Goal: Transaction & Acquisition: Purchase product/service

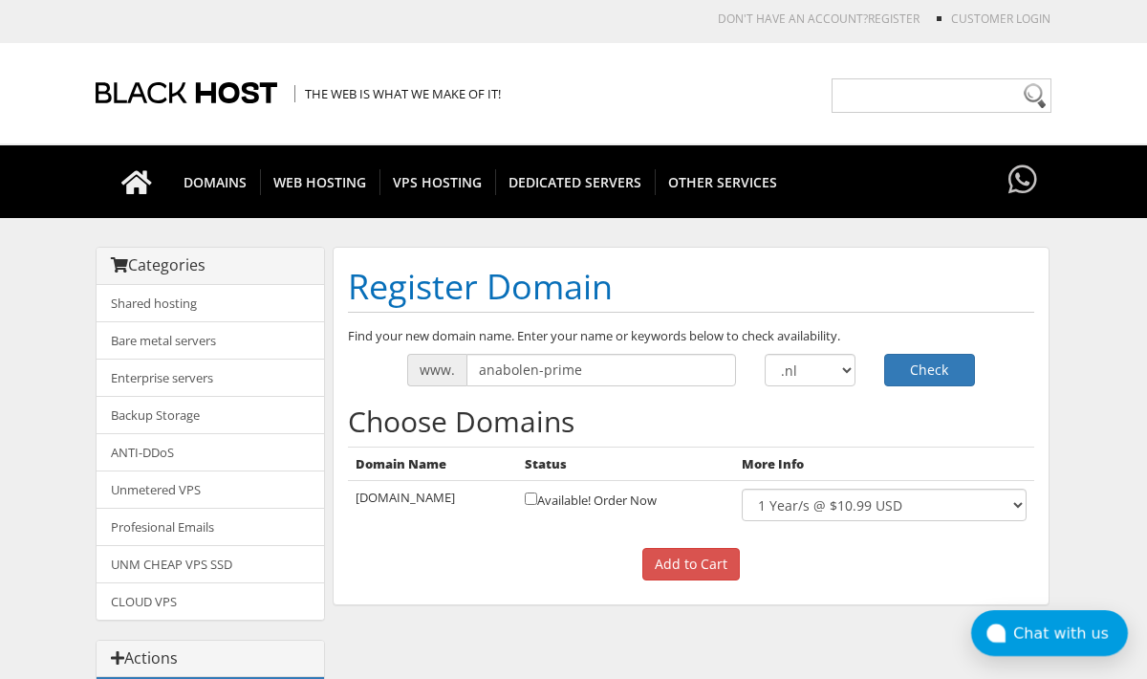
click at [535, 495] on input "checkbox" at bounding box center [531, 498] width 12 height 12
checkbox input "true"
click at [695, 562] on input "Add to Cart" at bounding box center [691, 564] width 98 height 33
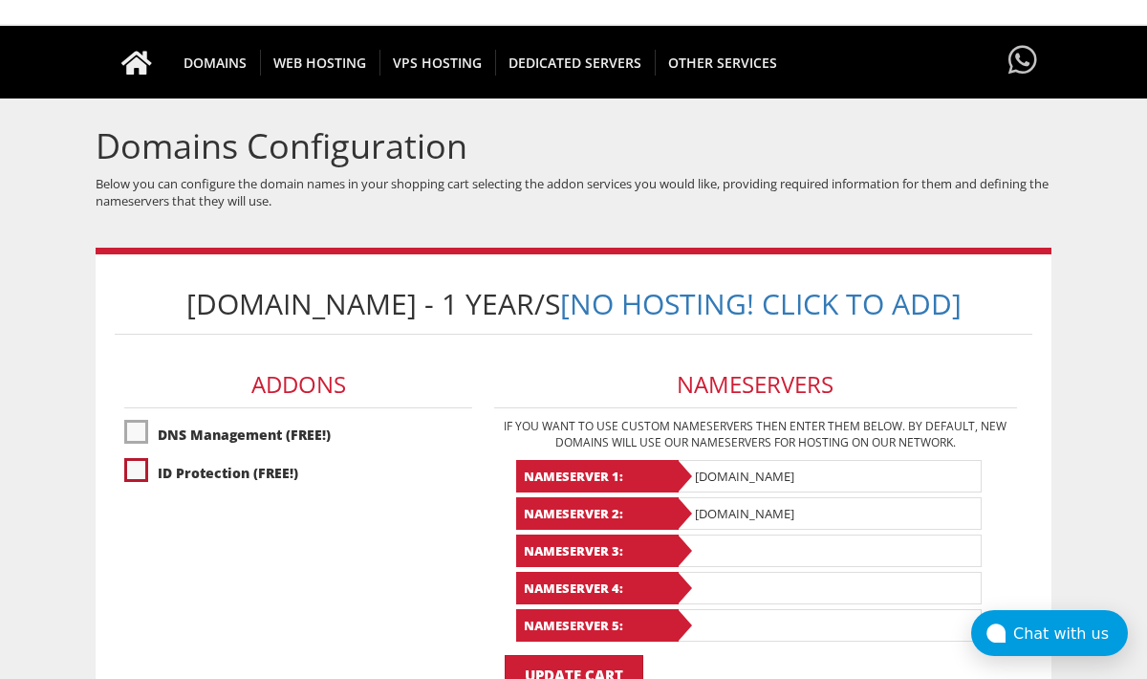
scroll to position [141, 0]
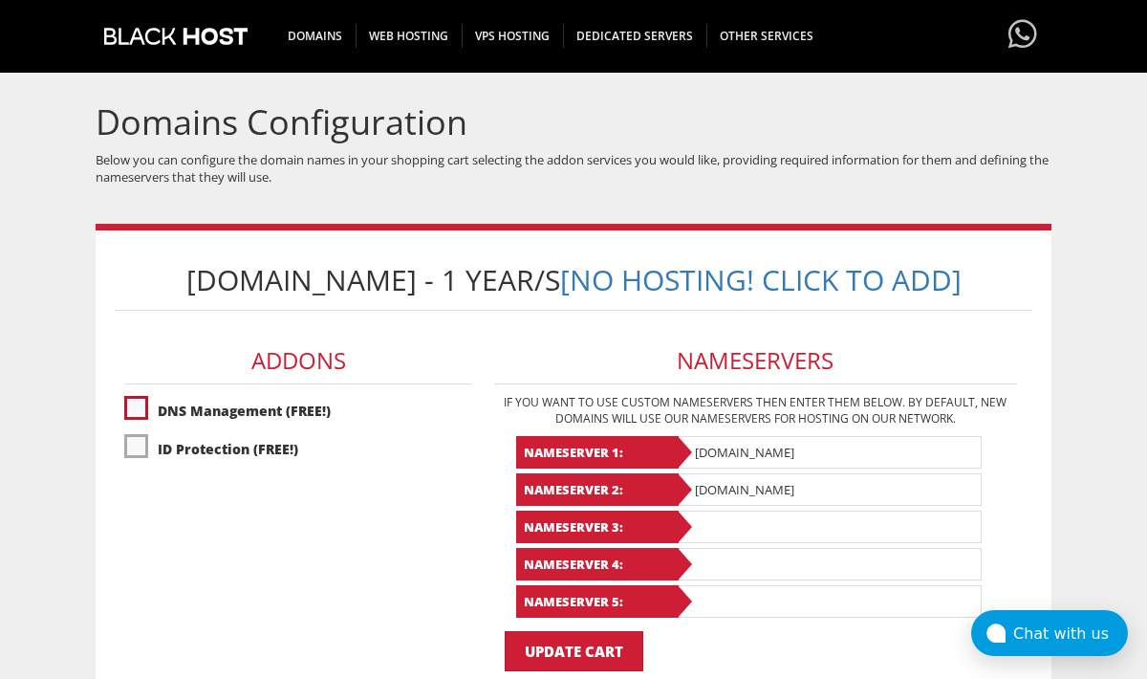
click at [181, 415] on label"] "DNS Management (FREE!)" at bounding box center [298, 410] width 349 height 33
checkbox input "true"
click at [181, 442] on label"] "ID Protection (FREE!)" at bounding box center [298, 448] width 349 height 33
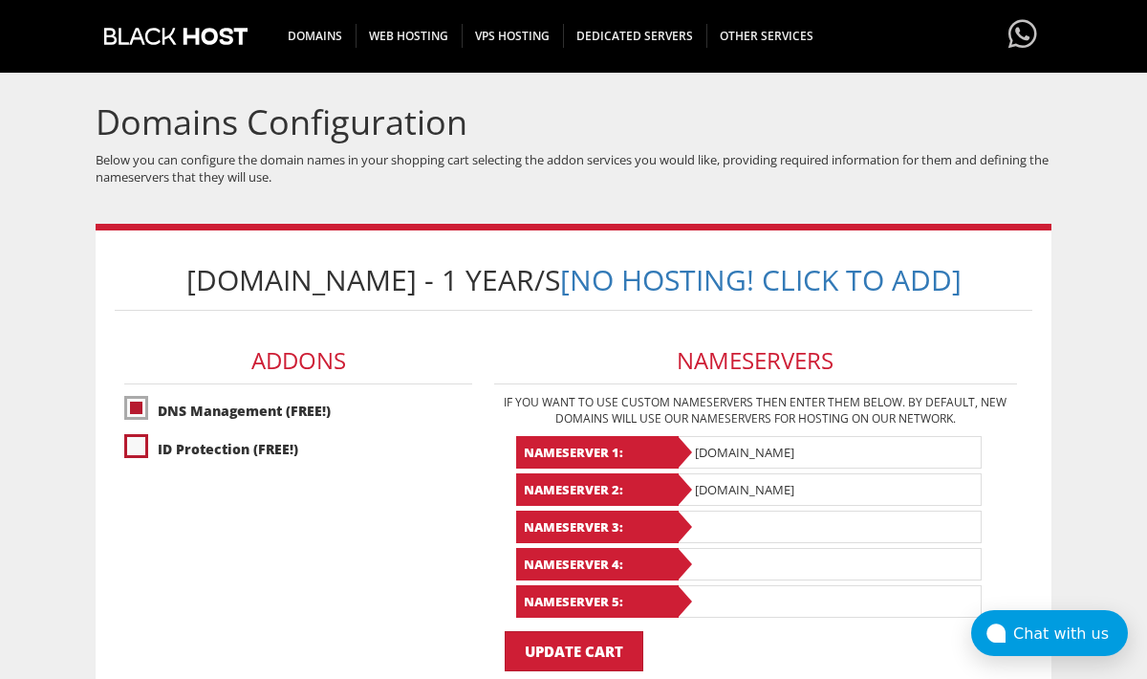
checkbox input "true"
click at [764, 447] on input "ns1.black.host" at bounding box center [829, 452] width 306 height 33
paste input "val.ns.cloudflare.com"
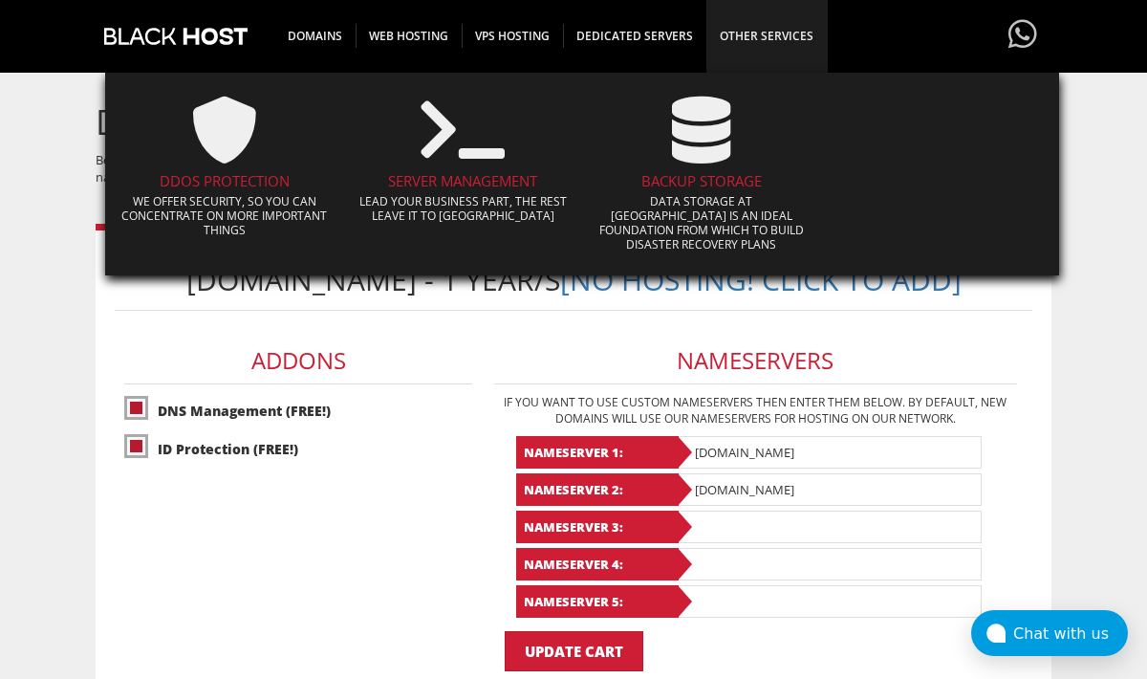
type input "val.ns.cloudflare.com"
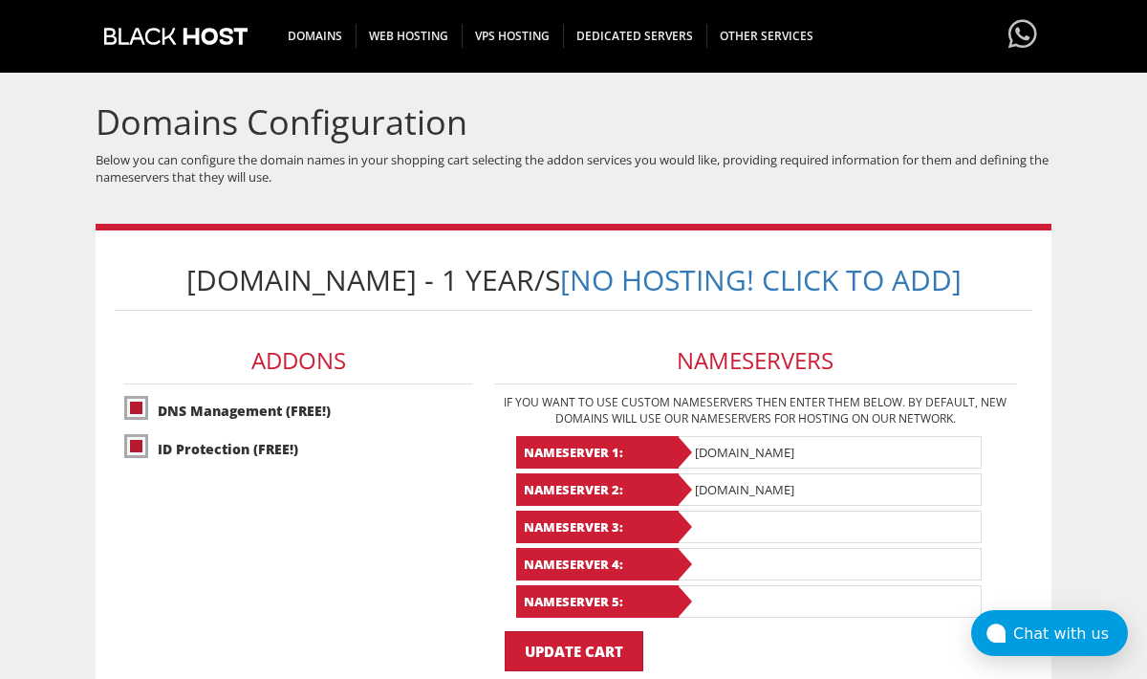
click at [792, 493] on input "ns2.black.host" at bounding box center [829, 489] width 306 height 33
paste input "watson.ns.cloudflare.com"
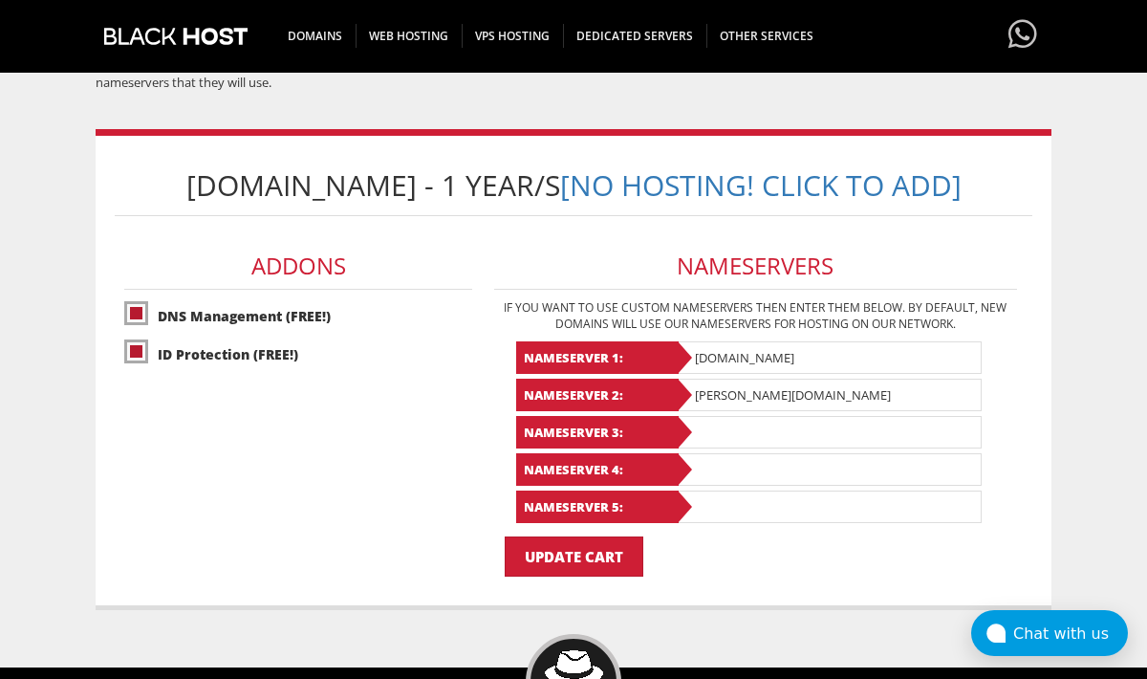
scroll to position [240, 0]
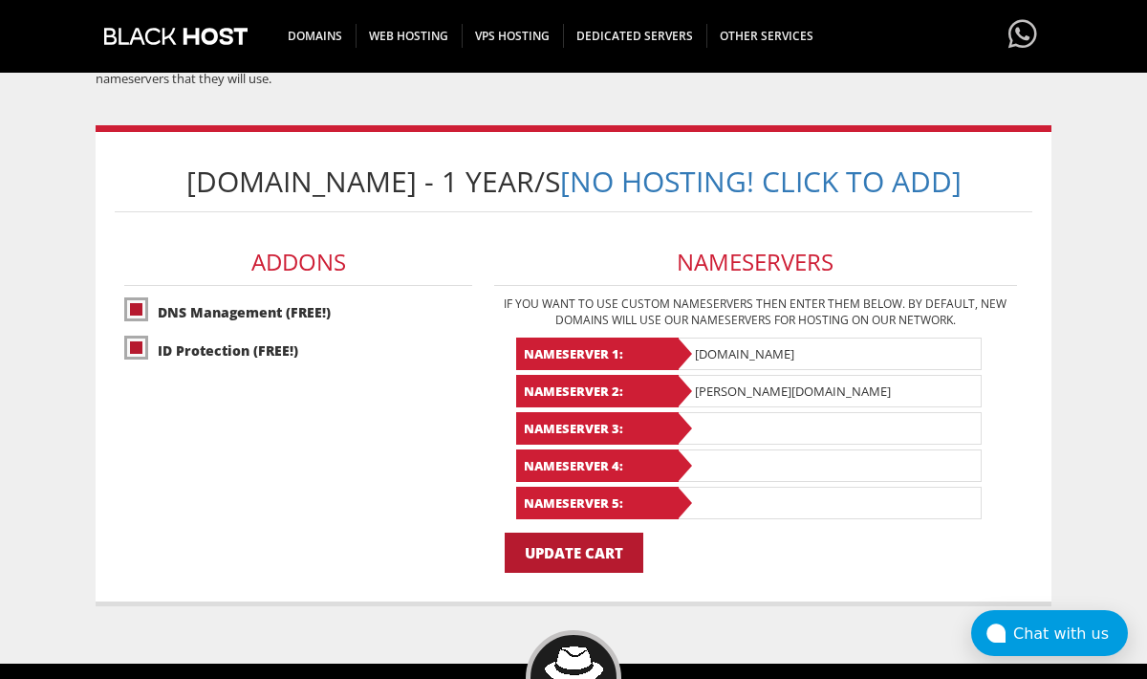
type input "watson.ns.cloudflare.com"
click at [575, 562] on input "Update Cart" at bounding box center [574, 552] width 139 height 40
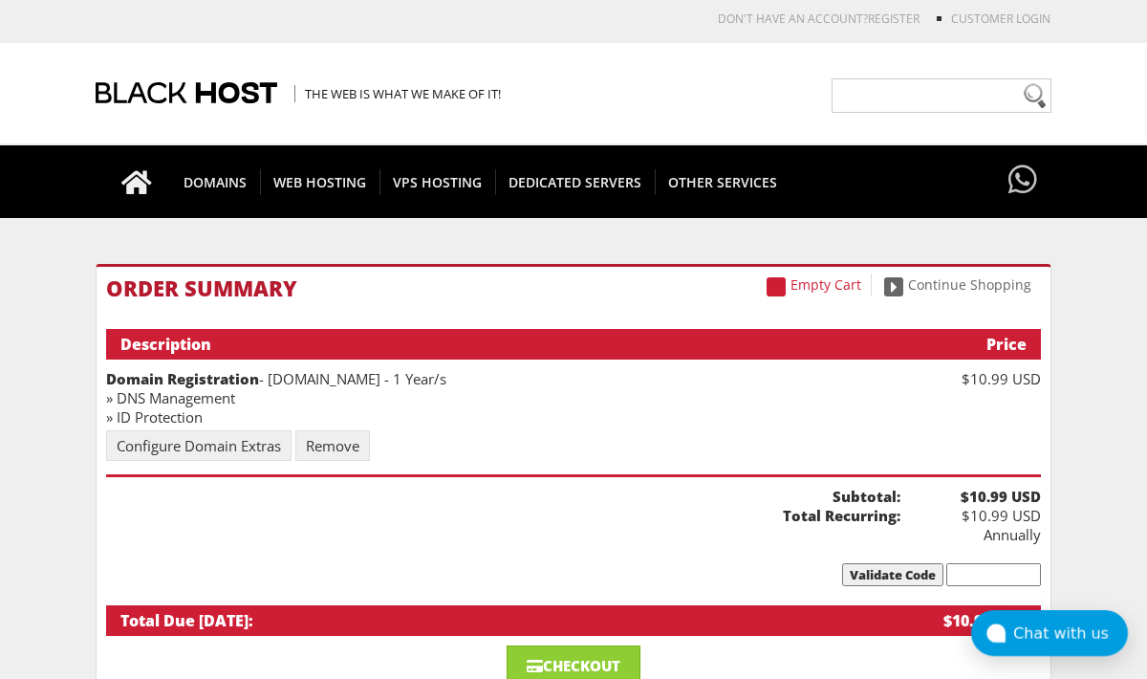
scroll to position [232, 0]
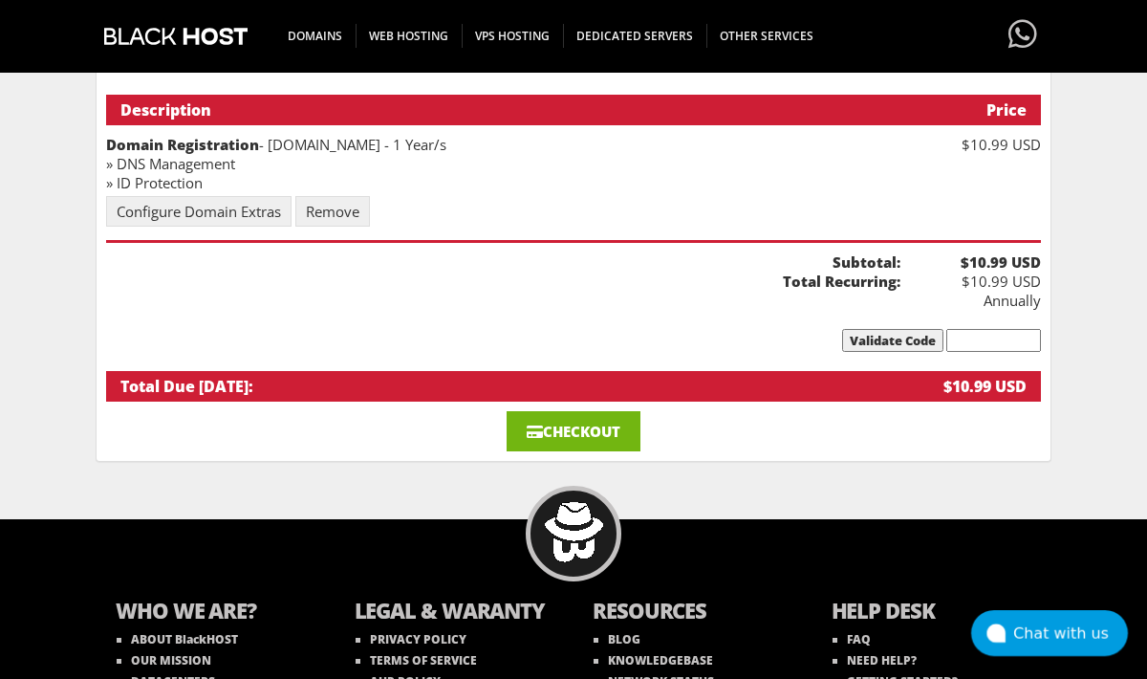
click at [601, 424] on link "Checkout" at bounding box center [574, 431] width 134 height 40
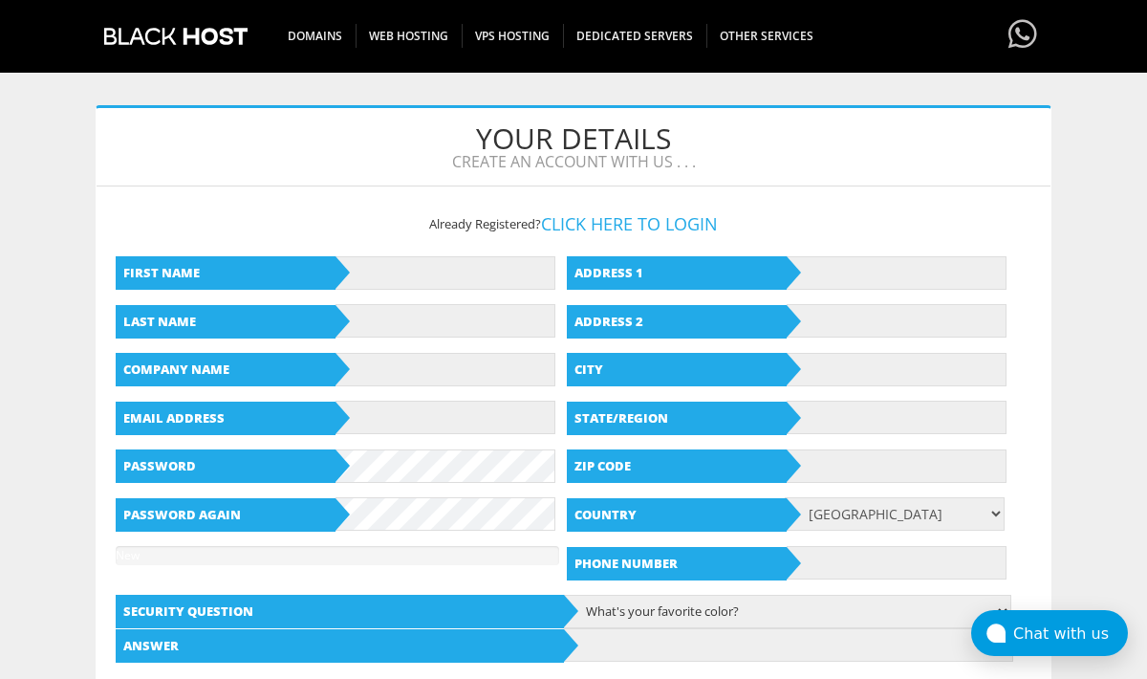
scroll to position [202, 0]
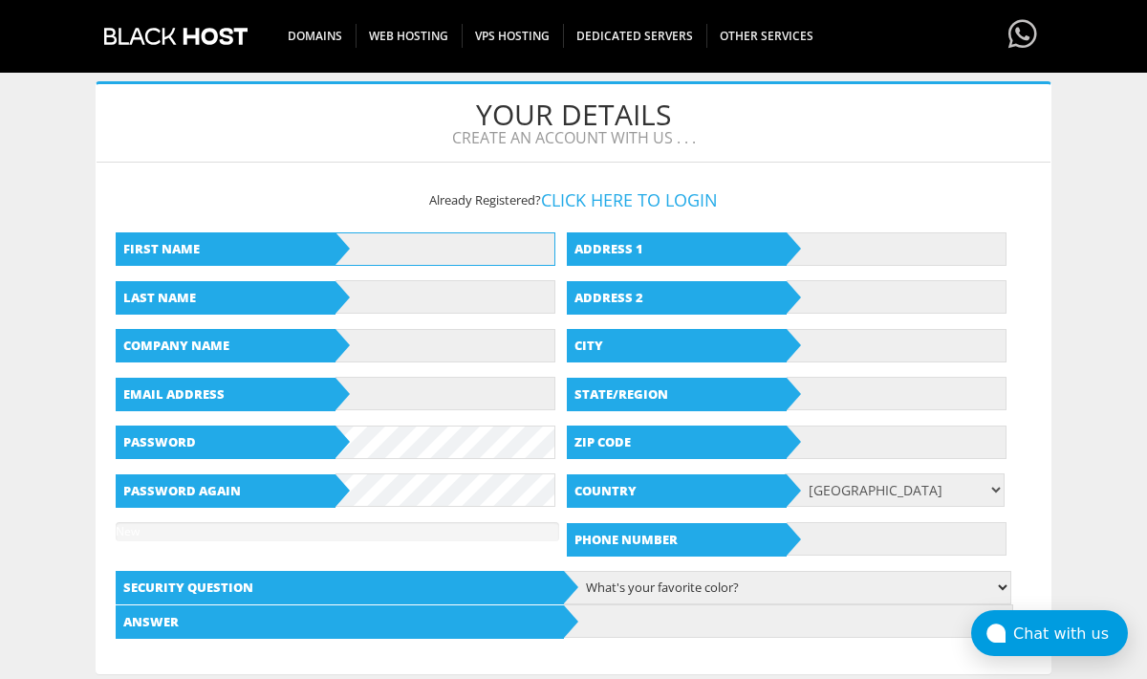
click at [501, 244] on input "text" at bounding box center [446, 248] width 220 height 33
paste input "Mika Kemper"
click at [408, 256] on input "Mika Kemper" at bounding box center [446, 248] width 220 height 33
type input "[PERSON_NAME]"
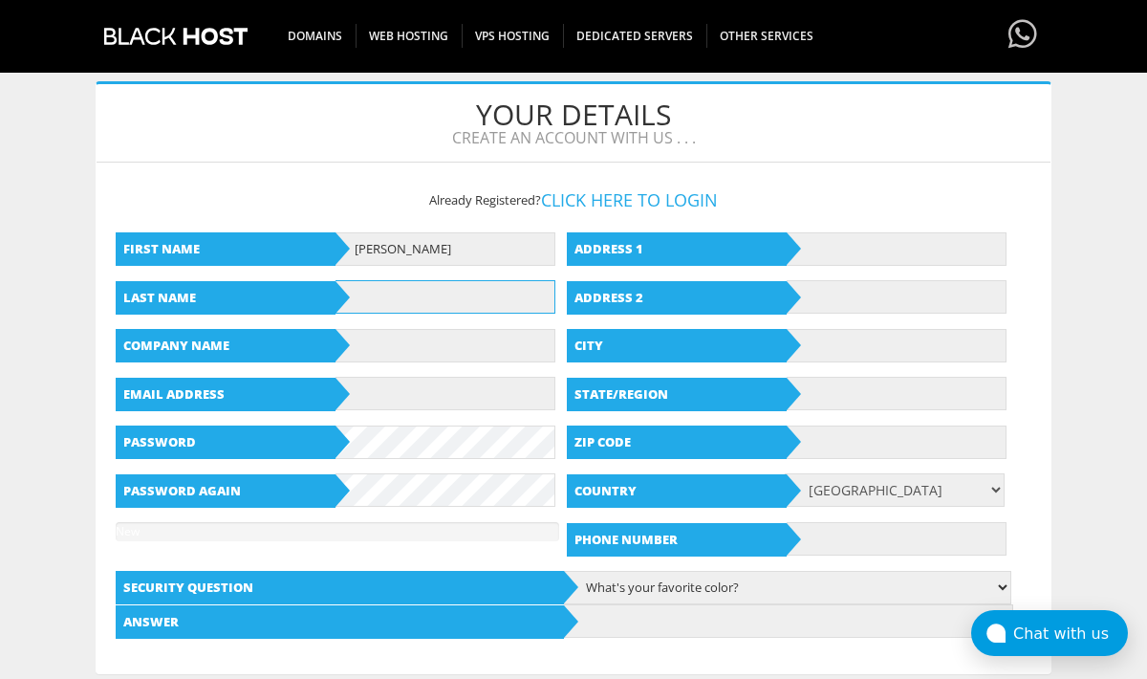
click at [406, 299] on input "text" at bounding box center [446, 296] width 220 height 33
paste input "Kemper"
type input "Kemper"
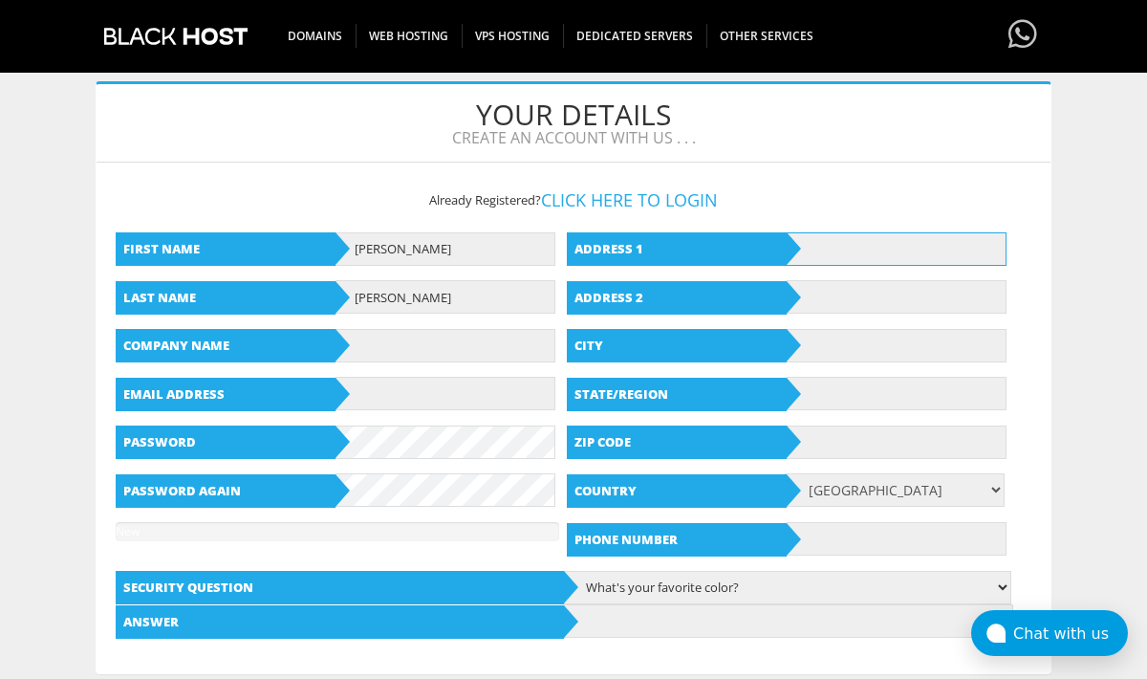
click at [838, 252] on input "text" at bounding box center [897, 248] width 220 height 33
paste input "Tiegemberg 18"
type input "Tiegemberg 18"
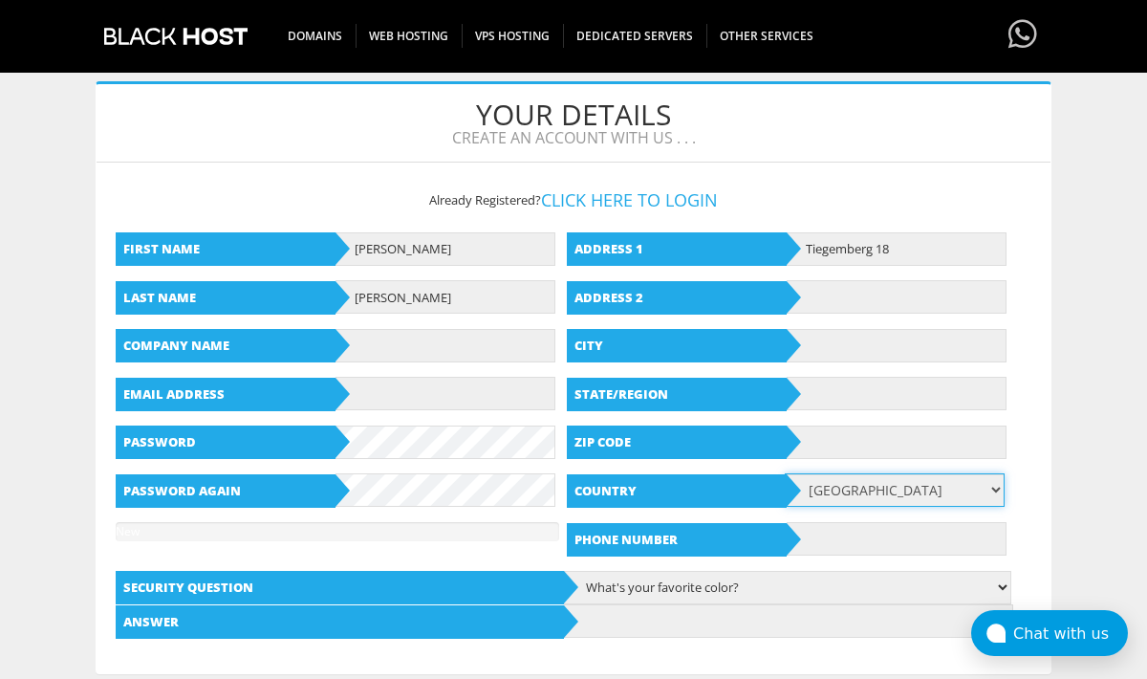
click at [880, 490] on select "Afghanistan Aland Islands Albania Algeria American Samoa Andorra Angola Anguill…" at bounding box center [895, 489] width 220 height 33
select select "BE"
click at [786, 473] on select "Afghanistan Aland Islands Albania Algeria American Samoa Andorra Angola Anguill…" at bounding box center [895, 489] width 220 height 33
click at [857, 435] on input "text" at bounding box center [897, 441] width 220 height 33
paste input "1570 Tollembeek"
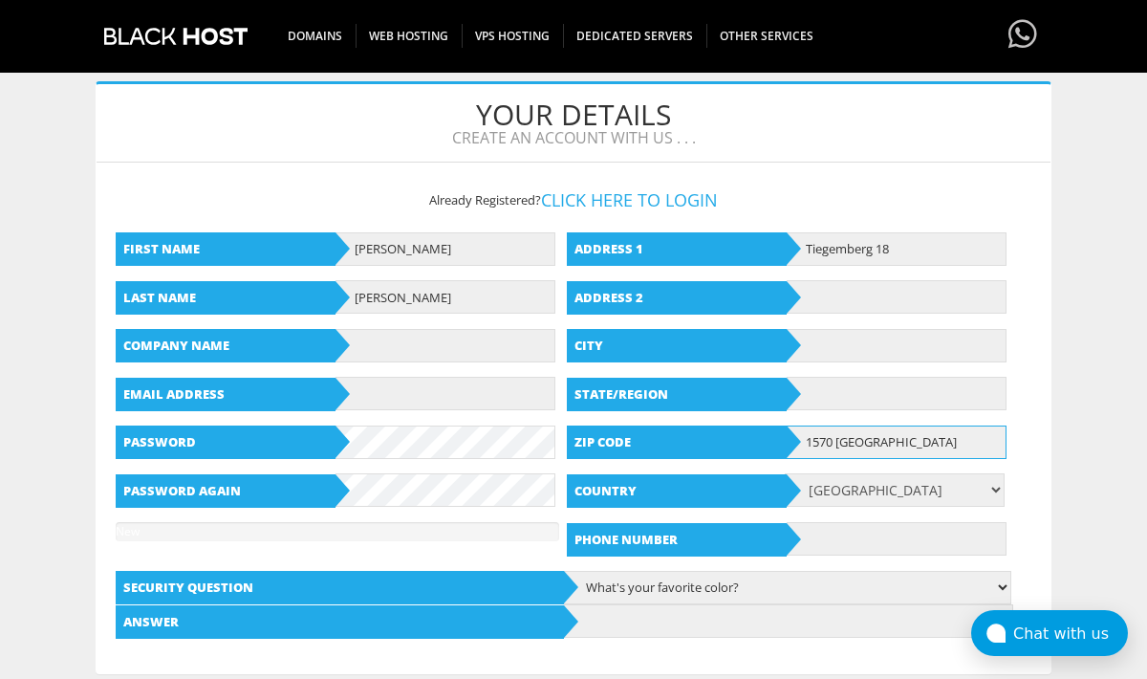
click at [883, 444] on input "1570 Tollembeek" at bounding box center [897, 441] width 220 height 33
type input "1570"
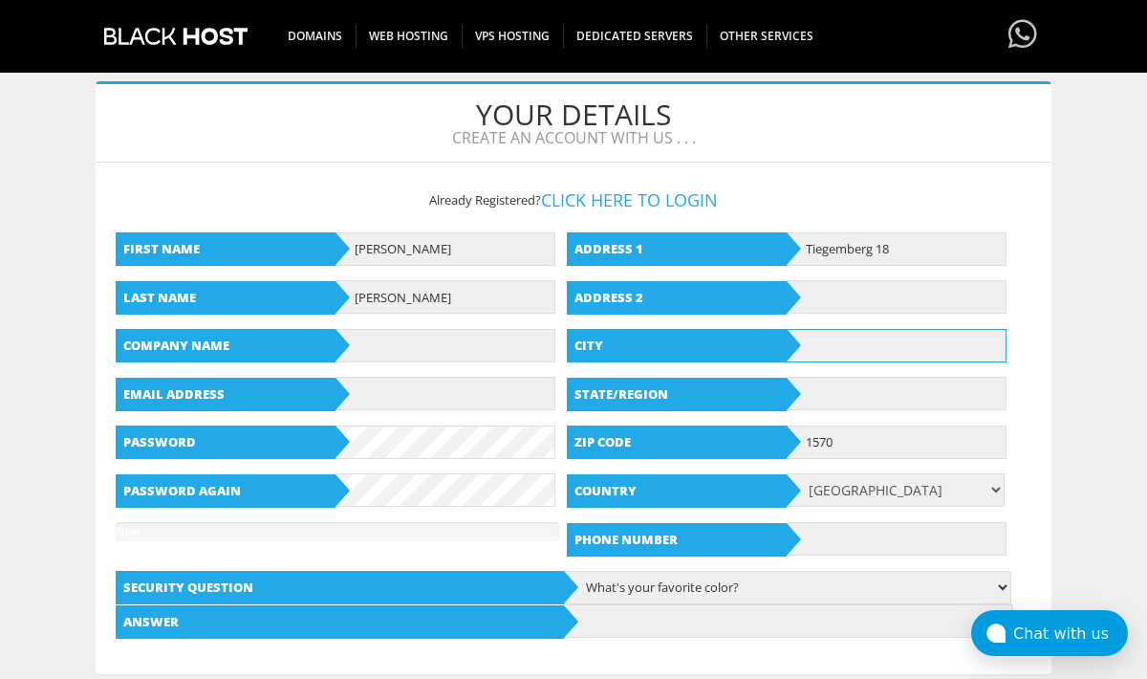
click at [871, 343] on input "text" at bounding box center [897, 345] width 220 height 33
paste input "Tollembeek"
type input "Tollembeek"
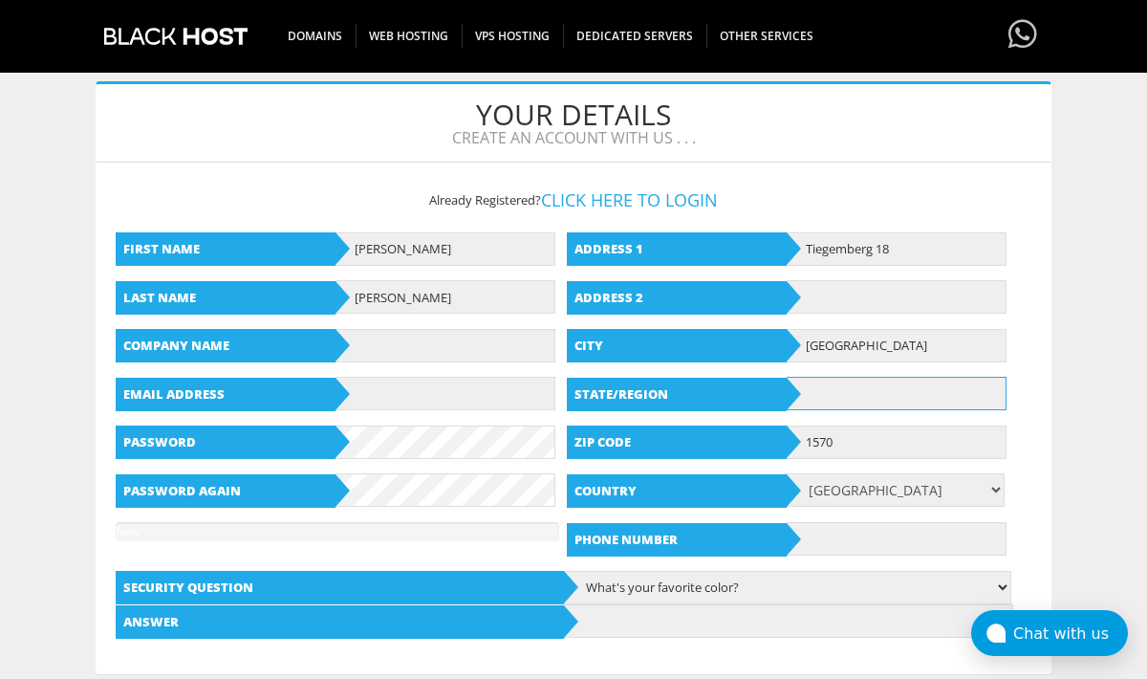
click at [861, 403] on input "text" at bounding box center [897, 393] width 220 height 33
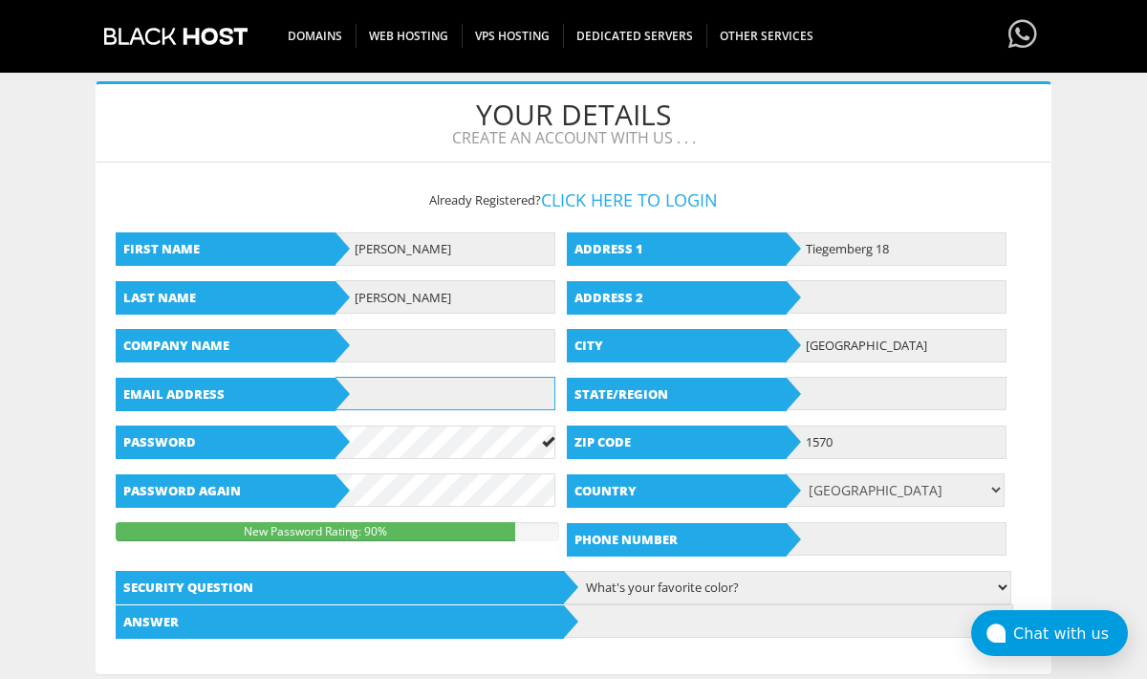
click at [444, 382] on input "text" at bounding box center [446, 393] width 220 height 33
paste input "koopritwo@proton.me"
type input "koopritwo@proton.me"
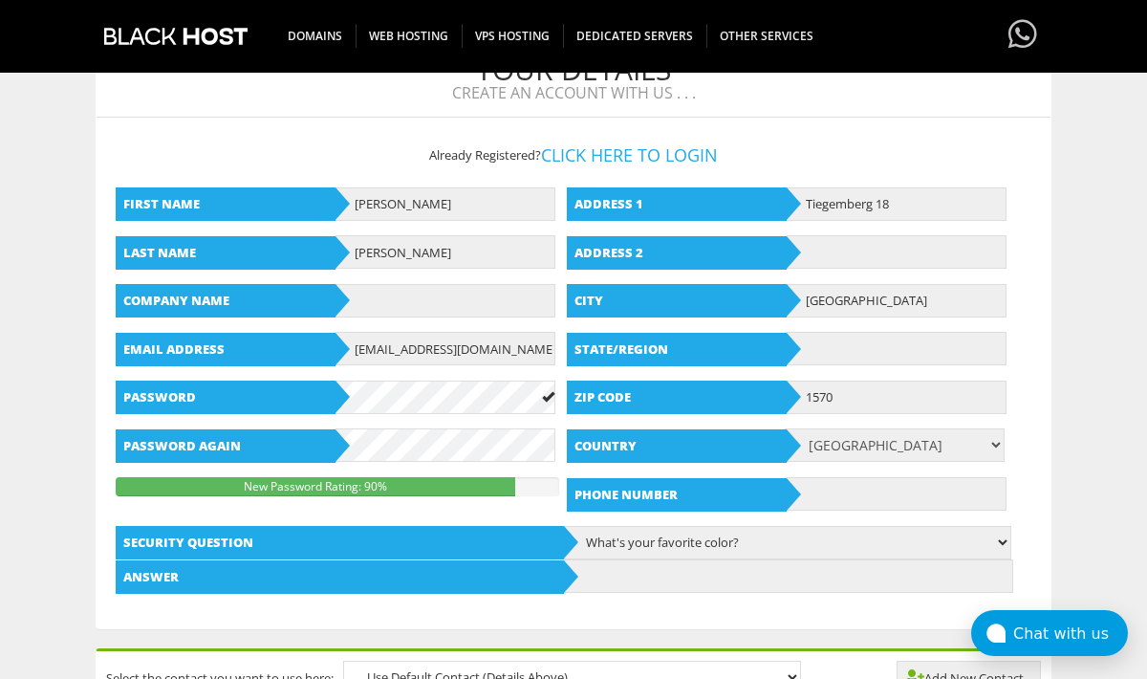
scroll to position [359, 0]
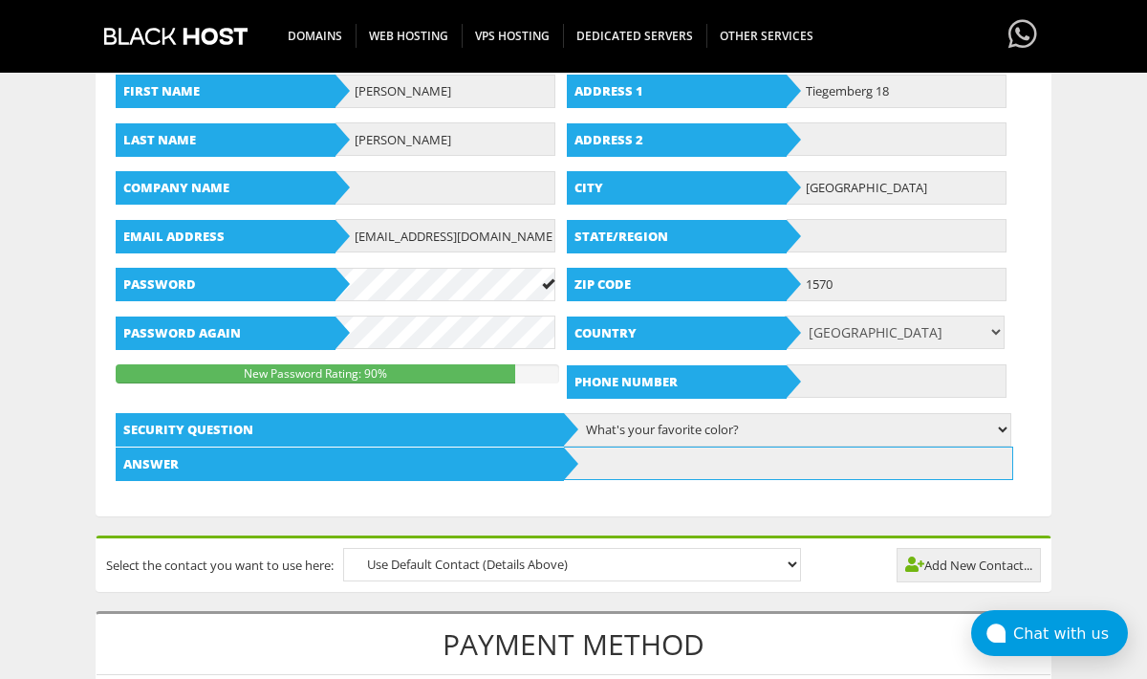
click at [679, 463] on input "text" at bounding box center [788, 462] width 448 height 33
type input "yellow"
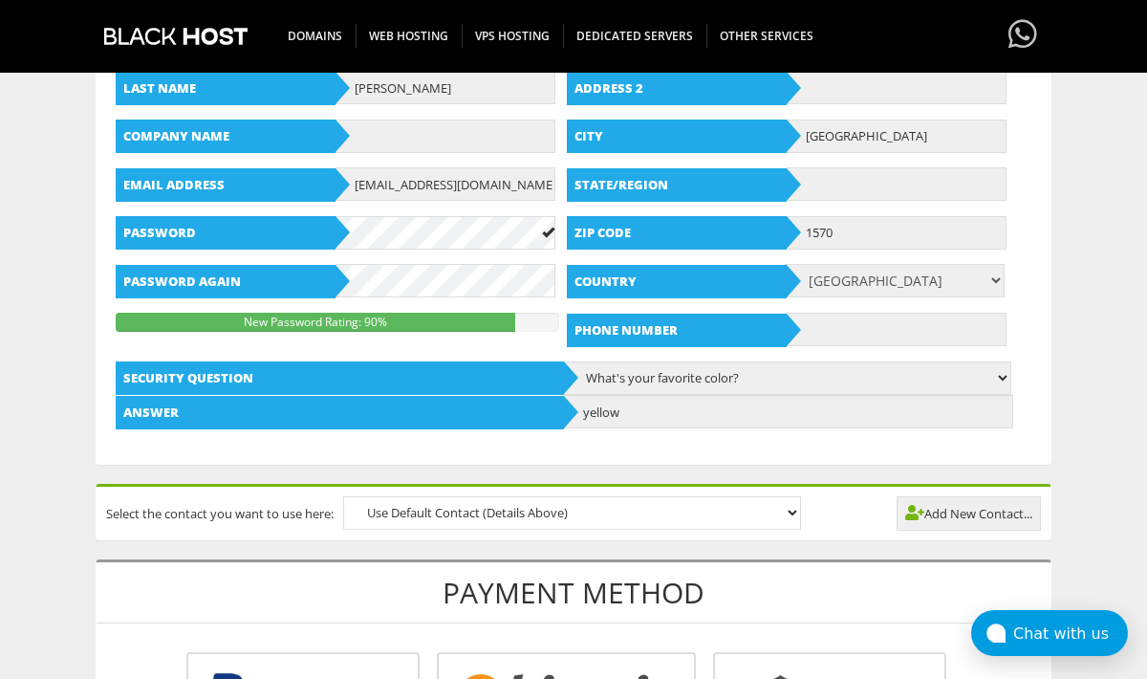
scroll to position [418, 0]
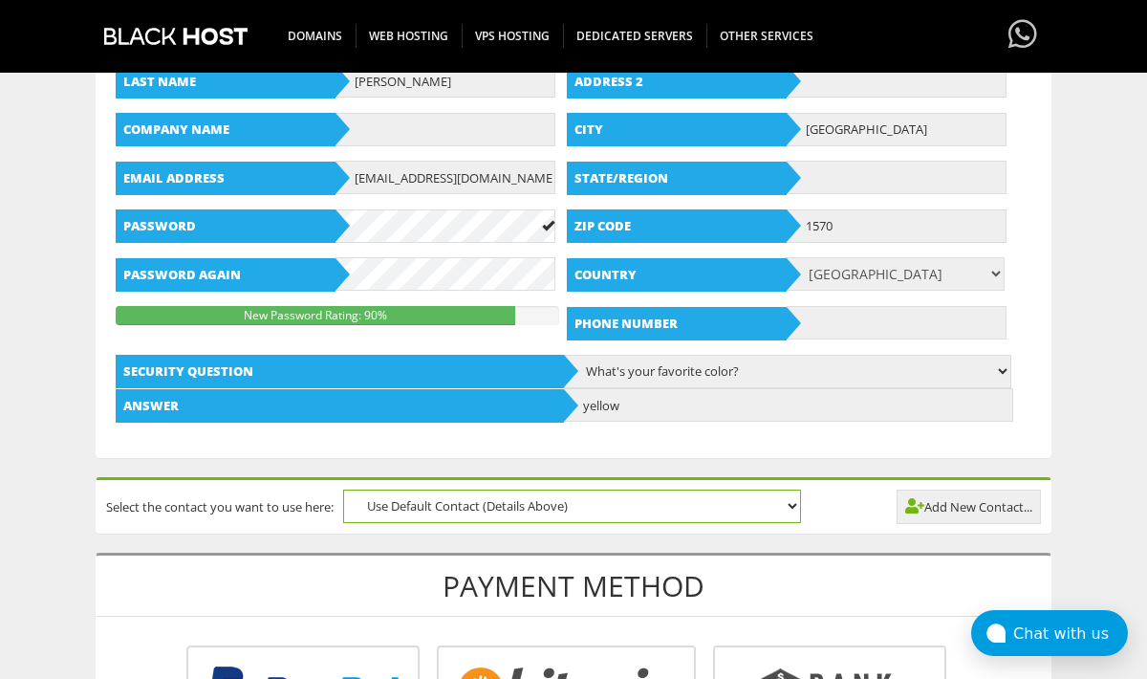
click at [776, 505] on select "Use Default Contact (Details Above)" at bounding box center [572, 505] width 458 height 33
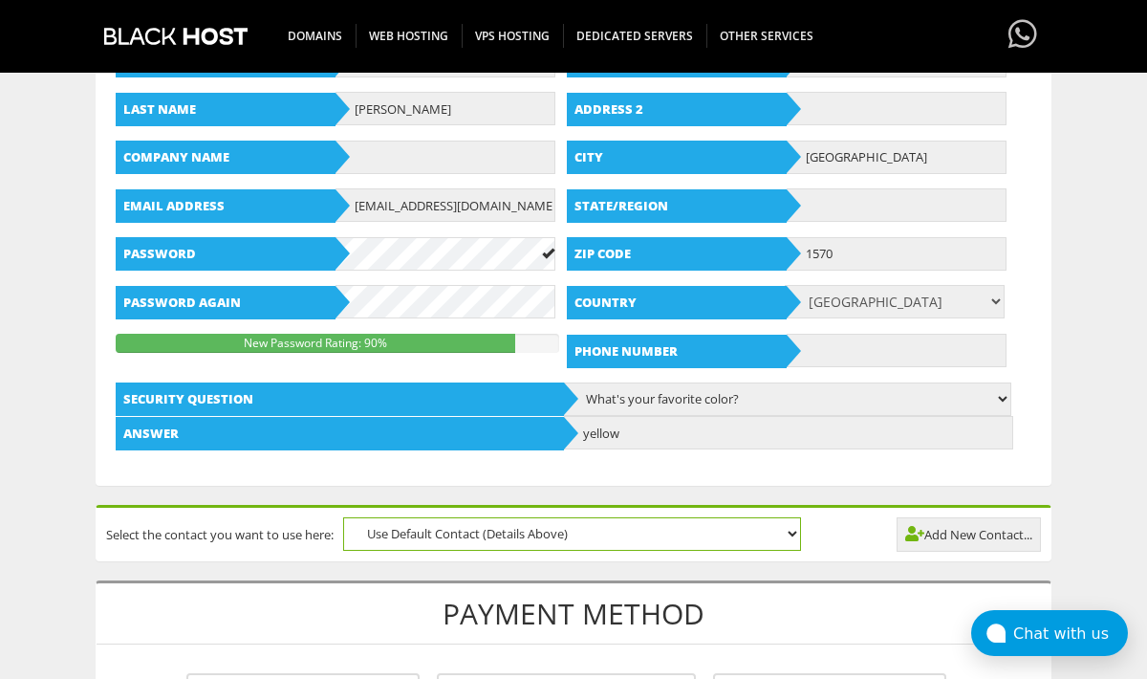
scroll to position [392, 0]
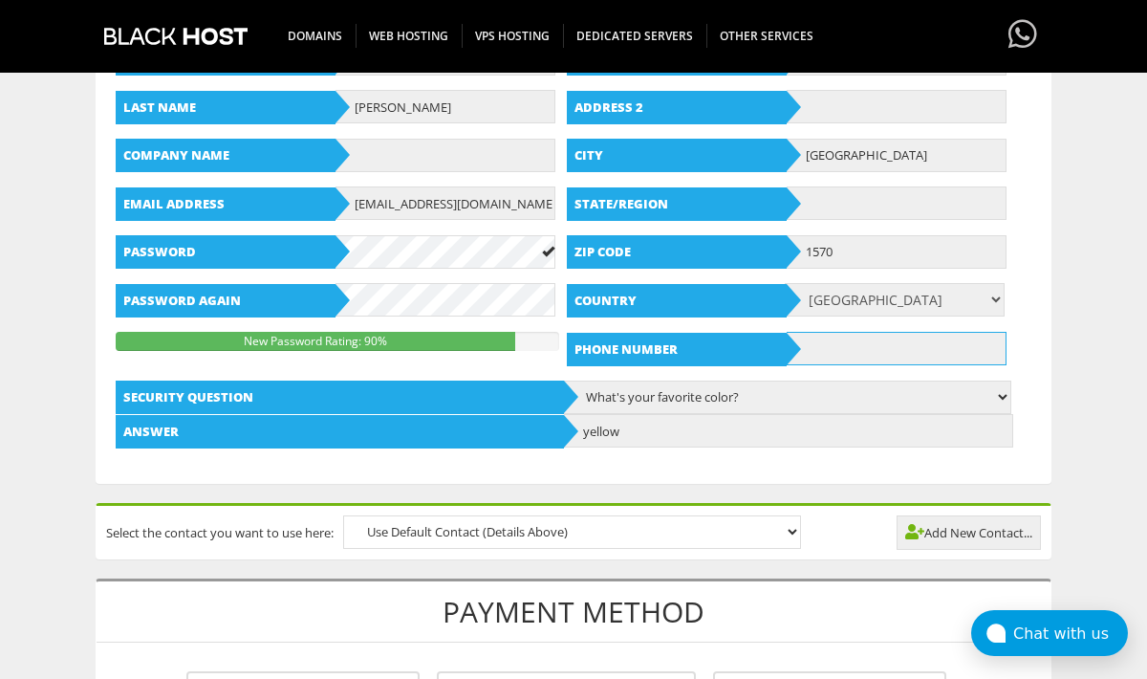
click at [889, 351] on input "text" at bounding box center [897, 348] width 220 height 33
paste input "0487 69 21 65"
type input "+320487692165"
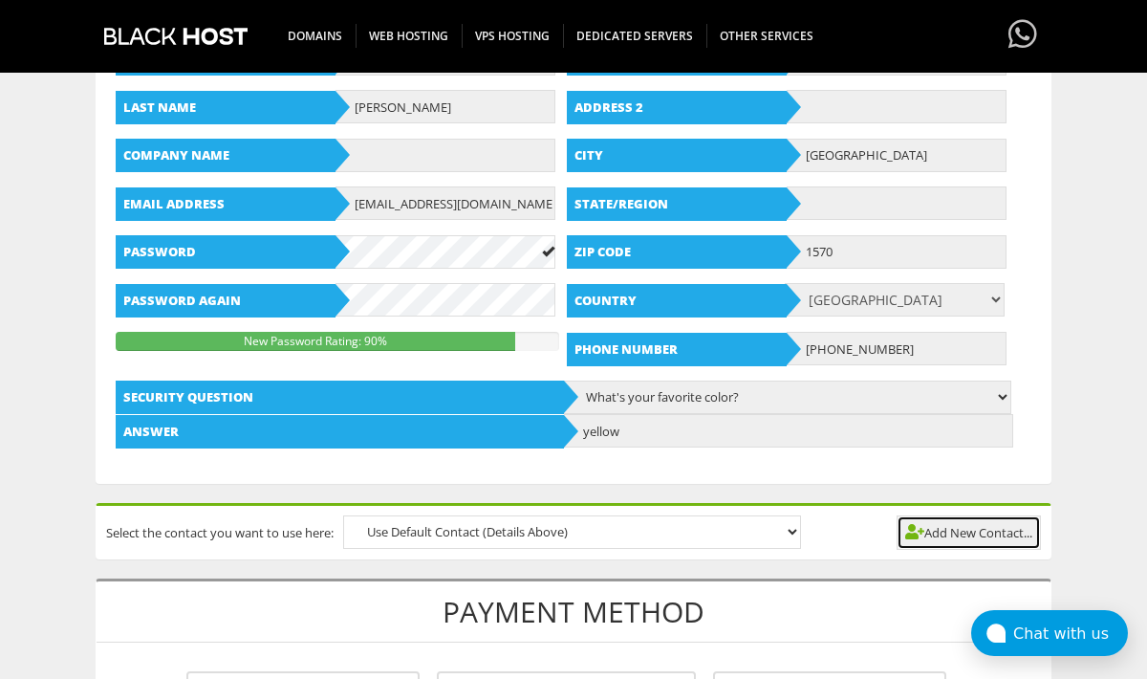
click at [926, 535] on link "Add New Contact..." at bounding box center [969, 532] width 144 height 34
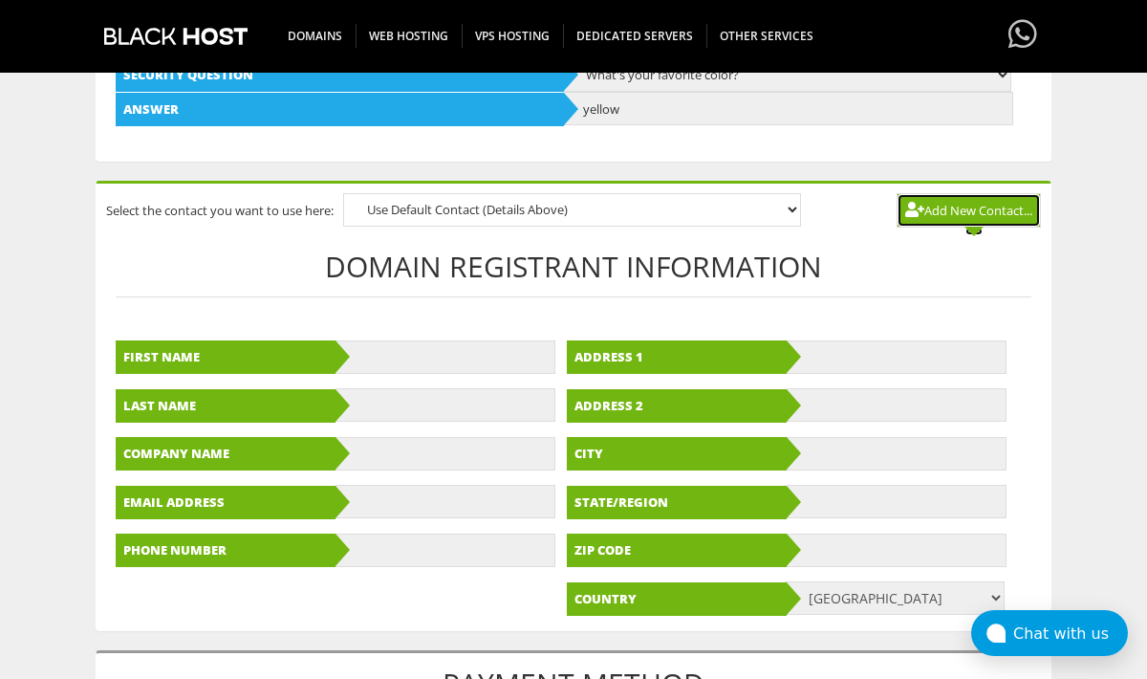
scroll to position [753, 0]
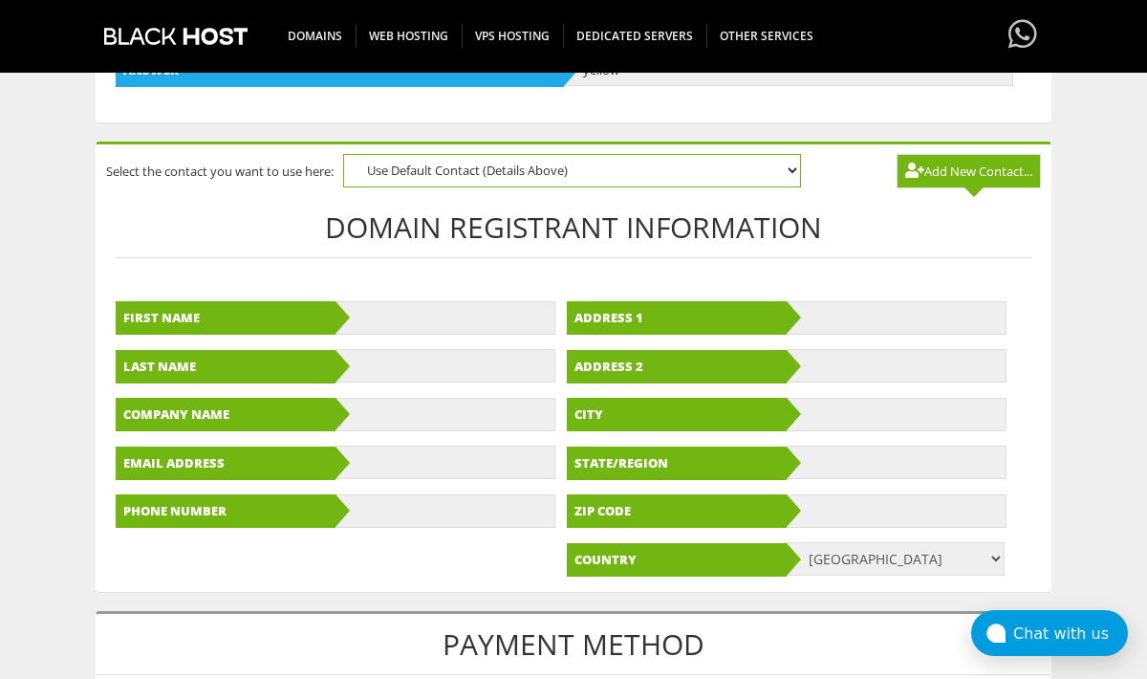
click at [682, 185] on select "Use Default Contact (Details Above)" at bounding box center [572, 170] width 458 height 33
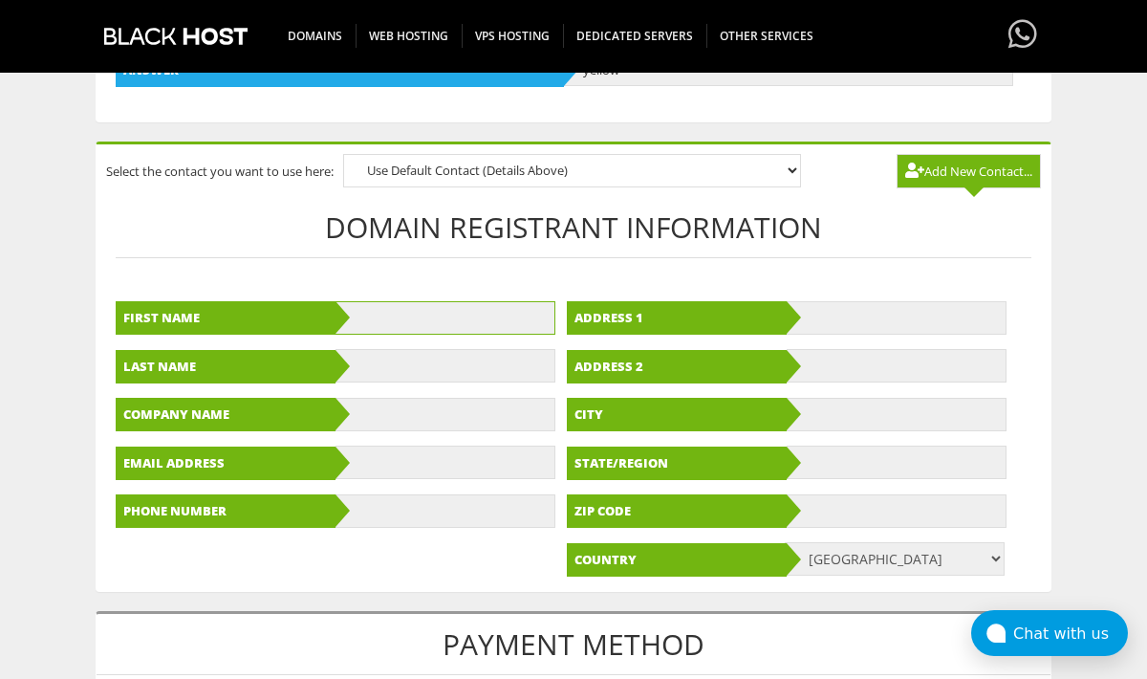
click at [433, 324] on input "text" at bounding box center [446, 317] width 220 height 33
type input "Mika"
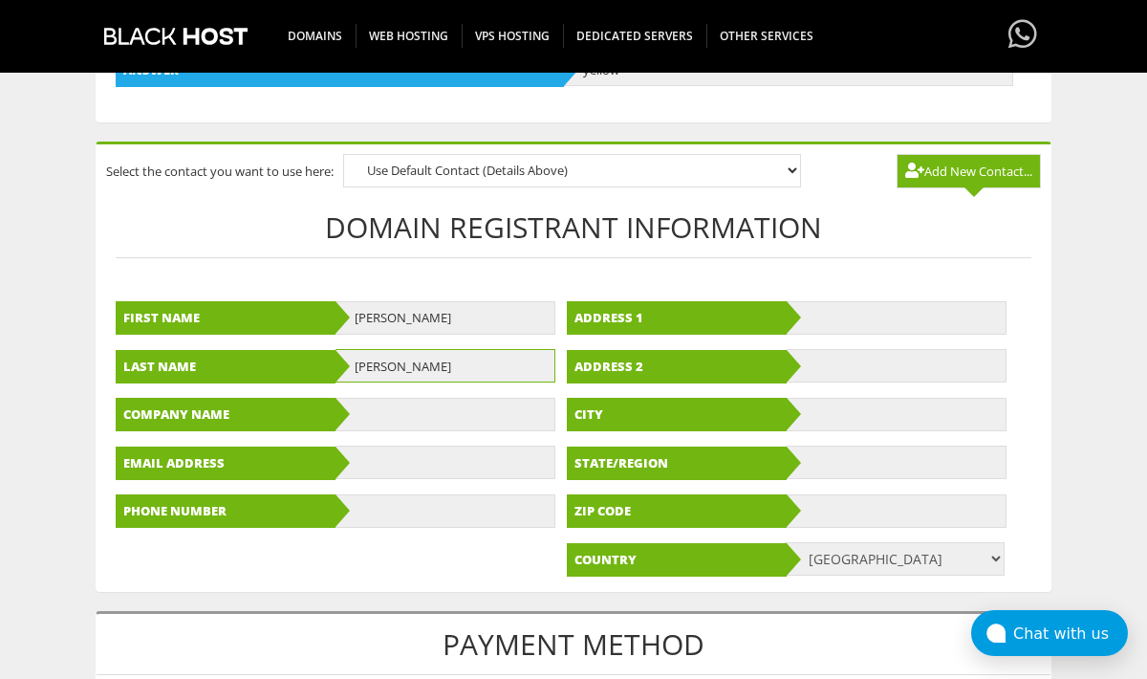
type input "Kemper"
click at [389, 464] on input "text" at bounding box center [446, 461] width 220 height 33
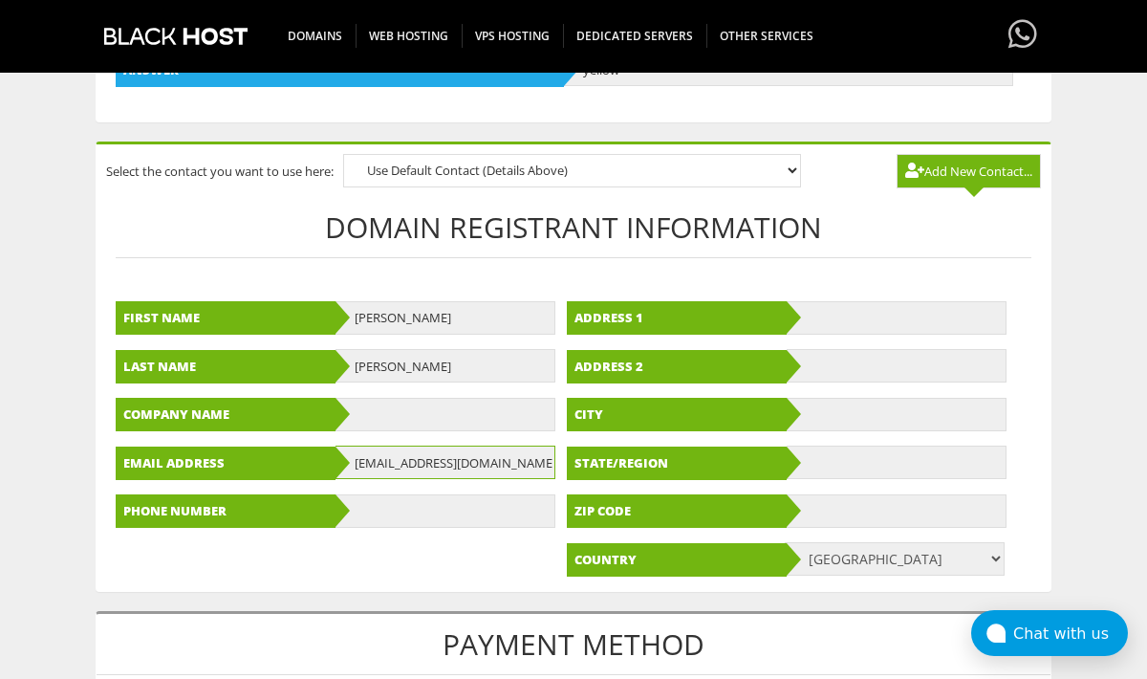
type input "koopritwo@gmail.com"
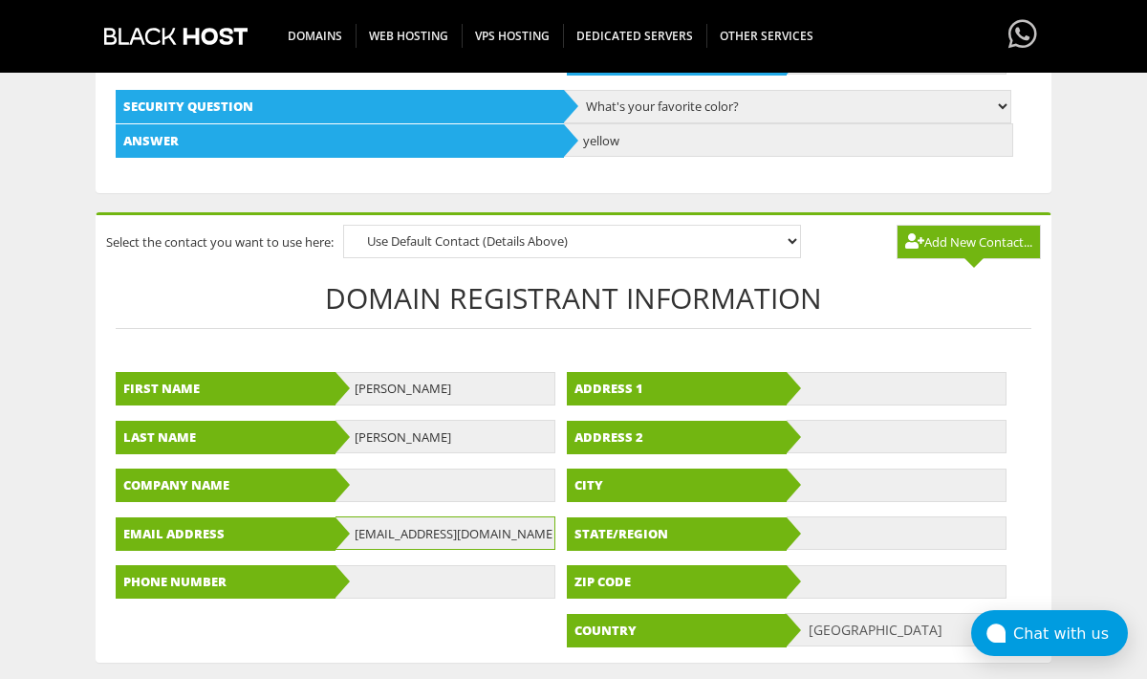
scroll to position [554, 0]
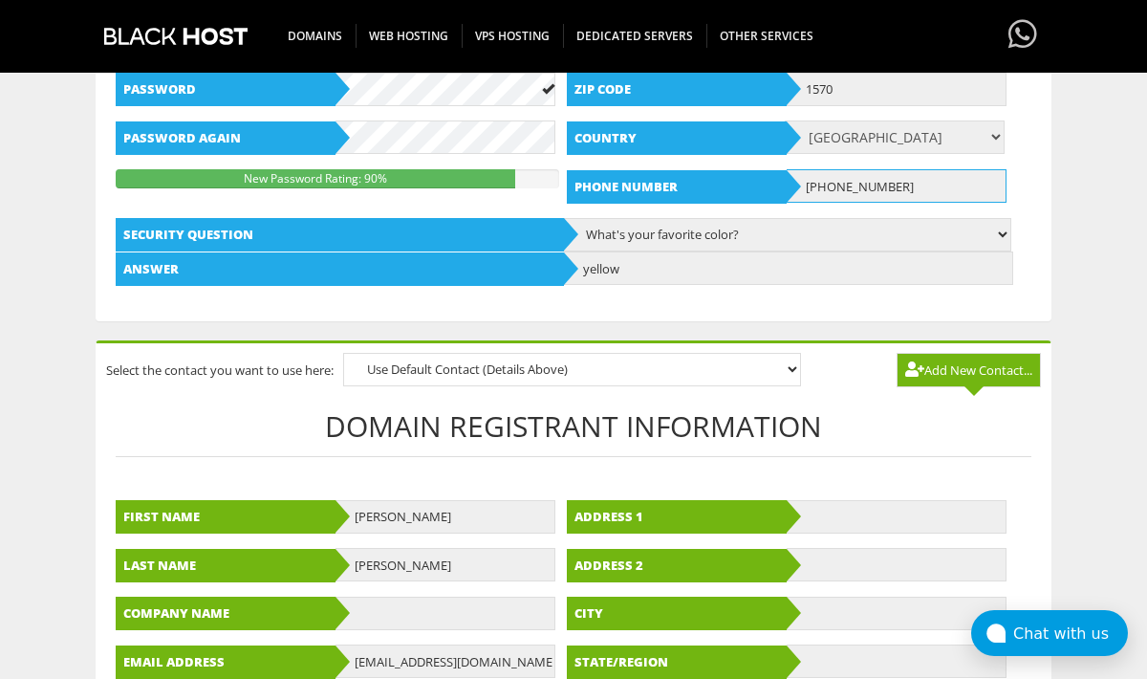
click at [857, 182] on input "+320487692165" at bounding box center [897, 185] width 220 height 33
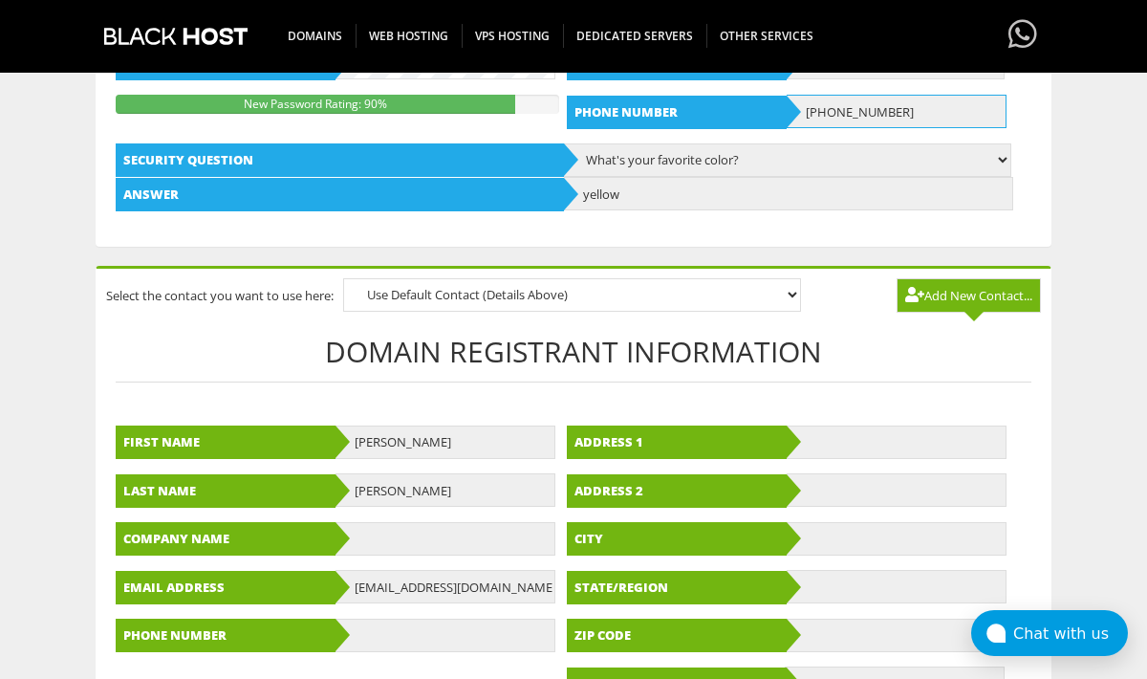
scroll to position [727, 0]
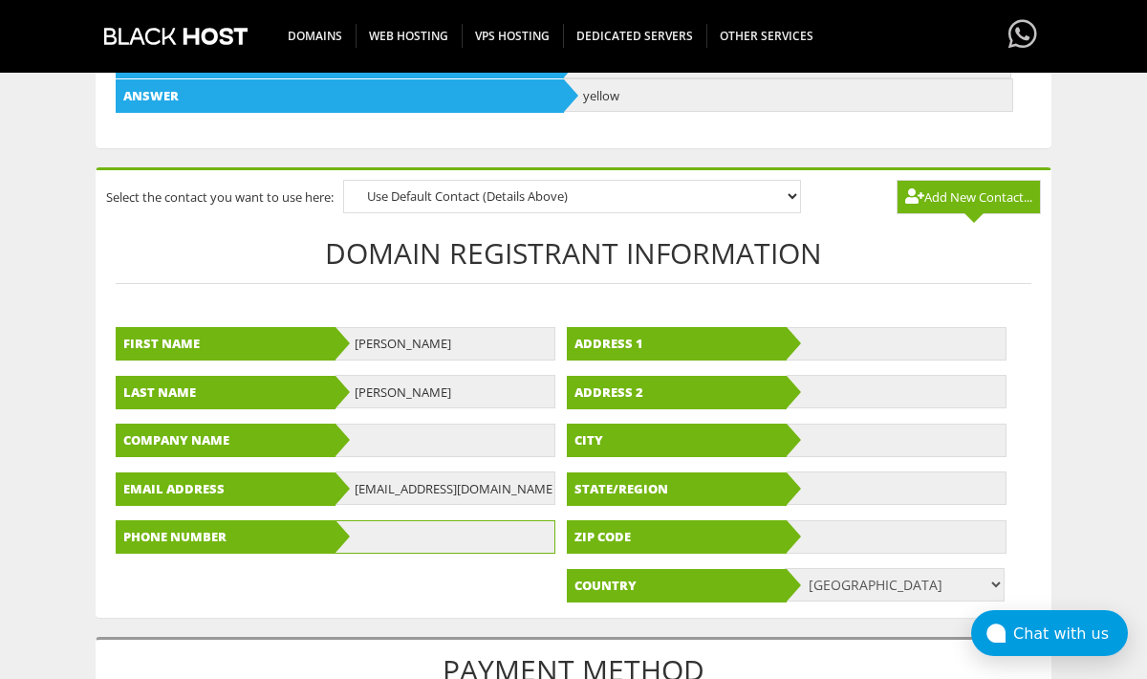
click at [381, 544] on input "text" at bounding box center [446, 536] width 220 height 33
paste input "+320487692165"
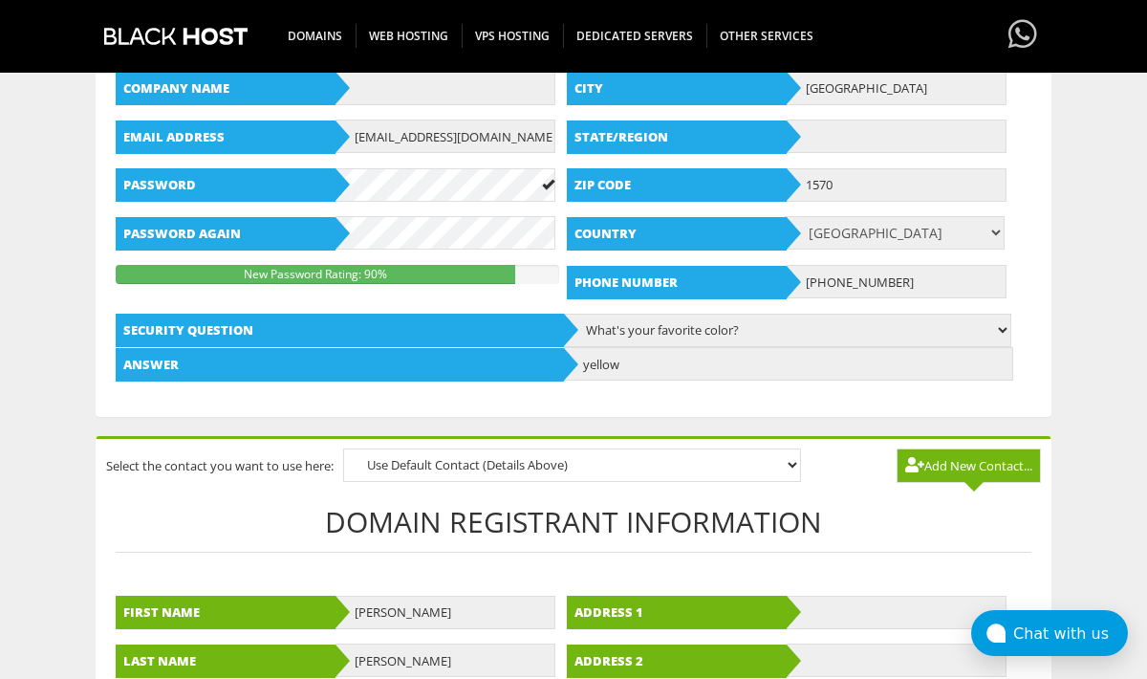
scroll to position [440, 0]
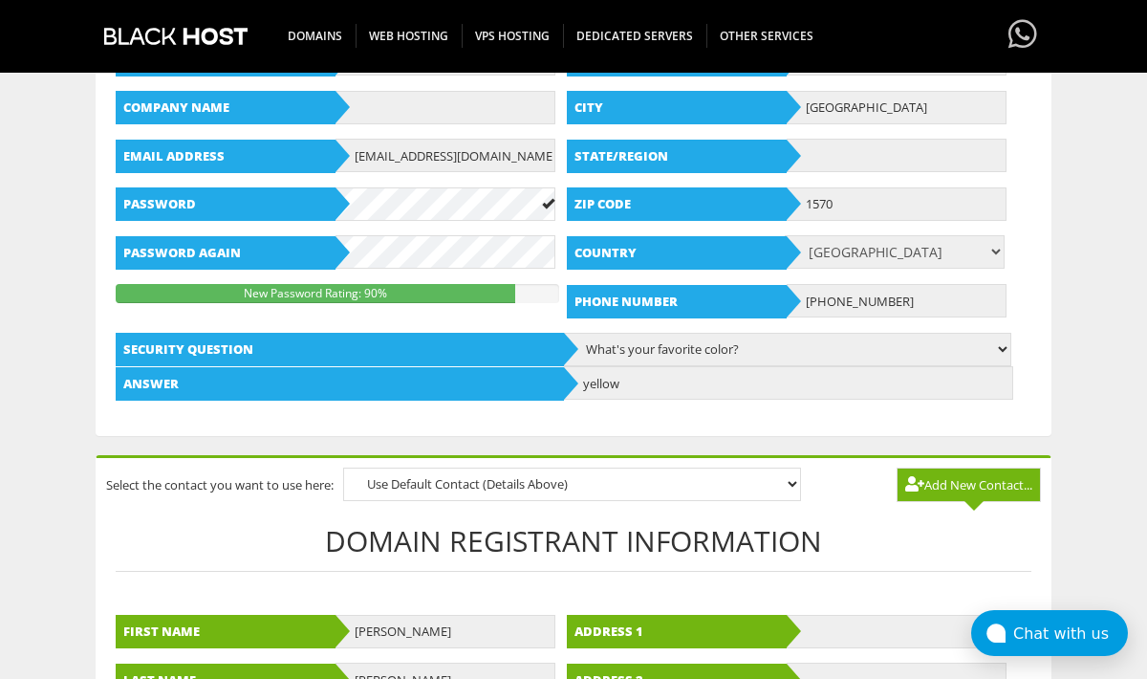
type input "+320487692165"
click at [871, 211] on input "1570" at bounding box center [897, 203] width 220 height 33
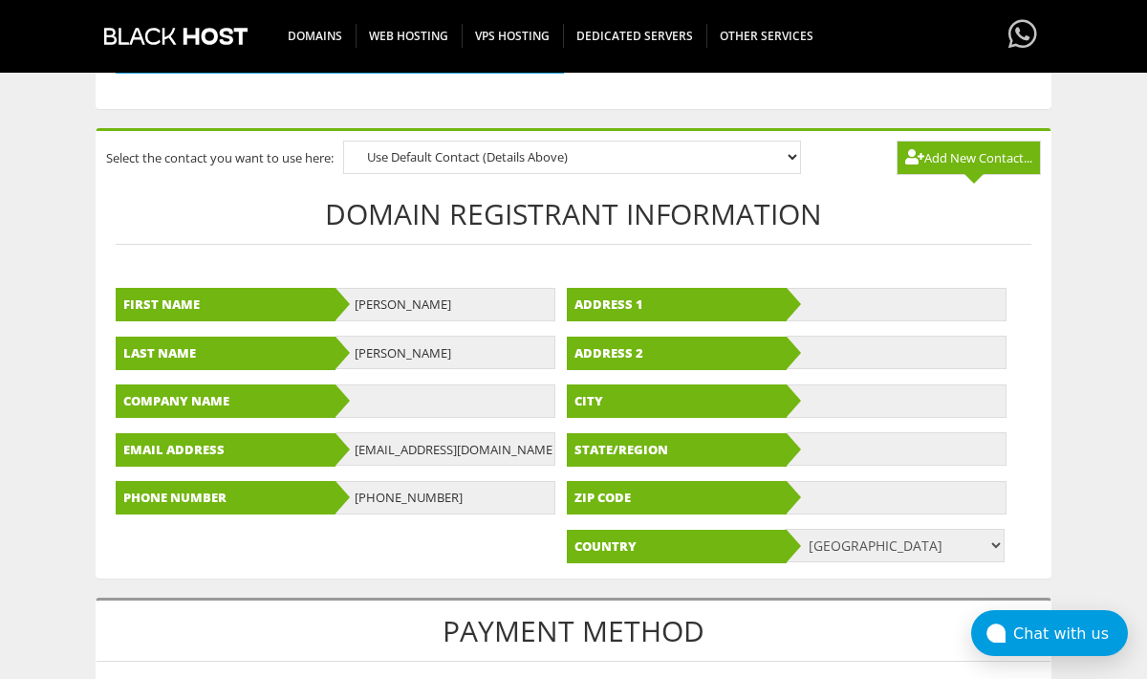
scroll to position [792, 0]
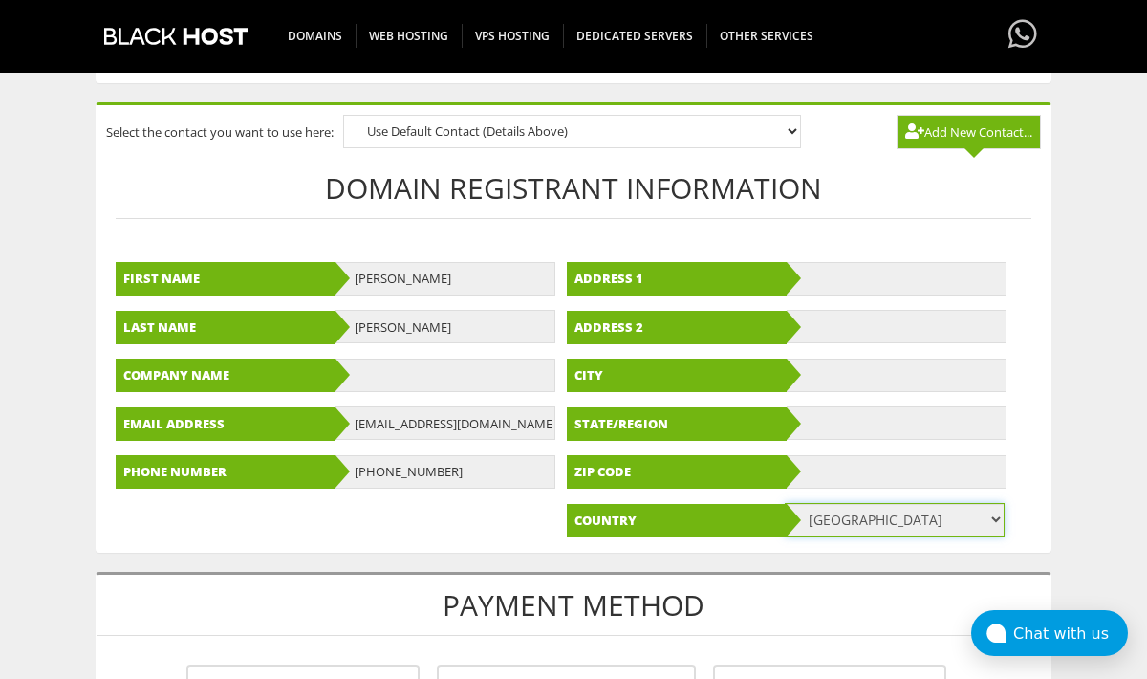
click at [841, 521] on select "Afghanistan Aland Islands Albania Algeria American Samoa Andorra Angola Anguill…" at bounding box center [895, 519] width 220 height 33
select select "BE"
click at [786, 503] on select "Afghanistan Aland Islands Albania Algeria American Samoa Andorra Angola Anguill…" at bounding box center [895, 519] width 220 height 33
click at [849, 481] on input "text" at bounding box center [897, 471] width 220 height 33
paste input "1570"
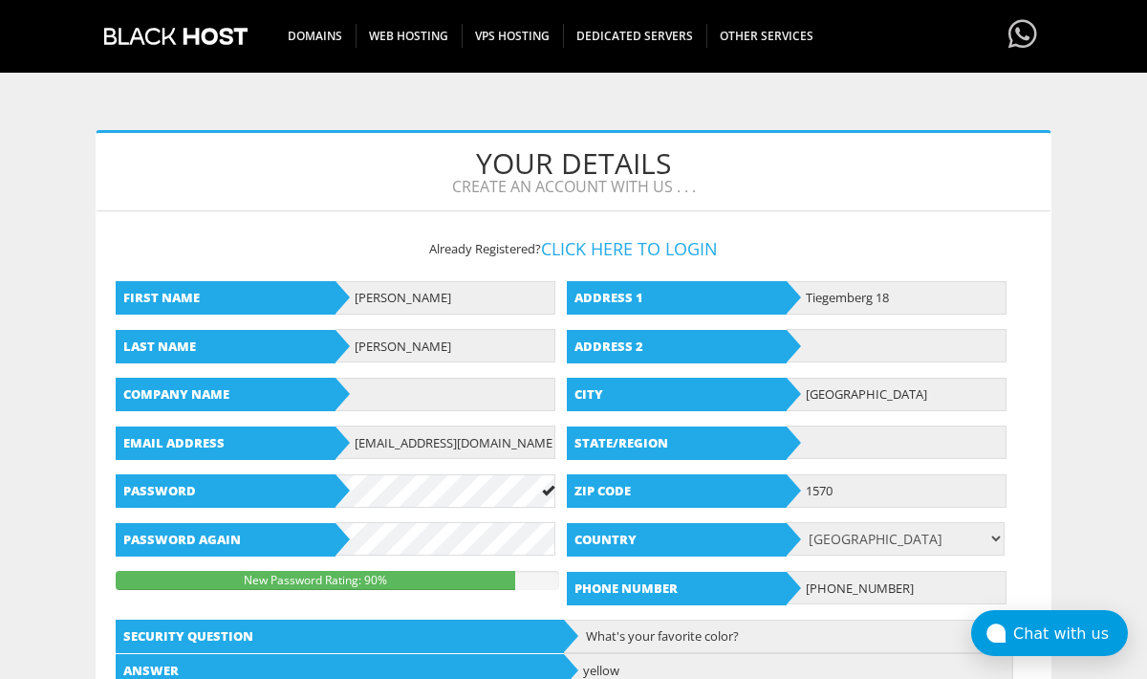
scroll to position [94, 0]
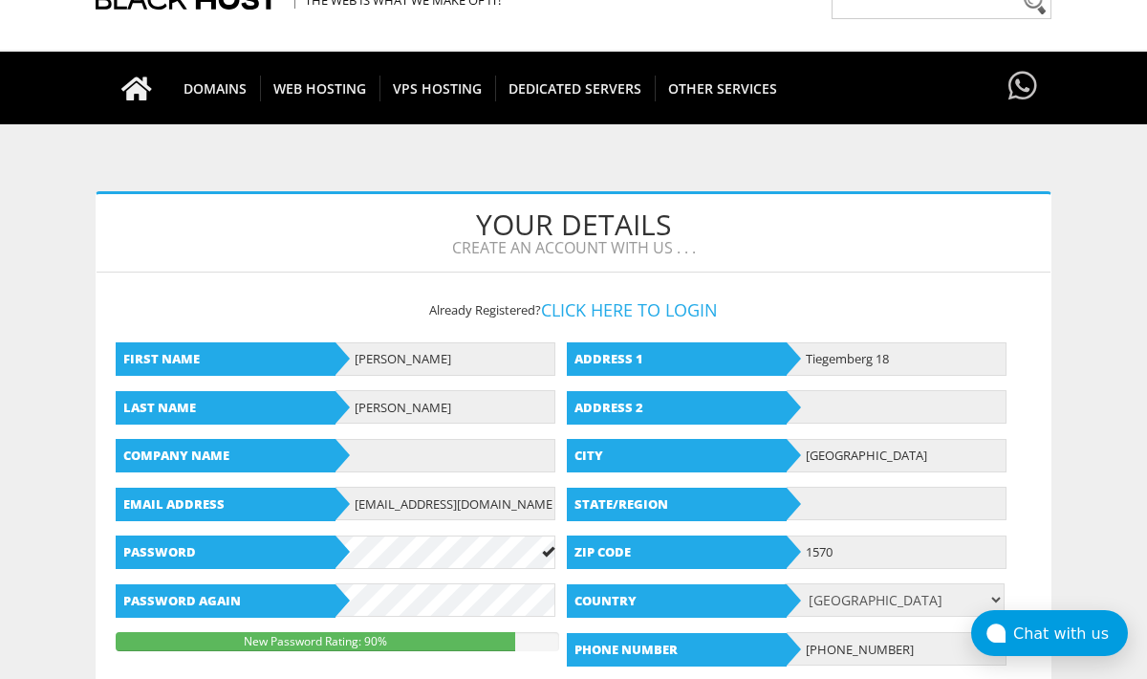
type input "1570"
click at [871, 460] on input "Tollembeek" at bounding box center [897, 455] width 220 height 33
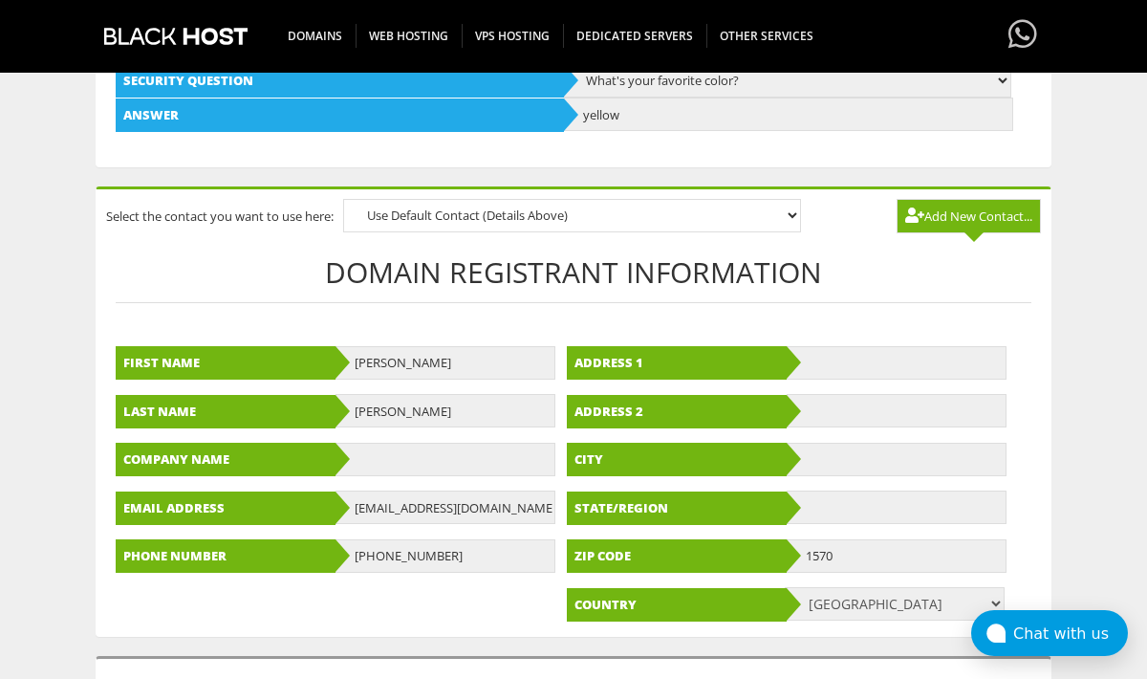
scroll to position [911, 0]
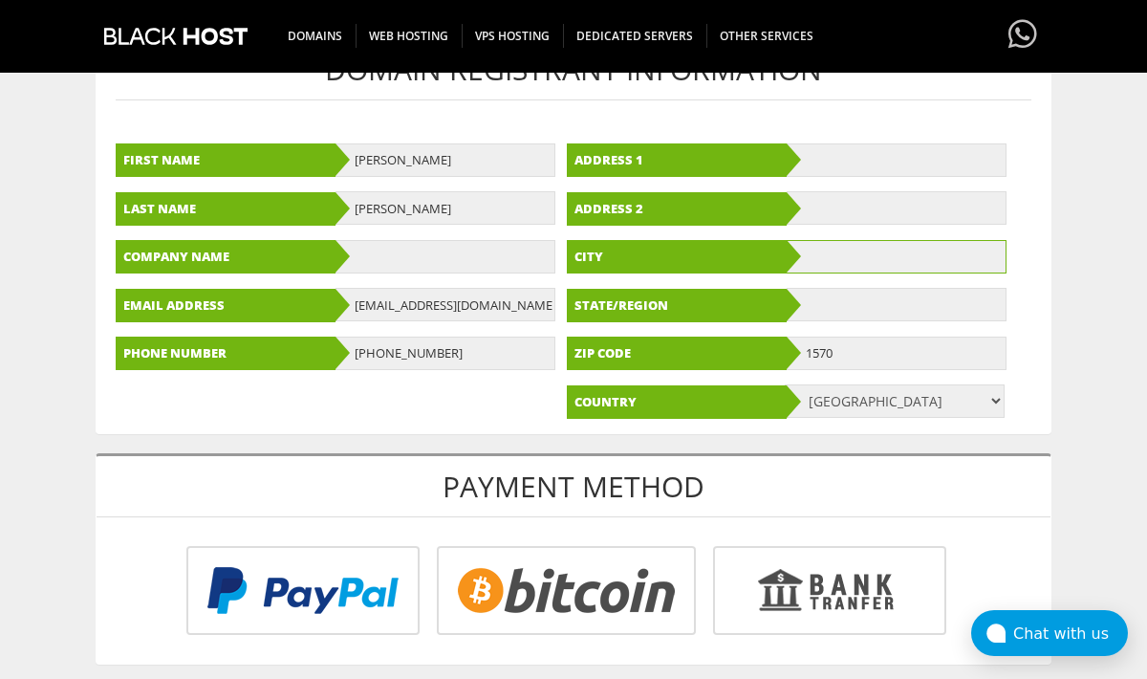
click at [862, 259] on input "text" at bounding box center [897, 256] width 220 height 33
paste input "Tollembeek"
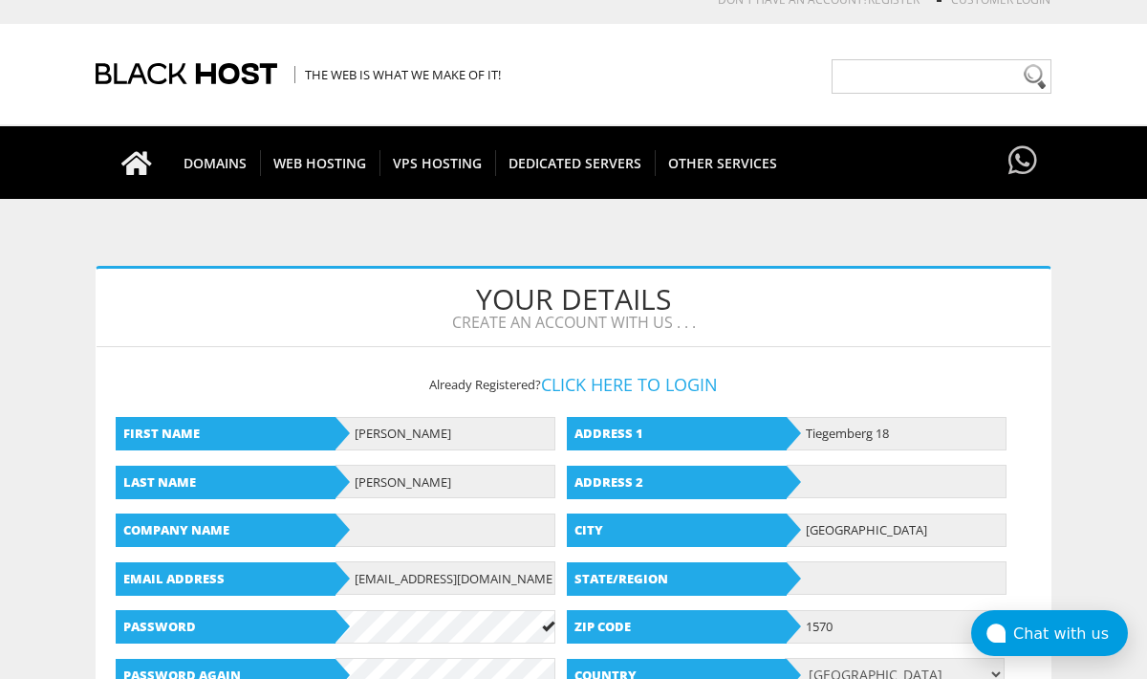
scroll to position [0, 0]
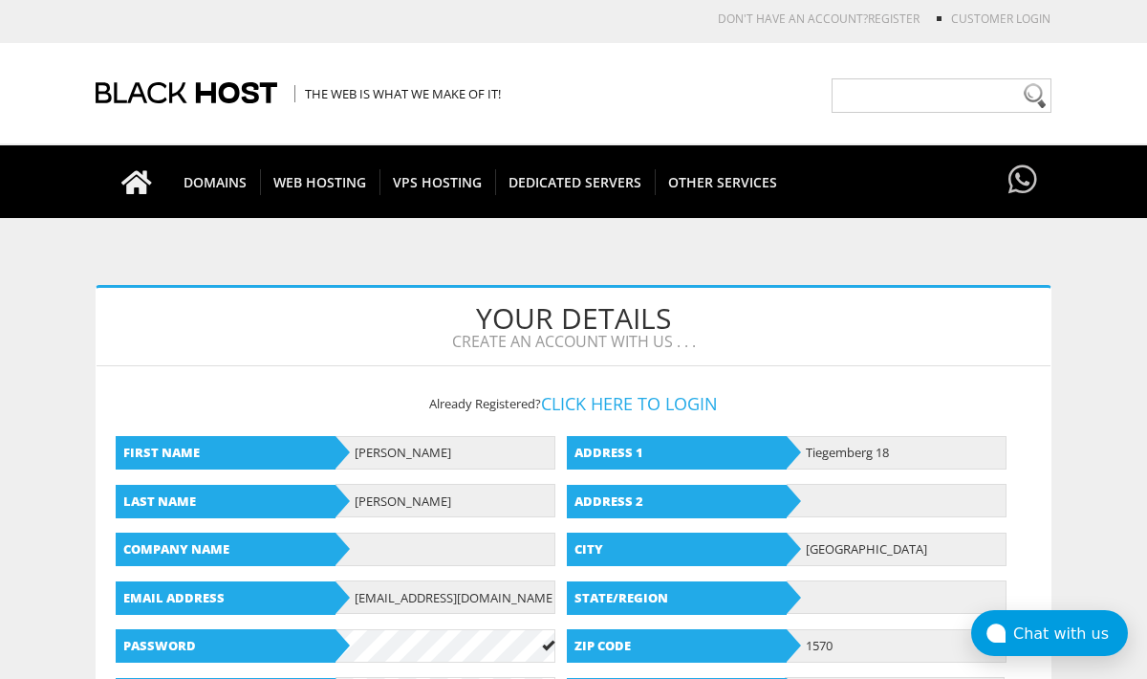
type input "Tollembeek"
click at [851, 443] on input "Tiegemberg 18" at bounding box center [897, 452] width 220 height 33
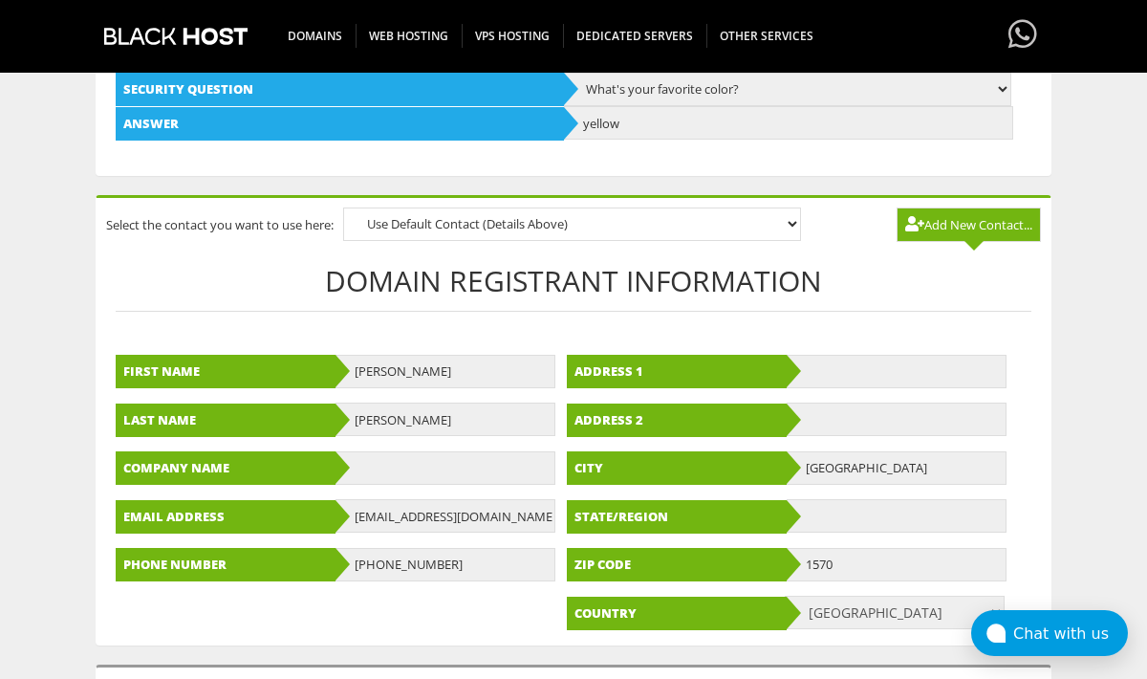
scroll to position [922, 0]
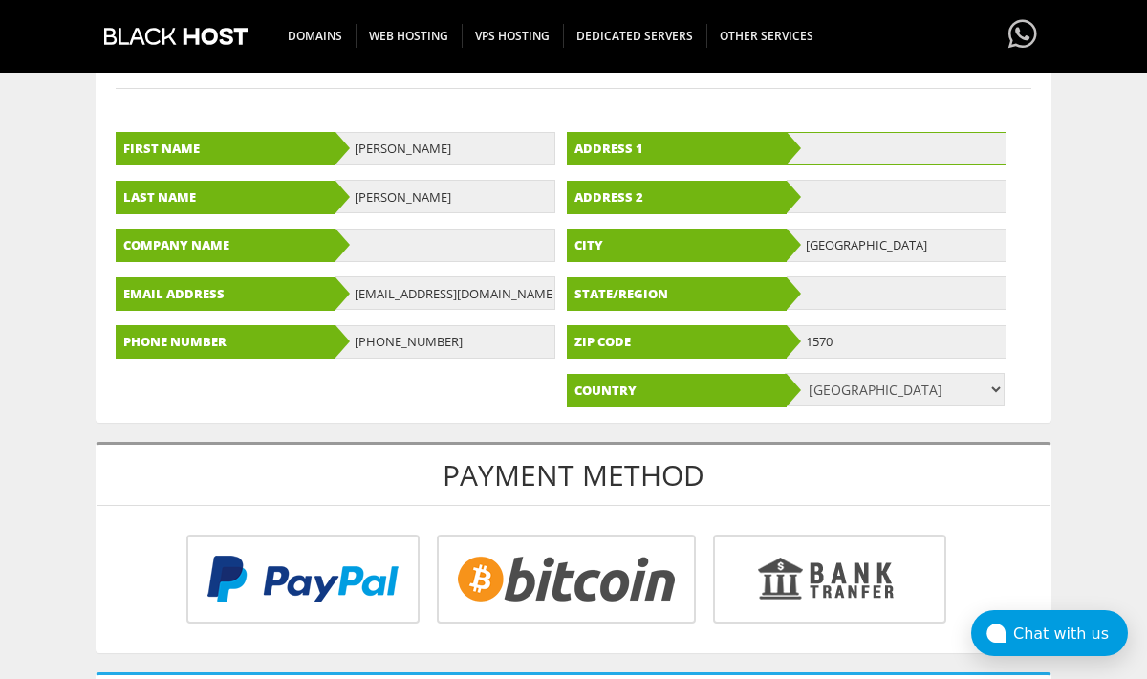
click at [865, 147] on input "text" at bounding box center [897, 148] width 220 height 33
paste input "Tiegemberg 18"
type input "Tiegemberg 18"
click at [639, 531] on div "Payment Method Card Type Card Number Expiry Date 01 02 03 04 05 06 07 08 09 10 …" at bounding box center [574, 547] width 956 height 211
click at [417, 578] on input "radio" at bounding box center [300, 582] width 233 height 89
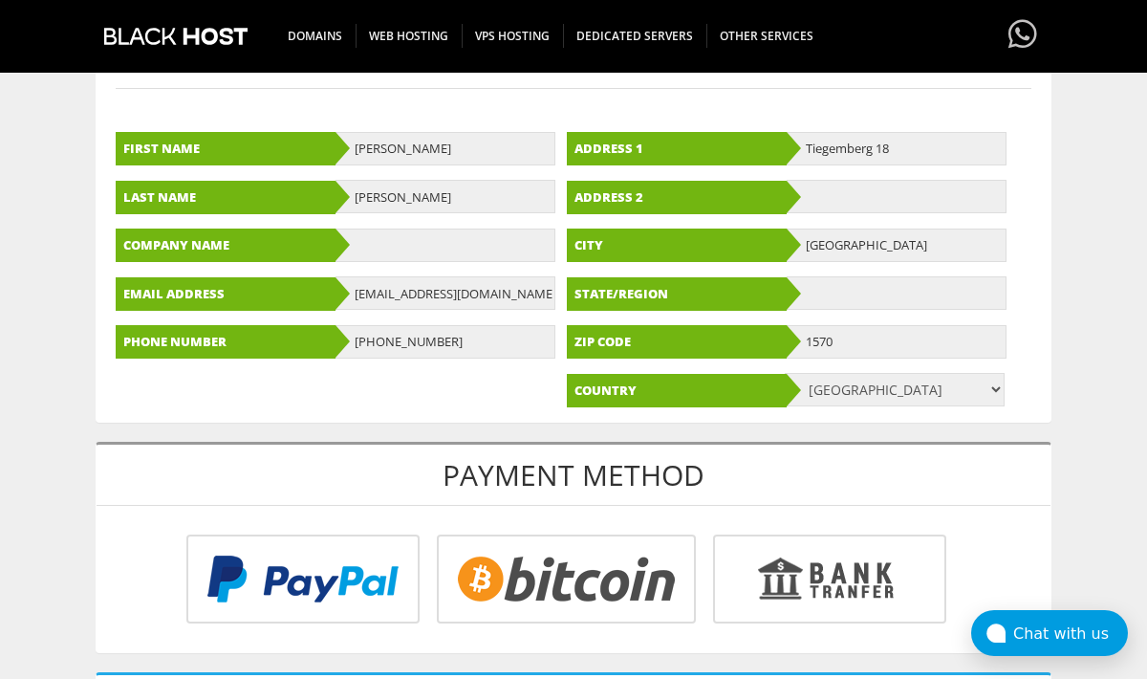
radio input "true"
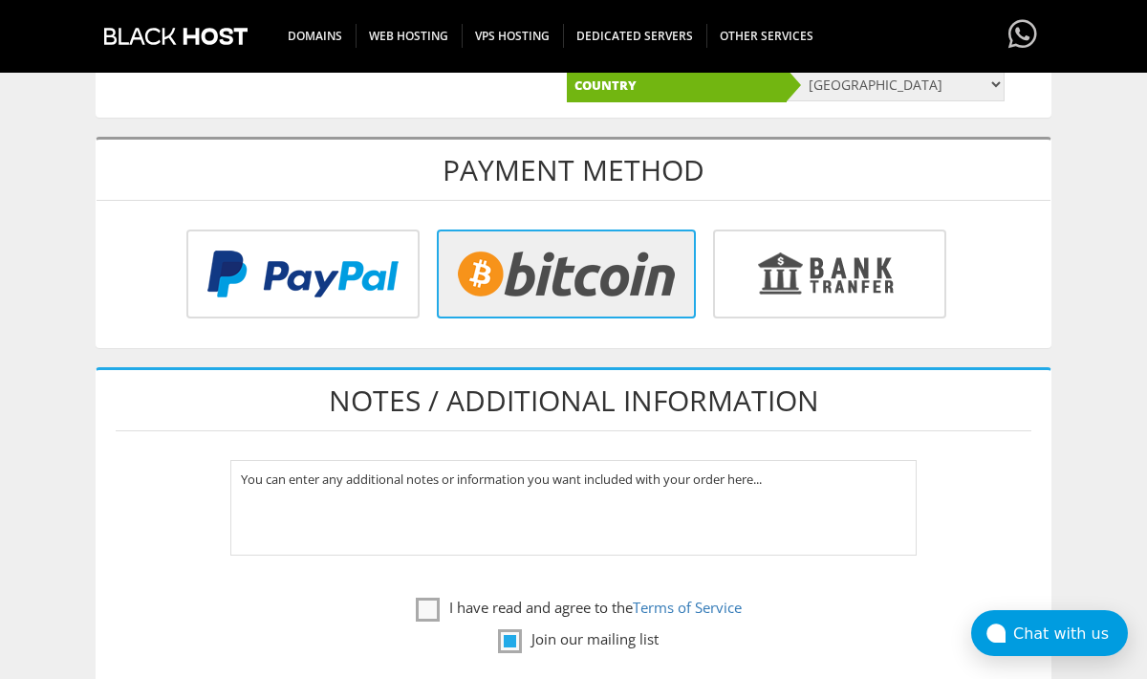
scroll to position [1333, 0]
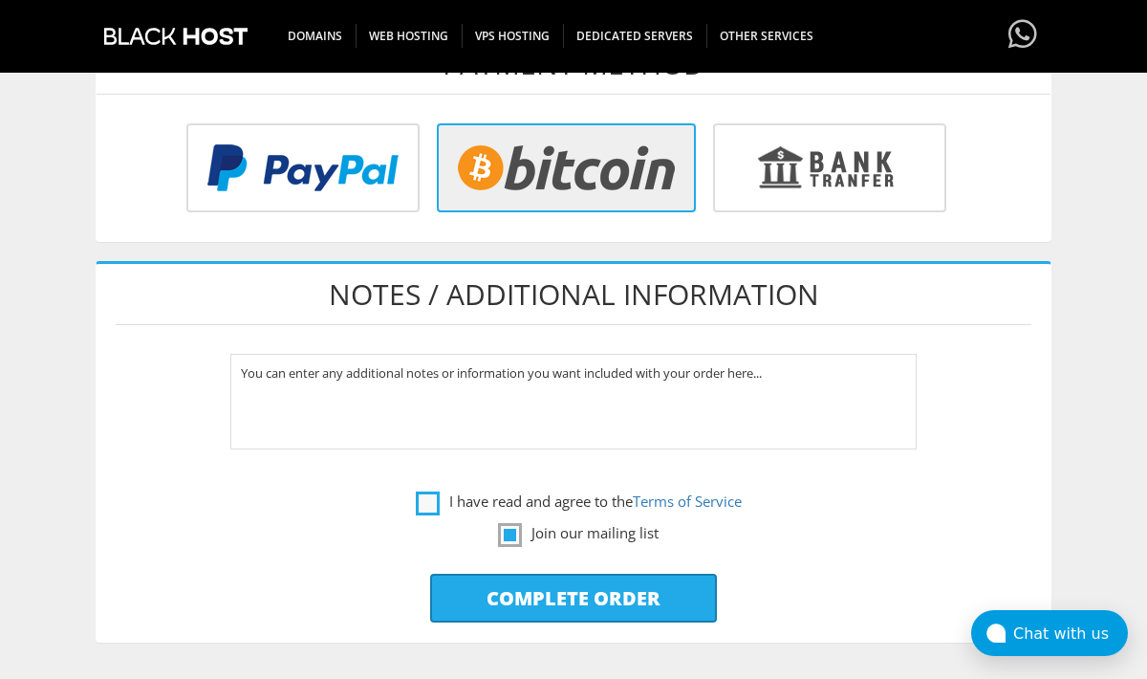
click at [476, 502] on label "I have read and agree to the Terms of Service" at bounding box center [579, 501] width 326 height 24
checkbox input "true"
click at [521, 541] on label "Join our mailing list" at bounding box center [578, 533] width 161 height 24
click at [510, 536] on label "Join our mailing list" at bounding box center [578, 533] width 161 height 24
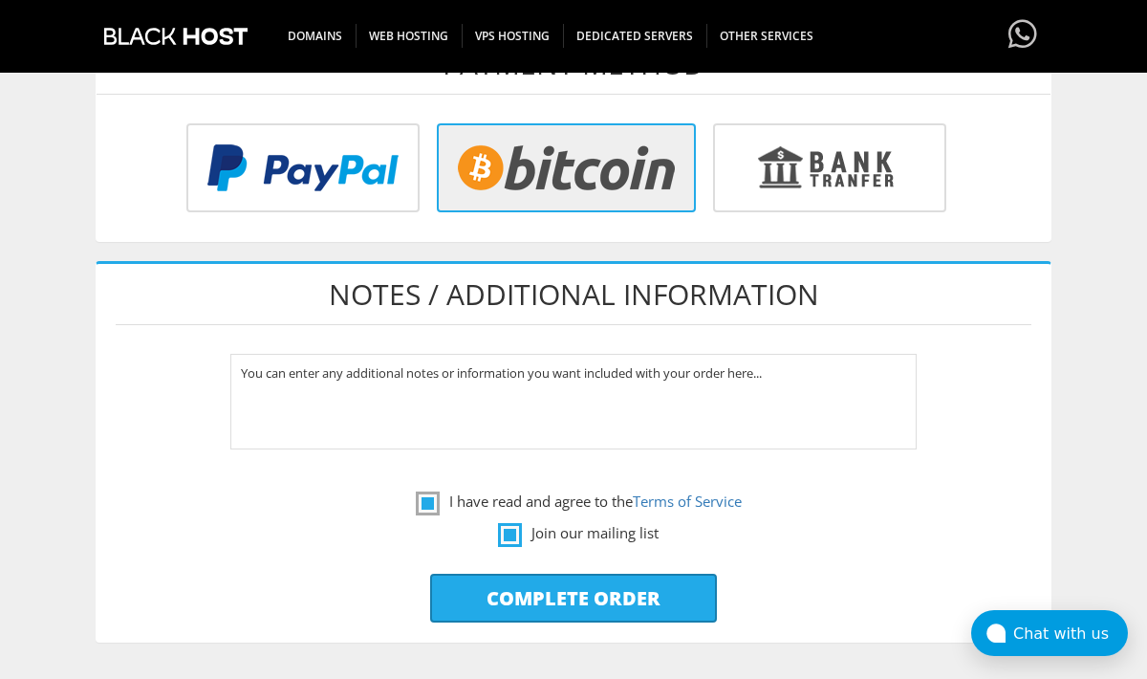
click at [504, 532] on label "Join our mailing list" at bounding box center [578, 533] width 161 height 24
click at [558, 595] on input "Complete Order" at bounding box center [573, 598] width 287 height 49
type input "Please Wait..."
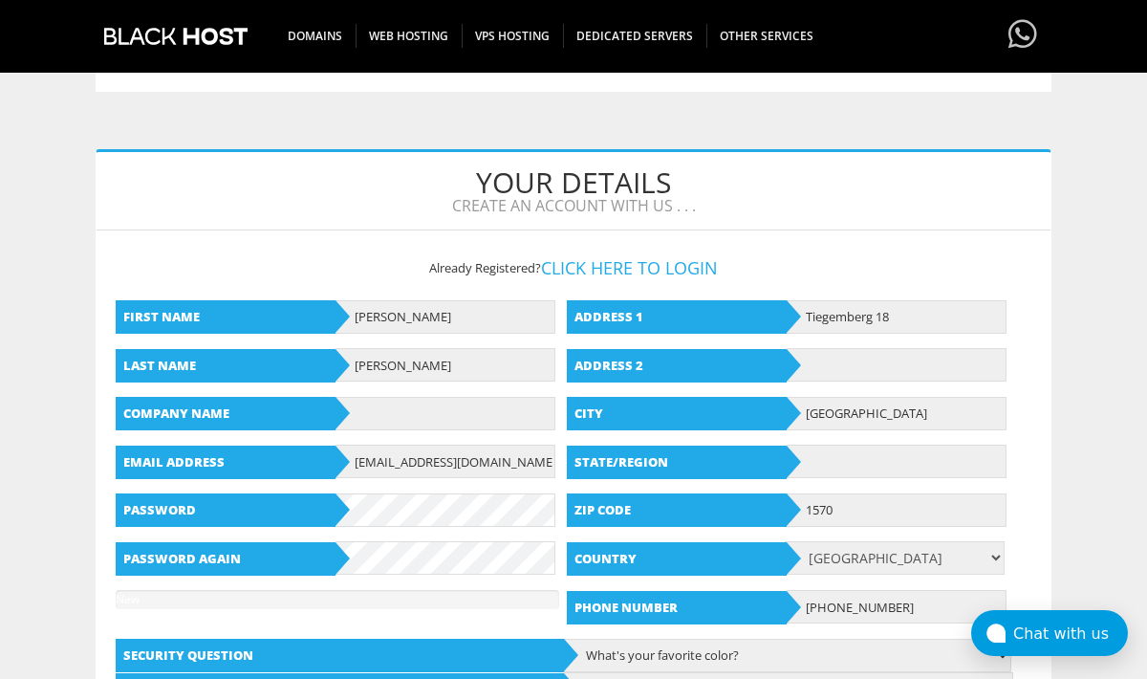
scroll to position [401, 0]
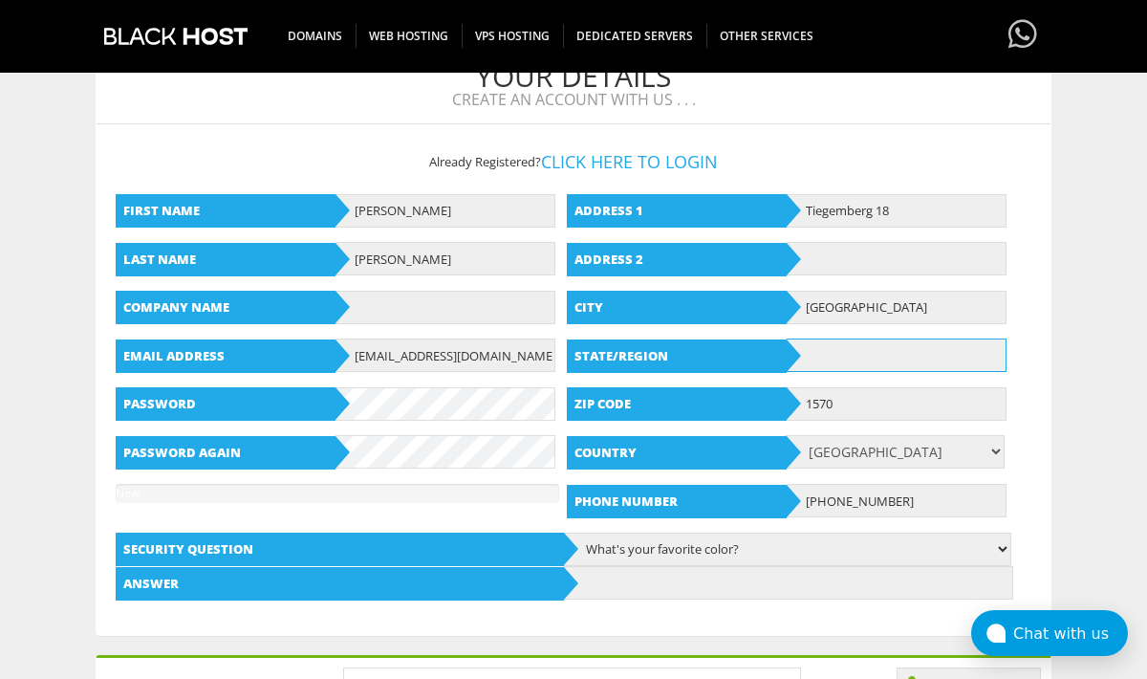
click at [878, 358] on input "text" at bounding box center [897, 354] width 220 height 33
paste input "Zuid-Brabant"
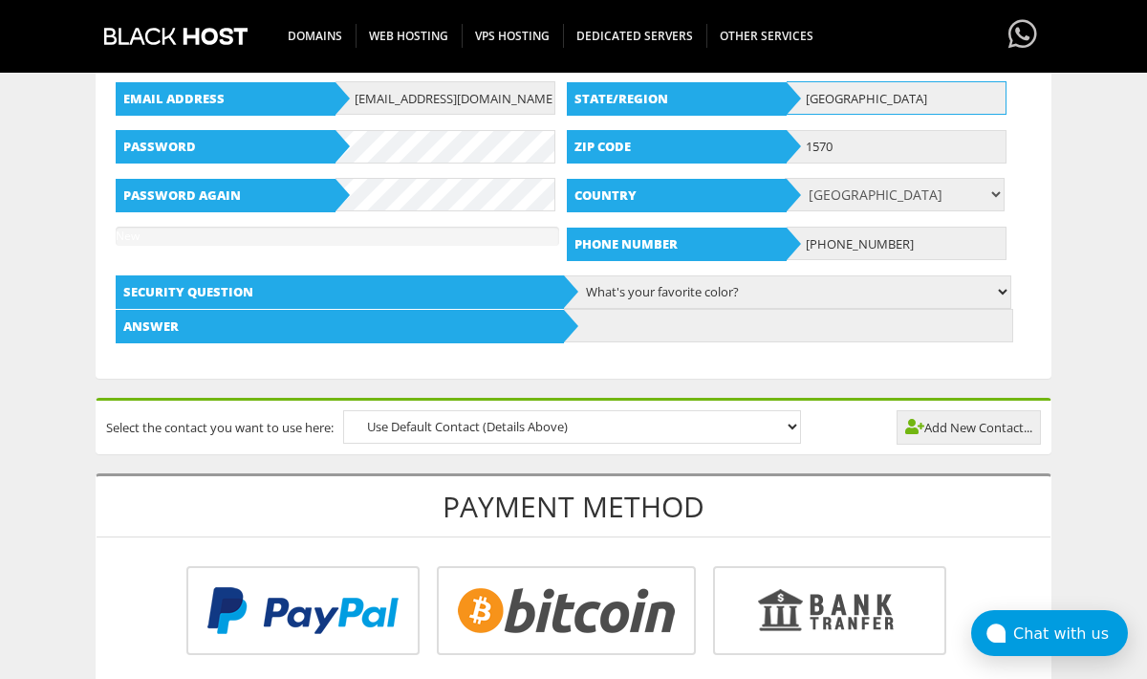
type input "Zuid-Brabant"
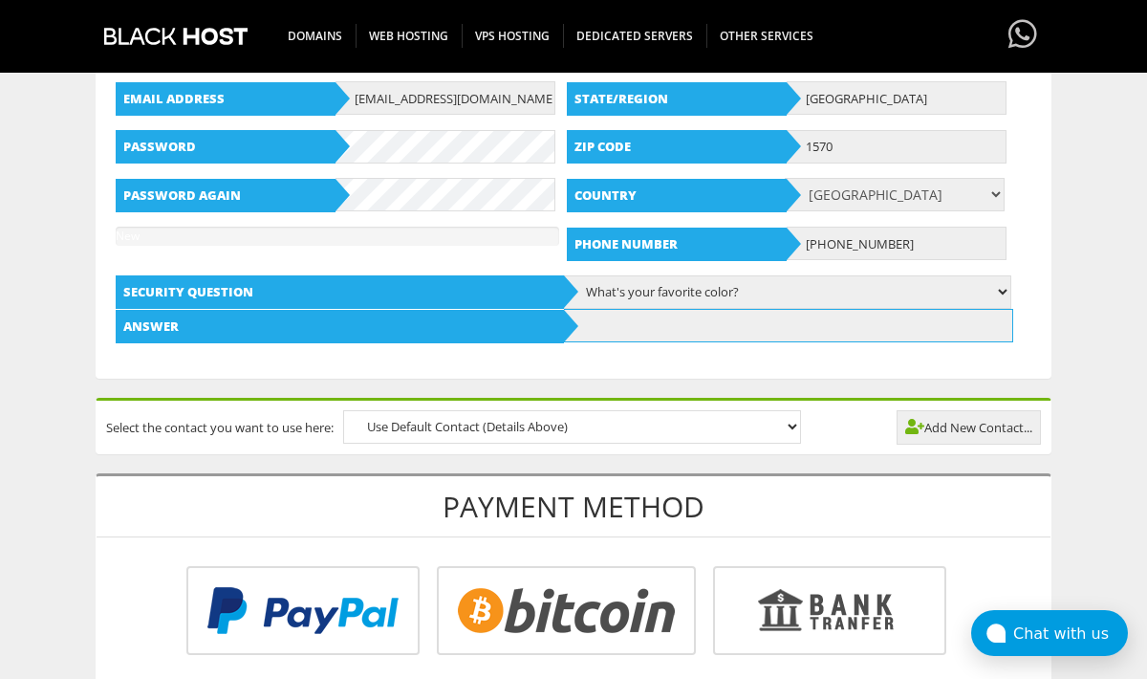
click at [831, 323] on input "text" at bounding box center [788, 325] width 448 height 33
type input "yellow"
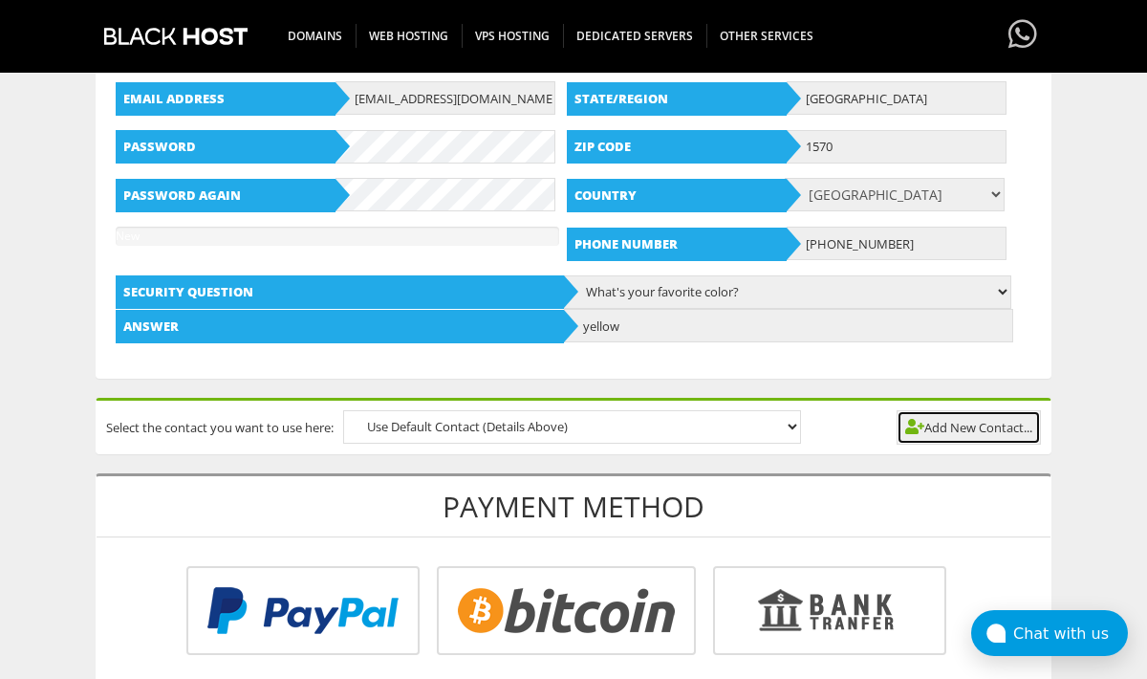
click at [978, 437] on link "Add New Contact..." at bounding box center [969, 427] width 144 height 34
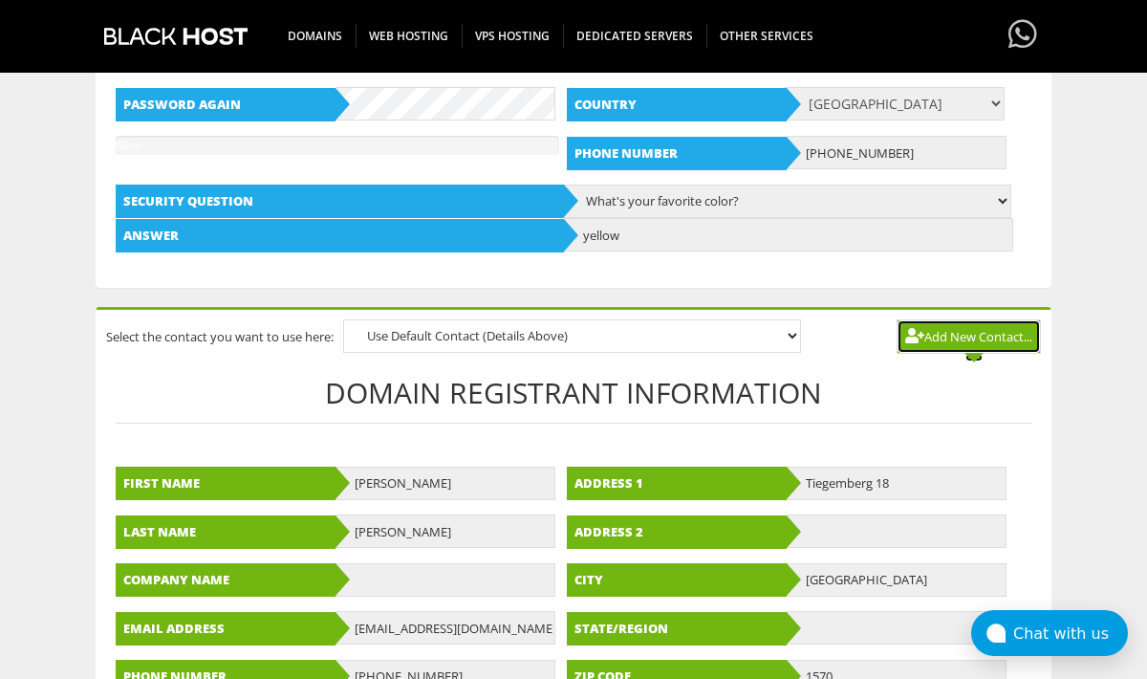
scroll to position [958, 0]
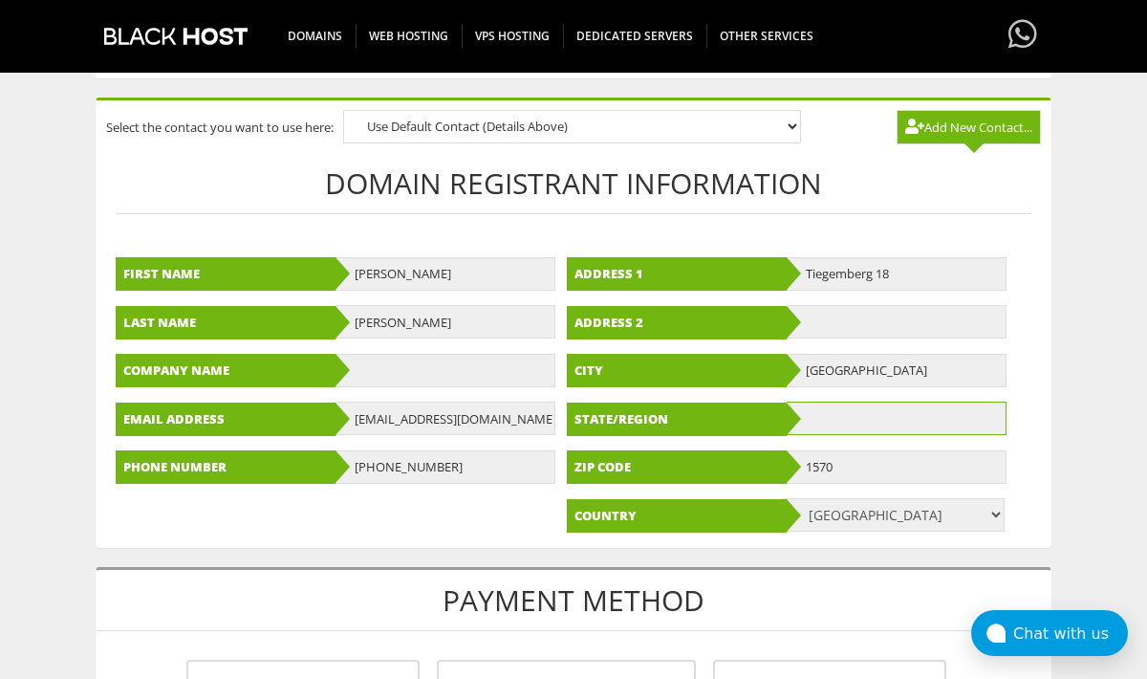
click at [889, 423] on input "text" at bounding box center [897, 417] width 220 height 33
paste input "[GEOGRAPHIC_DATA]"
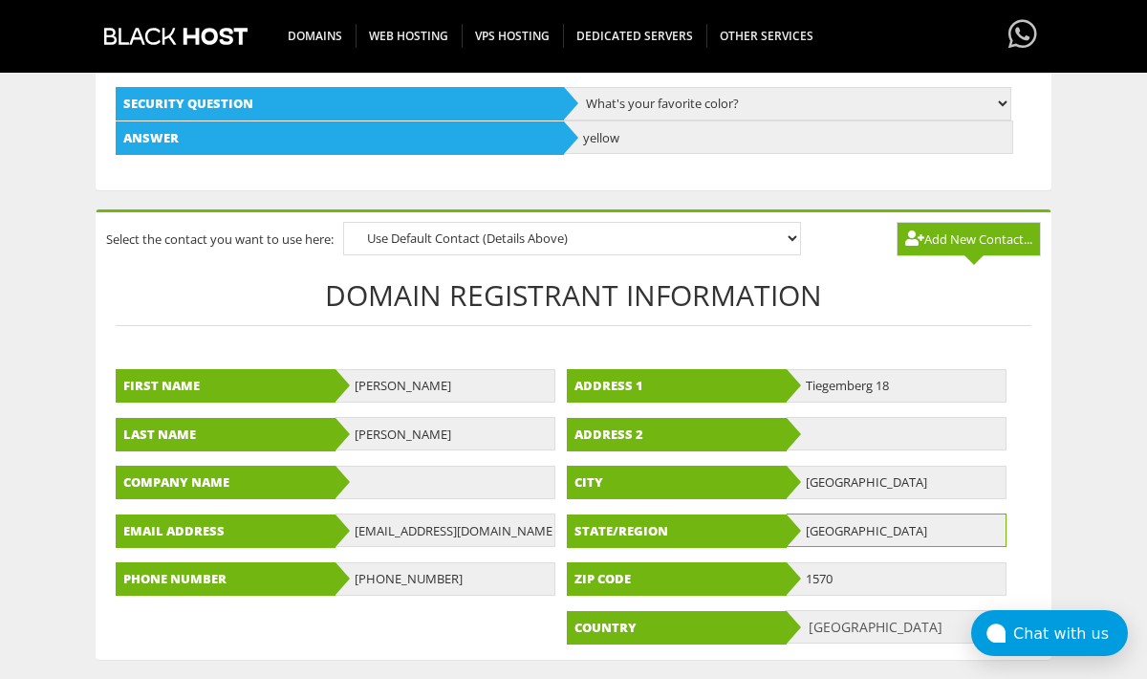
scroll to position [1002, 0]
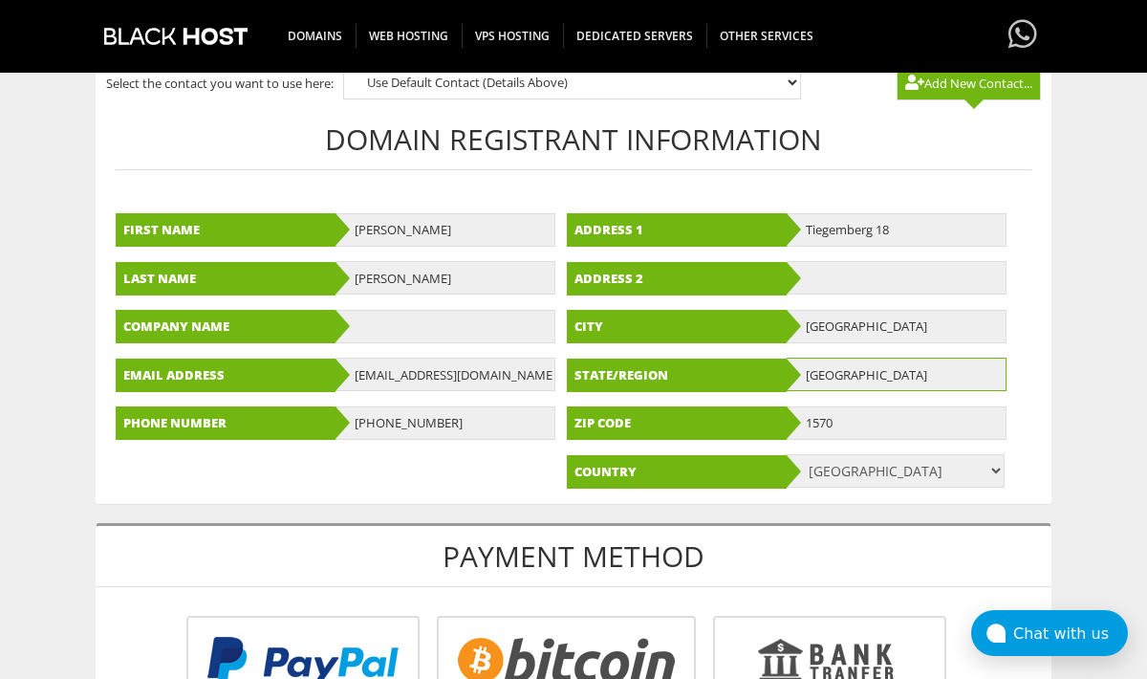
type input "[GEOGRAPHIC_DATA]"
click at [381, 423] on input "+320487692165" at bounding box center [446, 422] width 220 height 33
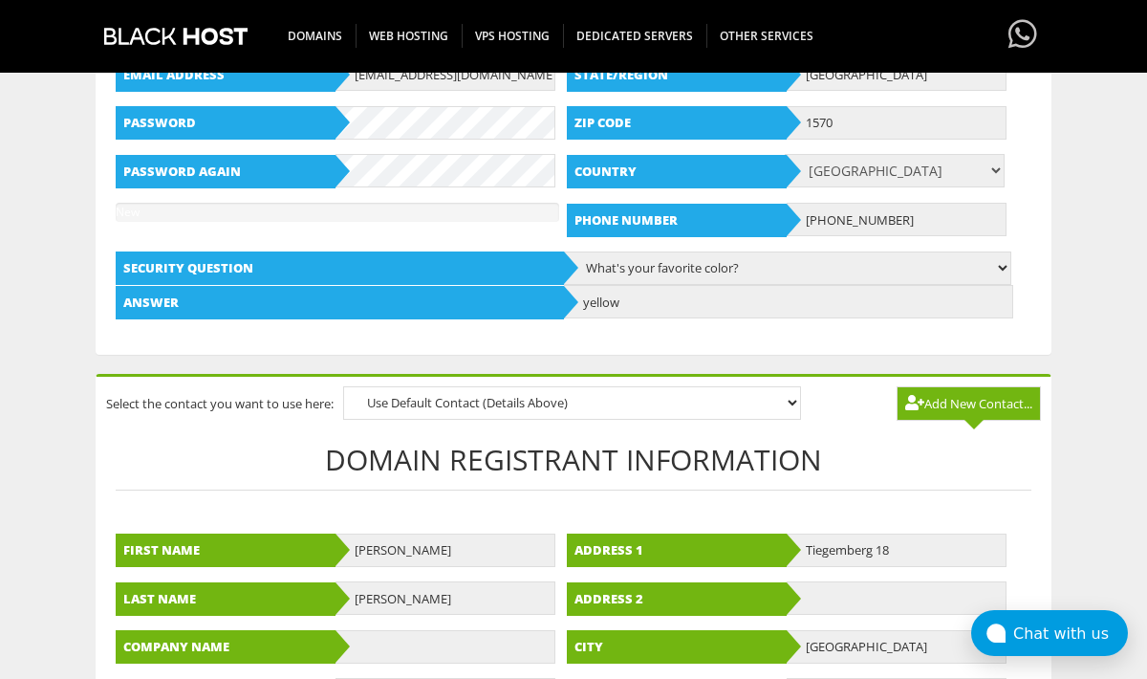
scroll to position [604, 0]
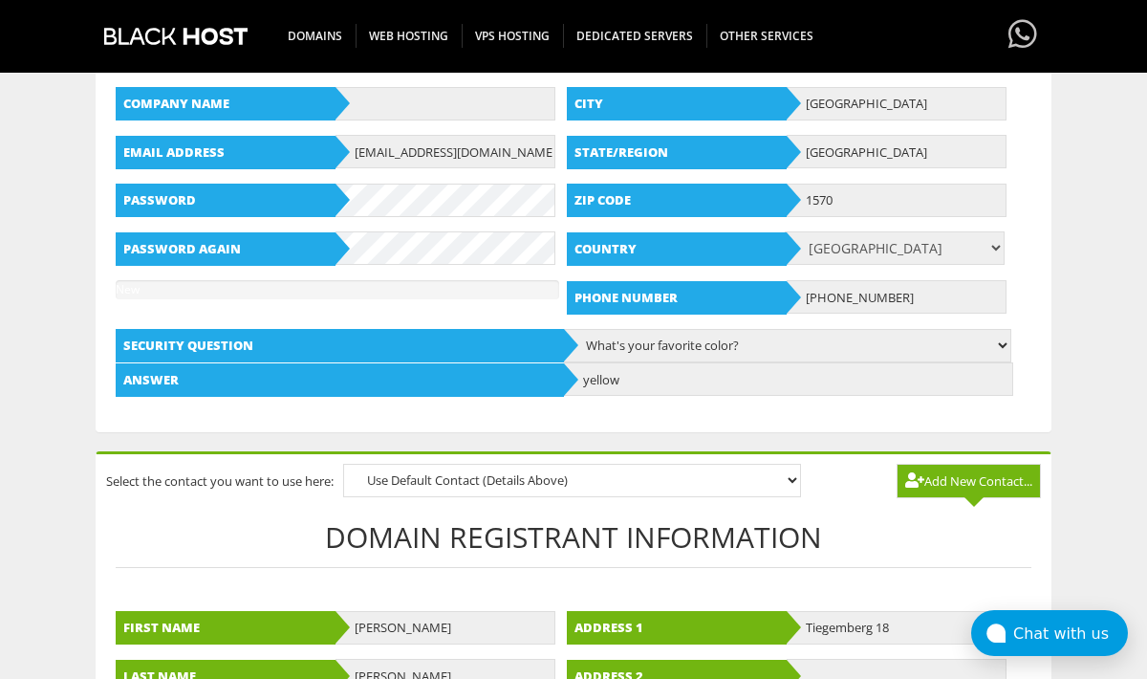
type input "[PHONE_NUMBER]"
click at [885, 300] on input "+320487692165" at bounding box center [897, 296] width 220 height 33
paste input "text"
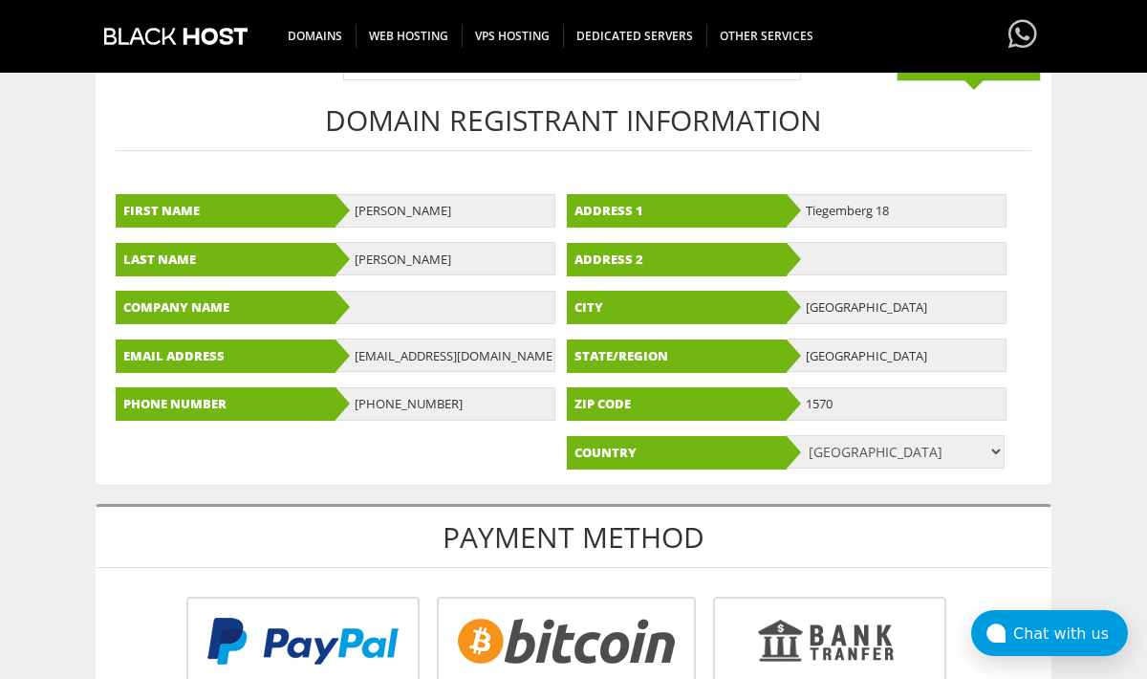
scroll to position [1250, 0]
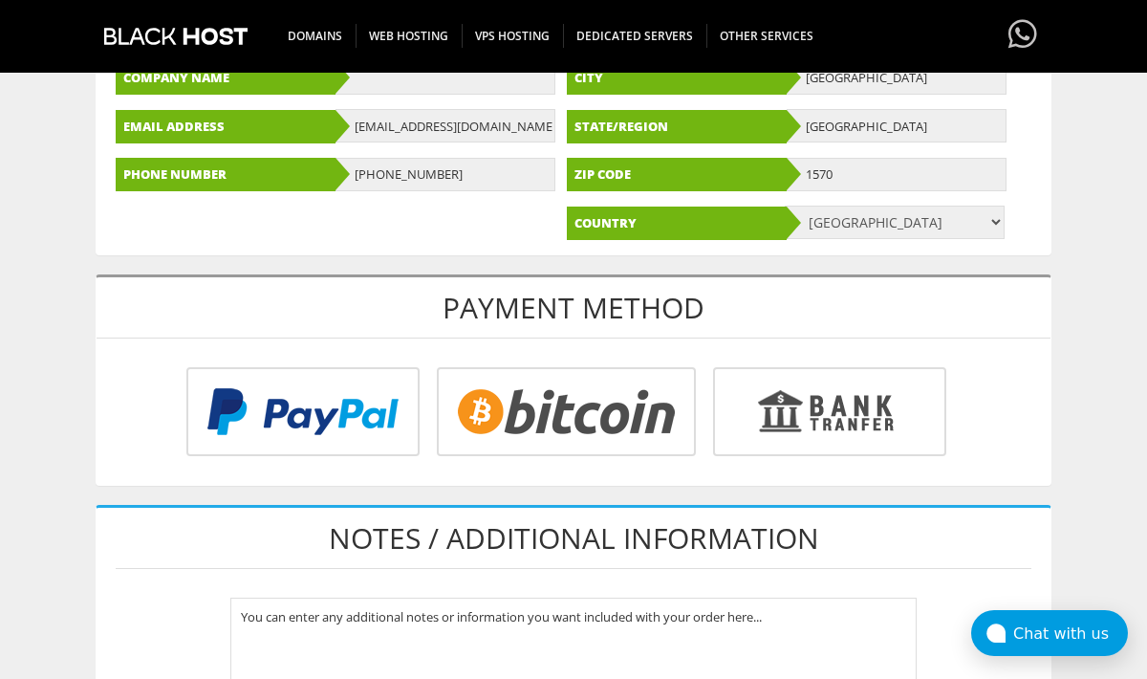
type input "[PHONE_NUMBER]"
click at [417, 393] on input "radio" at bounding box center [300, 415] width 233 height 89
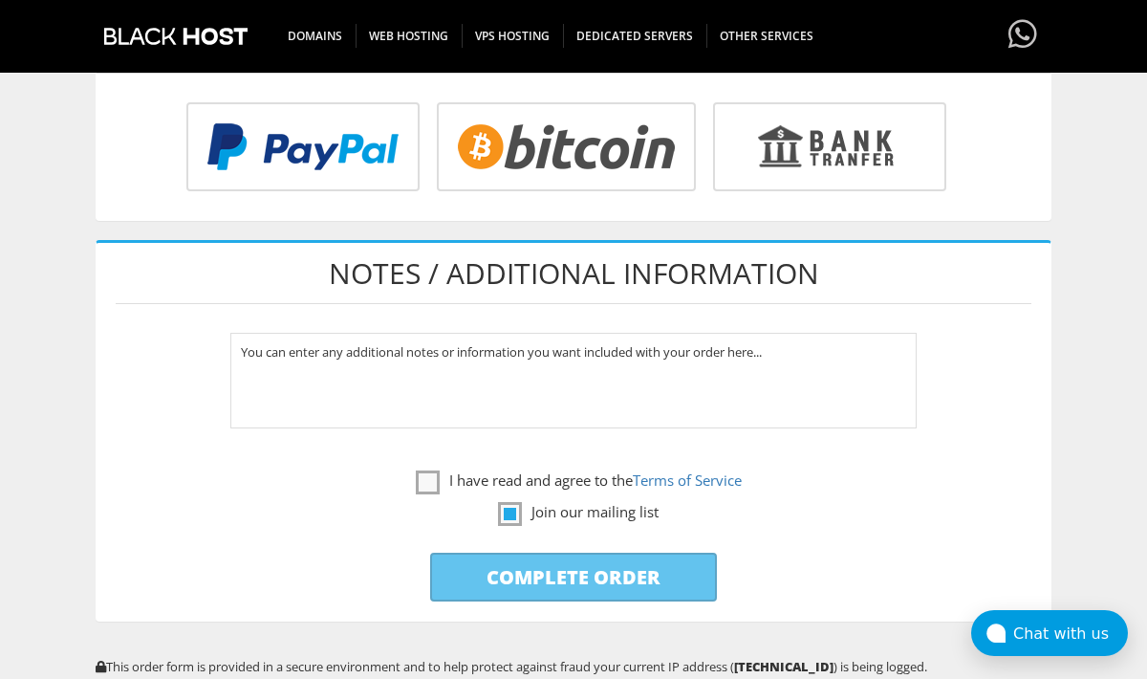
scroll to position [1546, 0]
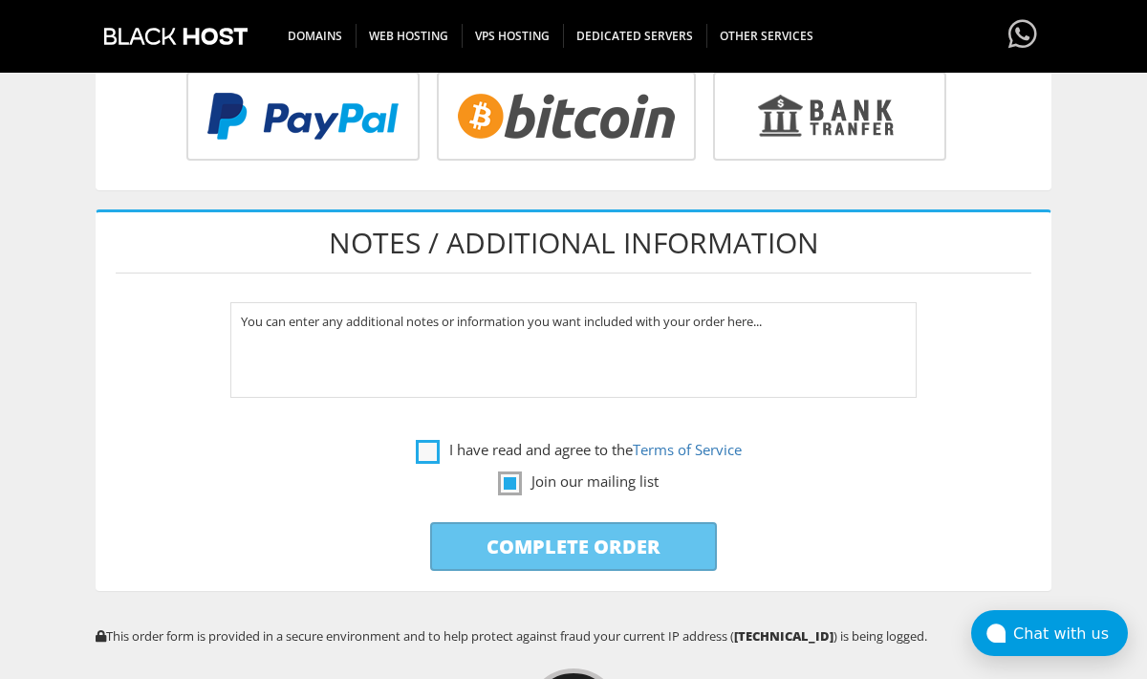
click at [454, 451] on label "I have read and agree to the Terms of Service" at bounding box center [579, 450] width 326 height 24
checkbox input "true"
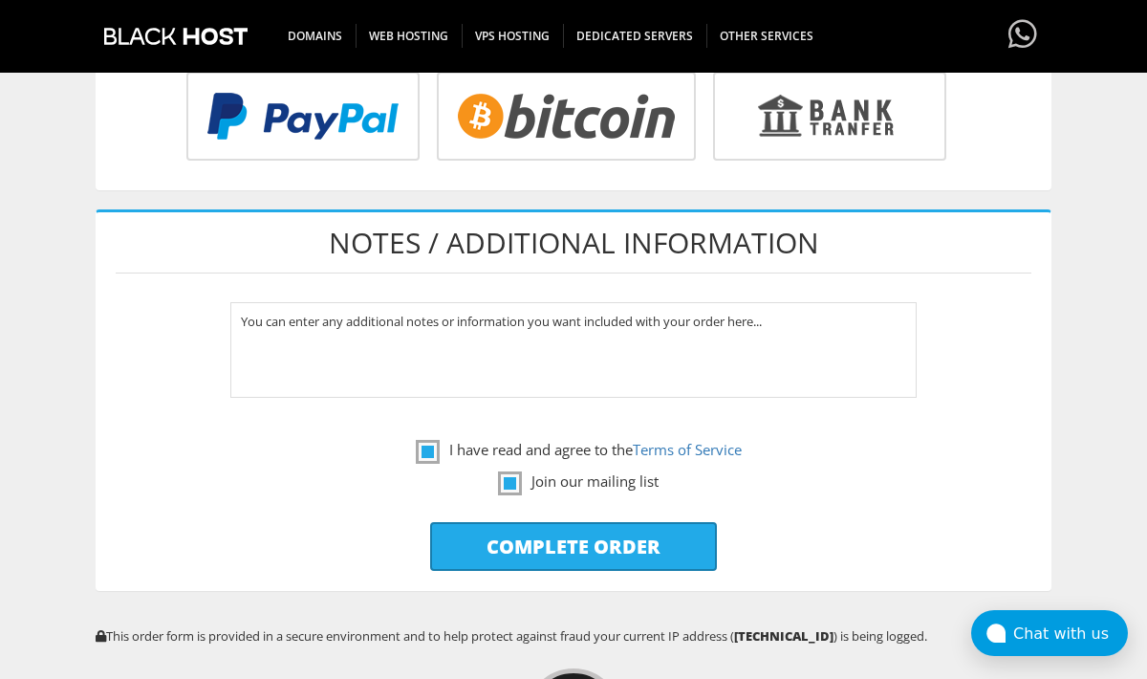
click at [576, 542] on input "Complete Order" at bounding box center [573, 546] width 287 height 49
type input "Please Wait..."
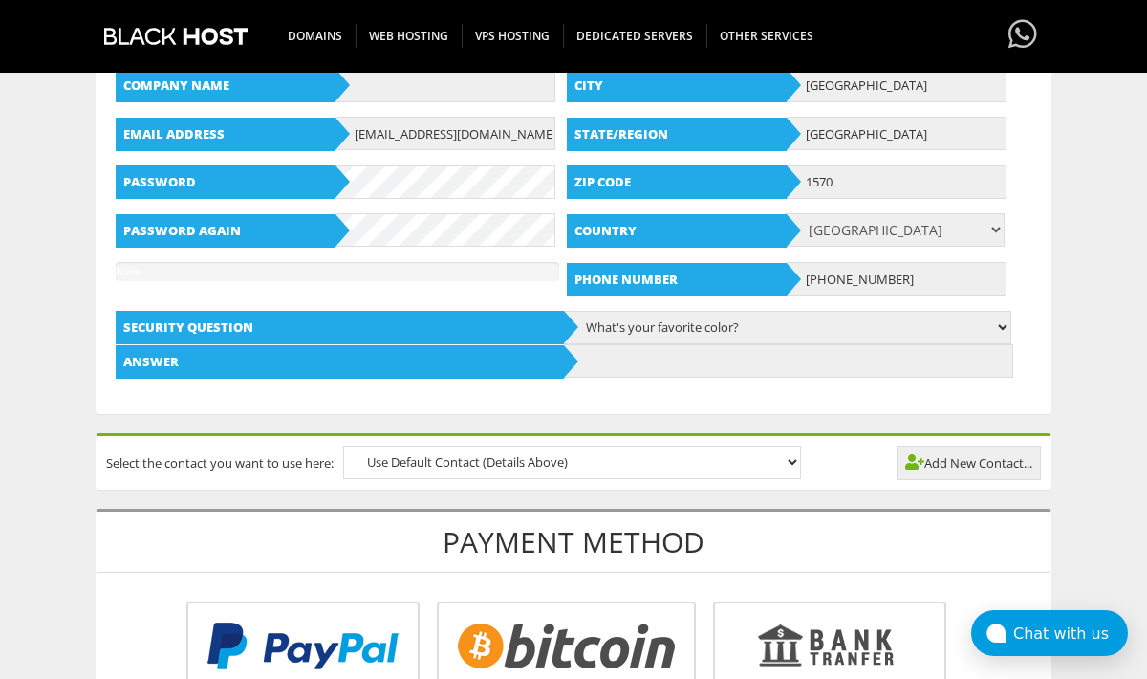
scroll to position [596, 0]
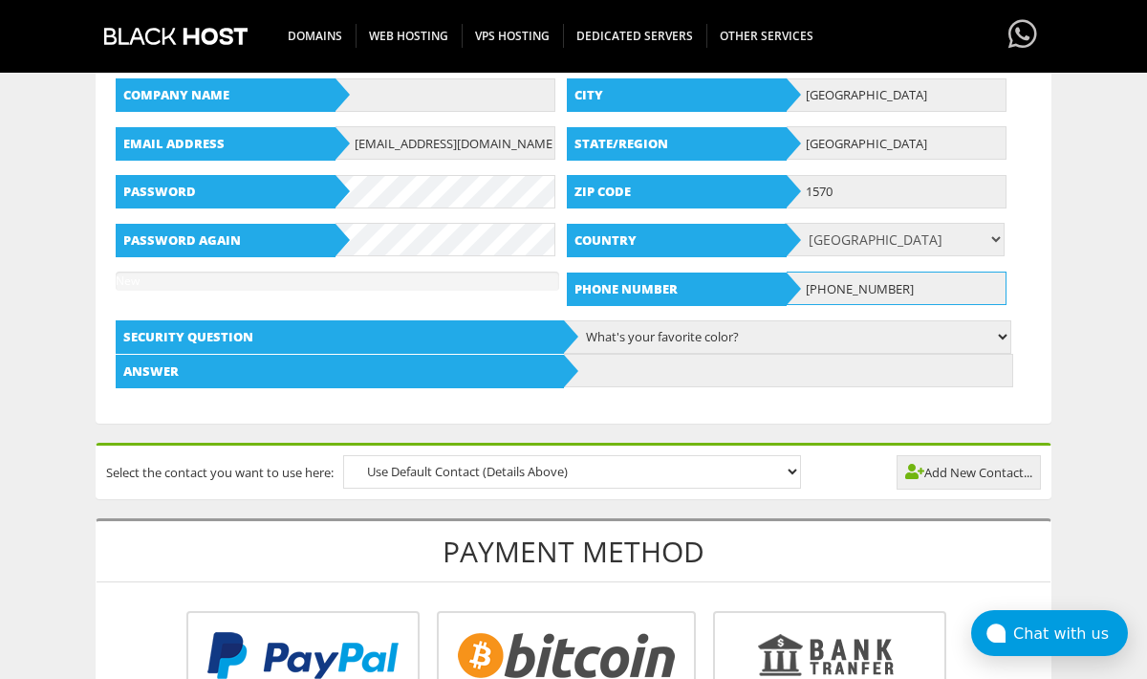
click at [915, 293] on input "[PHONE_NUMBER]" at bounding box center [897, 287] width 220 height 33
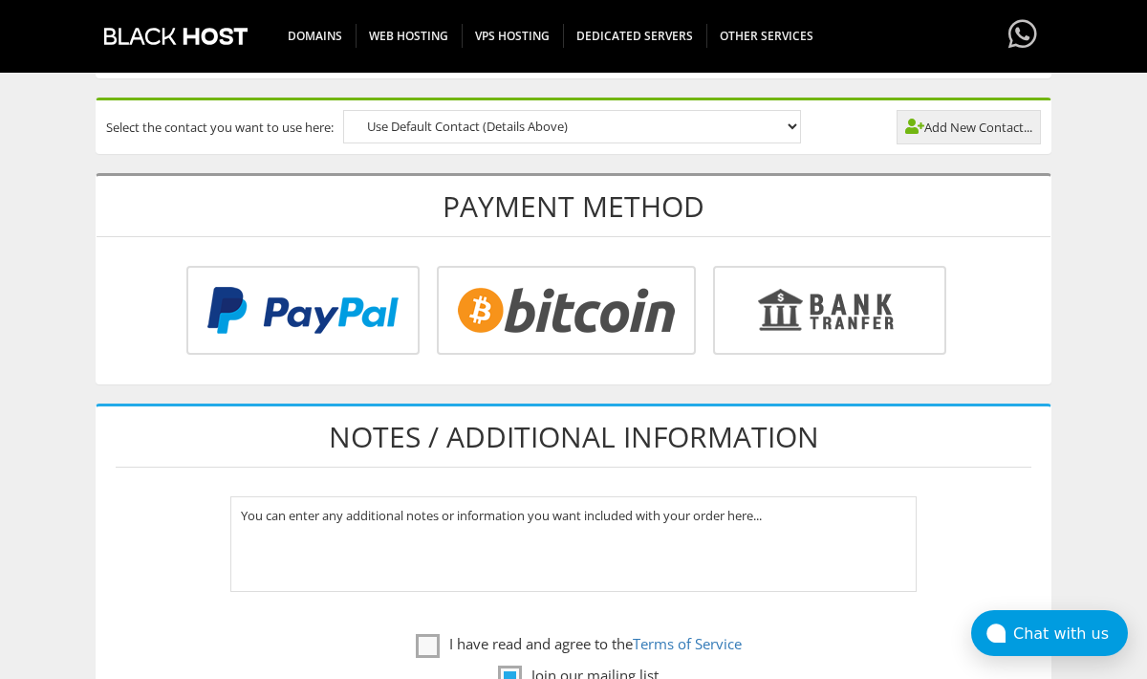
scroll to position [948, 0]
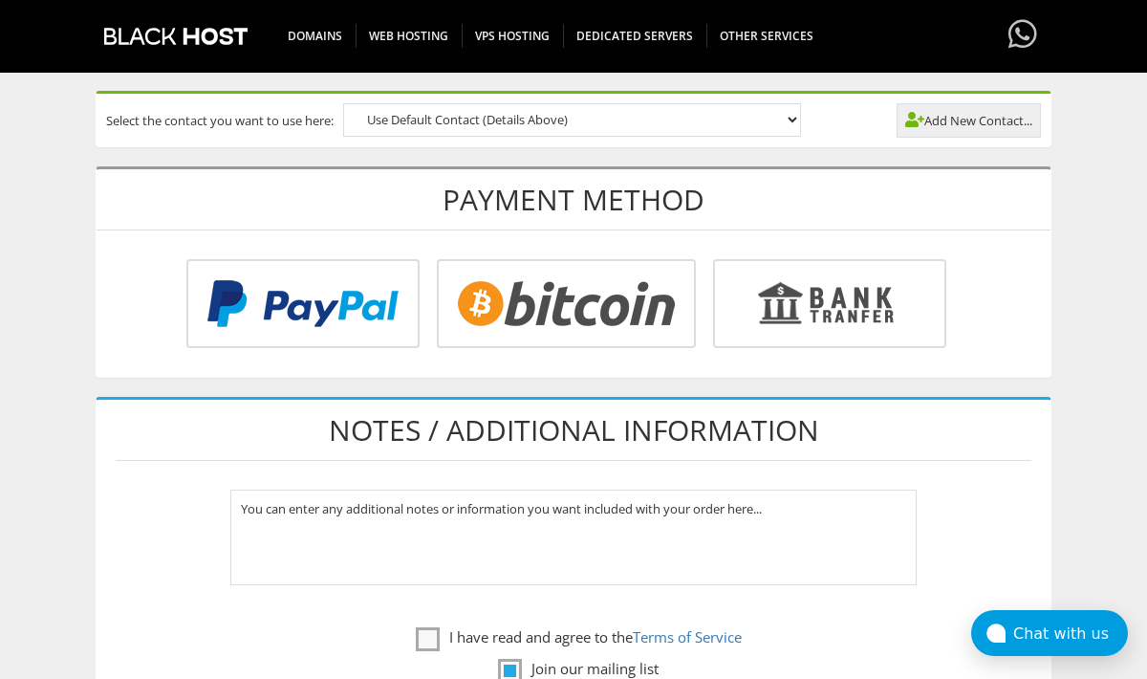
type input "[PHONE_NUMBER]"
click at [910, 118] on span at bounding box center [914, 119] width 19 height 15
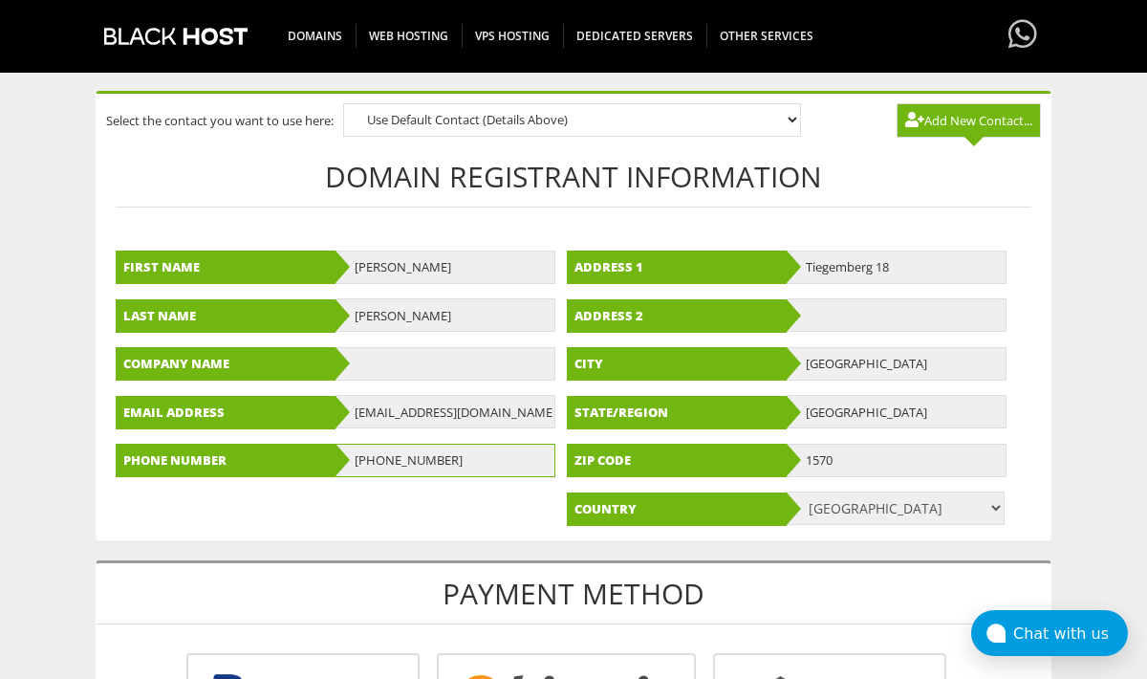
click at [460, 466] on input "[PHONE_NUMBER]" at bounding box center [446, 460] width 220 height 33
paste input "text"
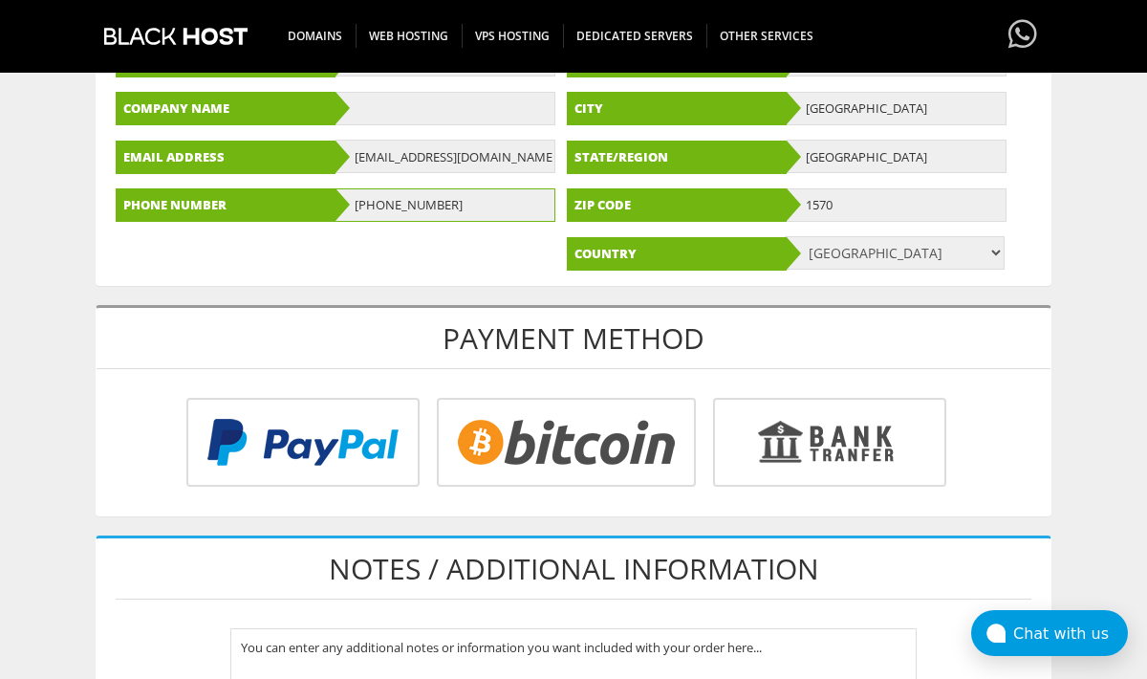
type input "[PHONE_NUMBER]"
click at [417, 460] on input "radio" at bounding box center [300, 445] width 233 height 89
click at [417, 459] on input "radio" at bounding box center [300, 445] width 233 height 89
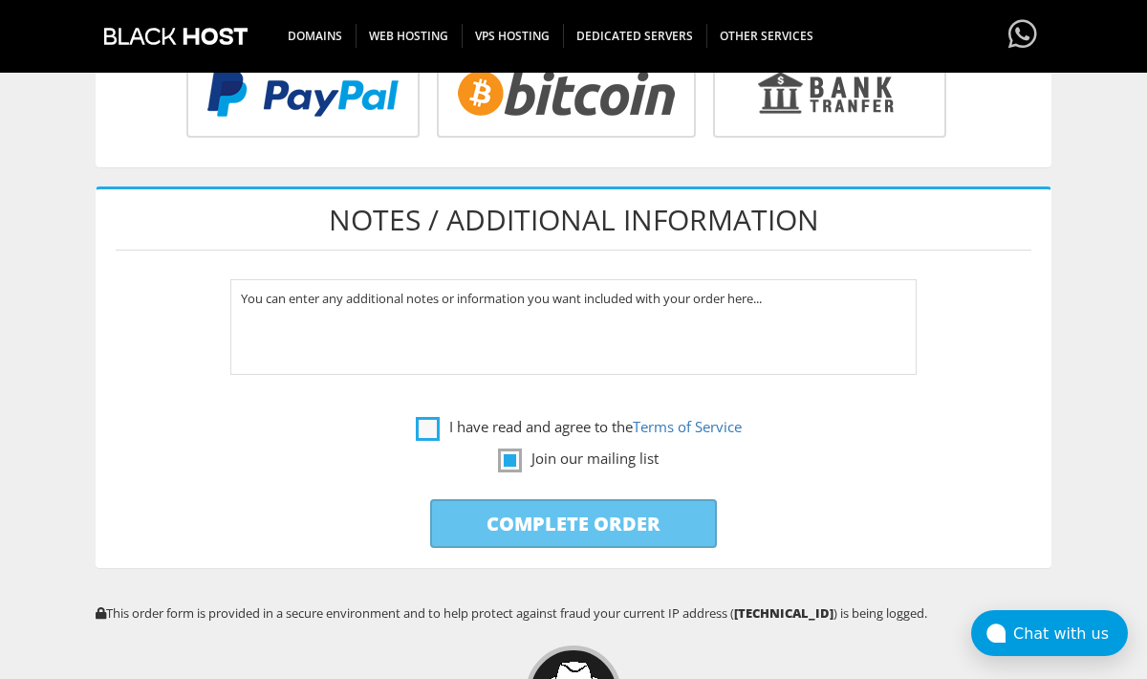
click at [422, 435] on label "I have read and agree to the Terms of Service" at bounding box center [579, 427] width 326 height 24
checkbox input "true"
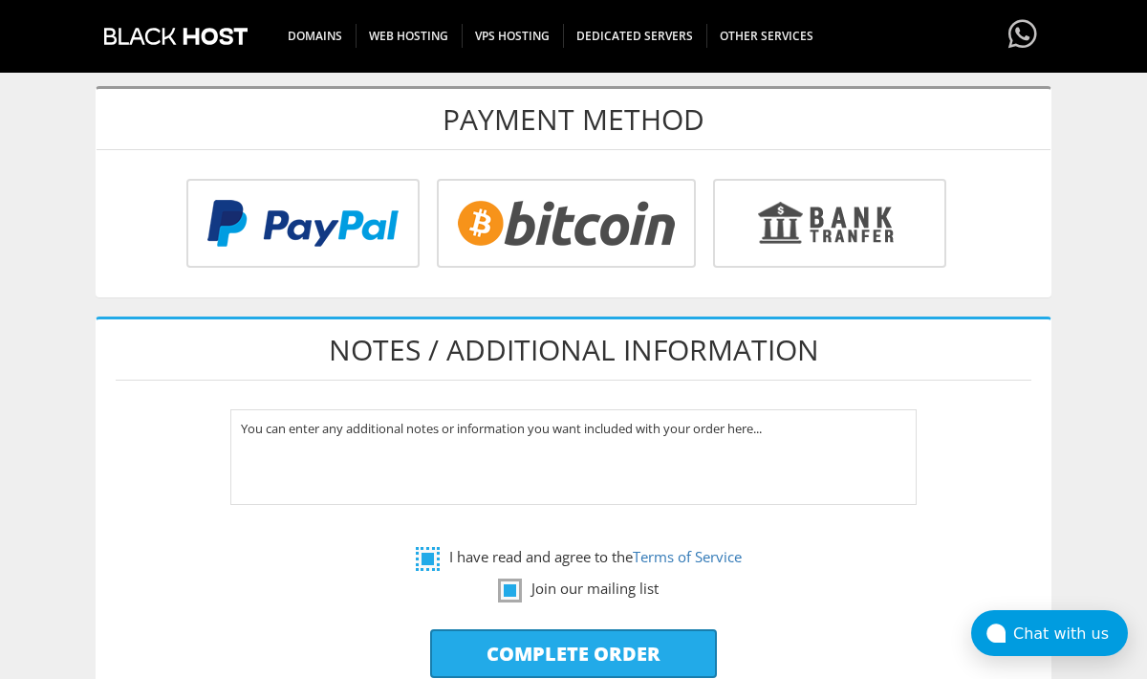
scroll to position [1374, 0]
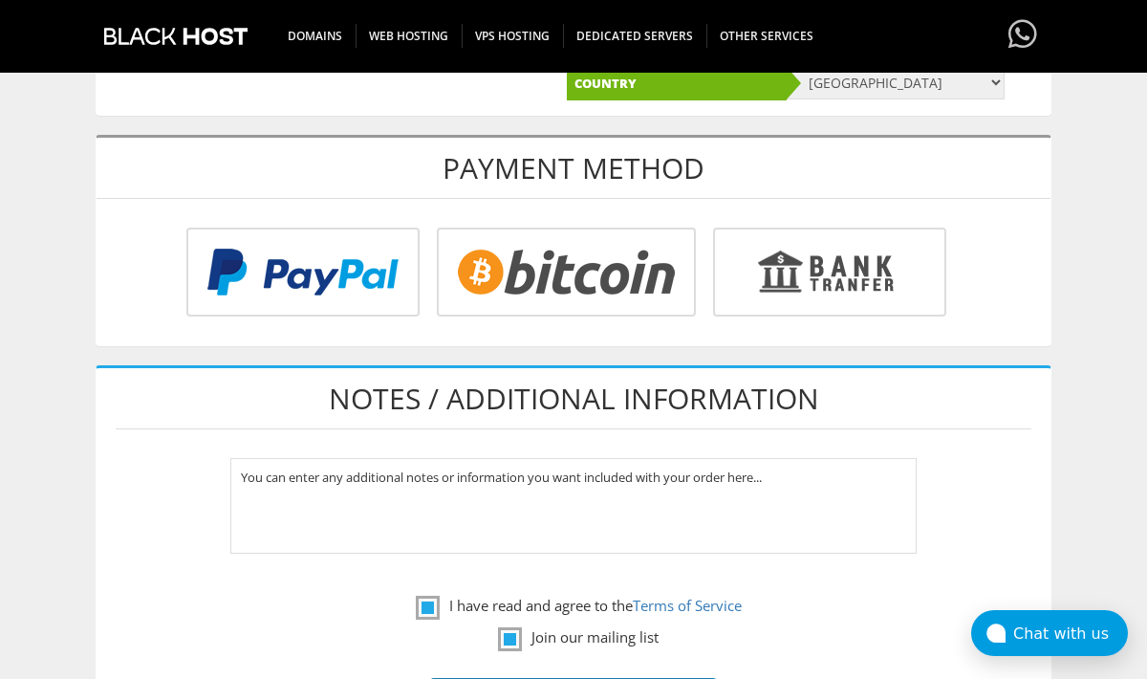
click at [417, 286] on input "radio" at bounding box center [300, 275] width 233 height 89
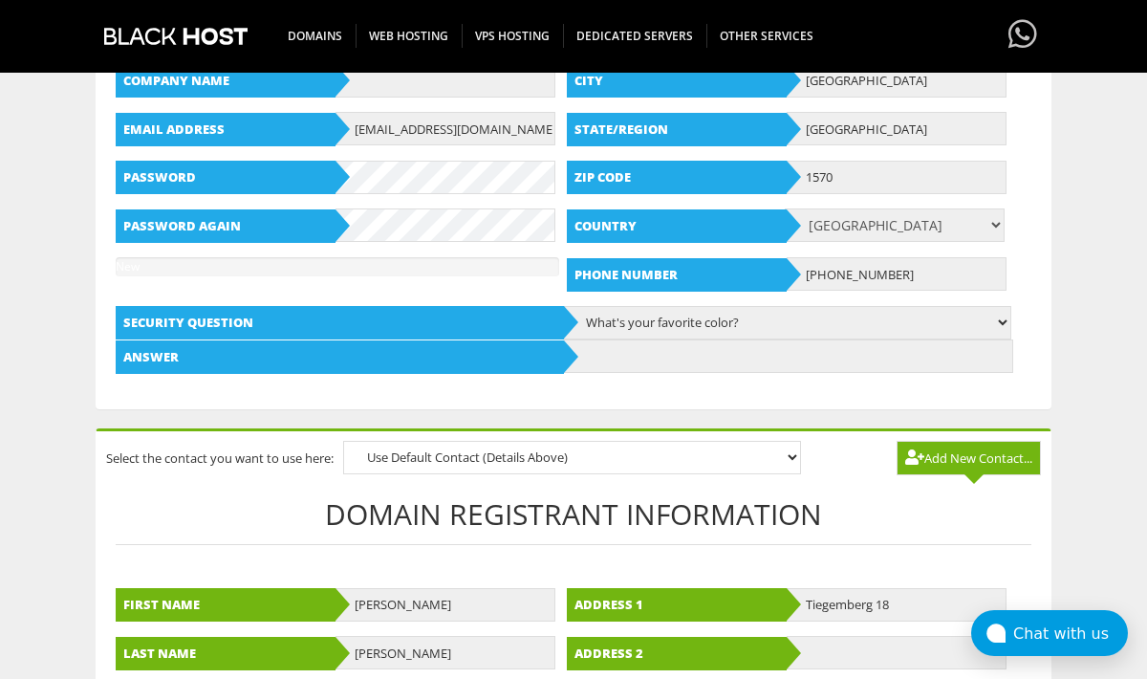
scroll to position [505, 0]
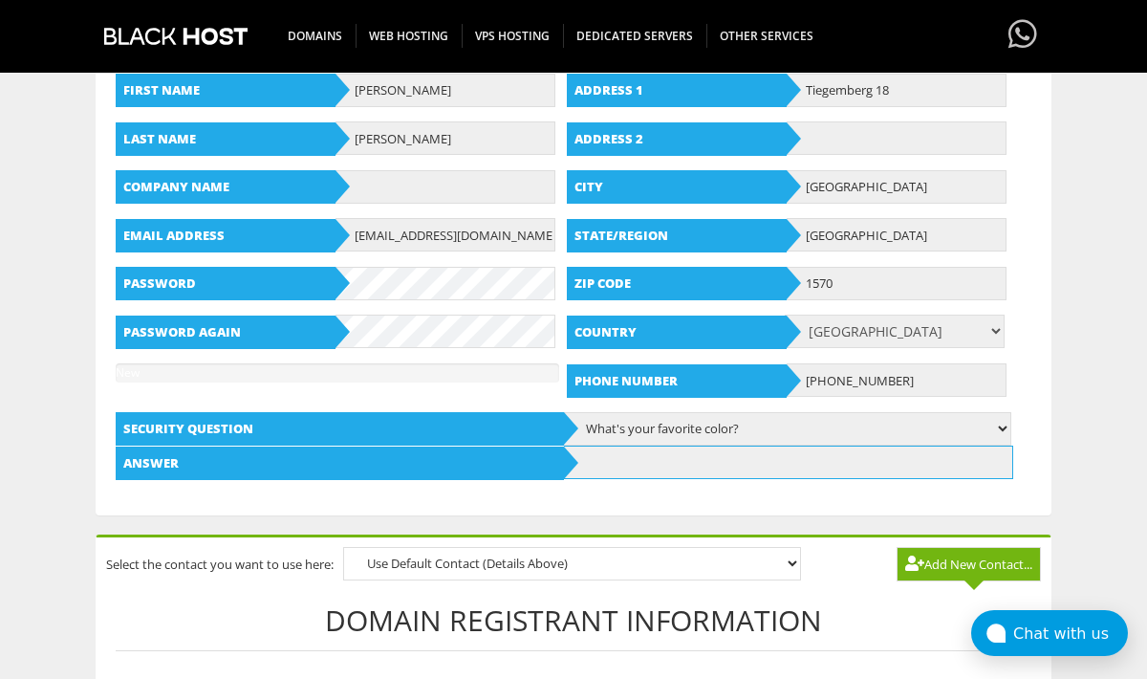
click at [621, 463] on input "text" at bounding box center [788, 461] width 448 height 33
type input "yellow"
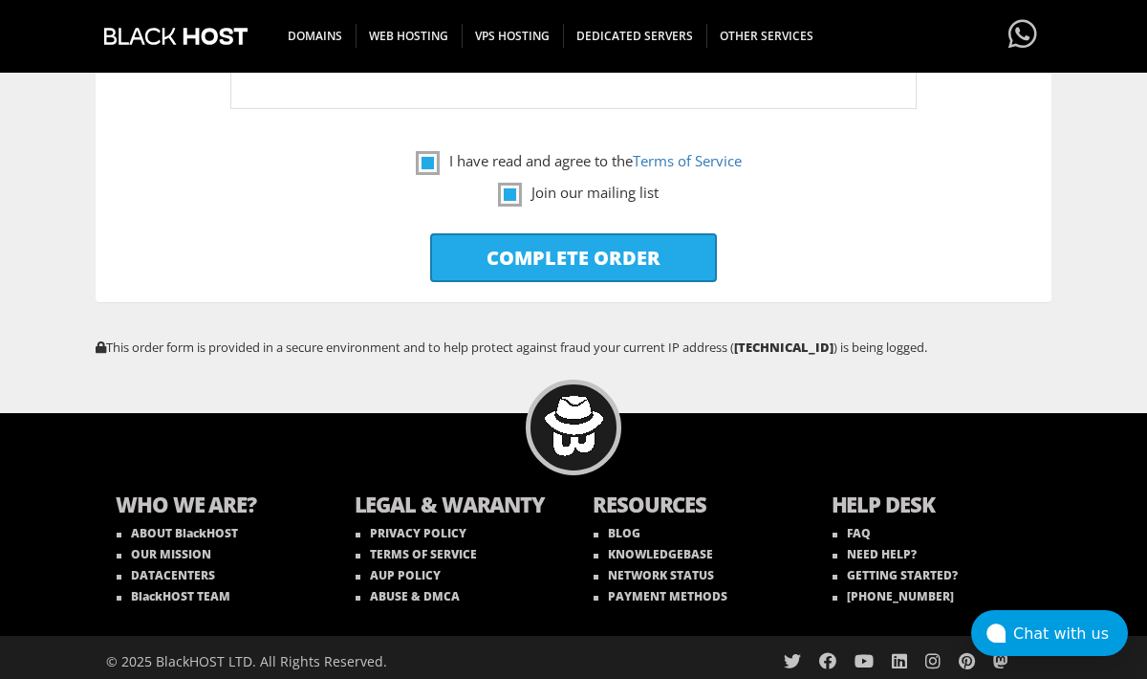
scroll to position [1827, 0]
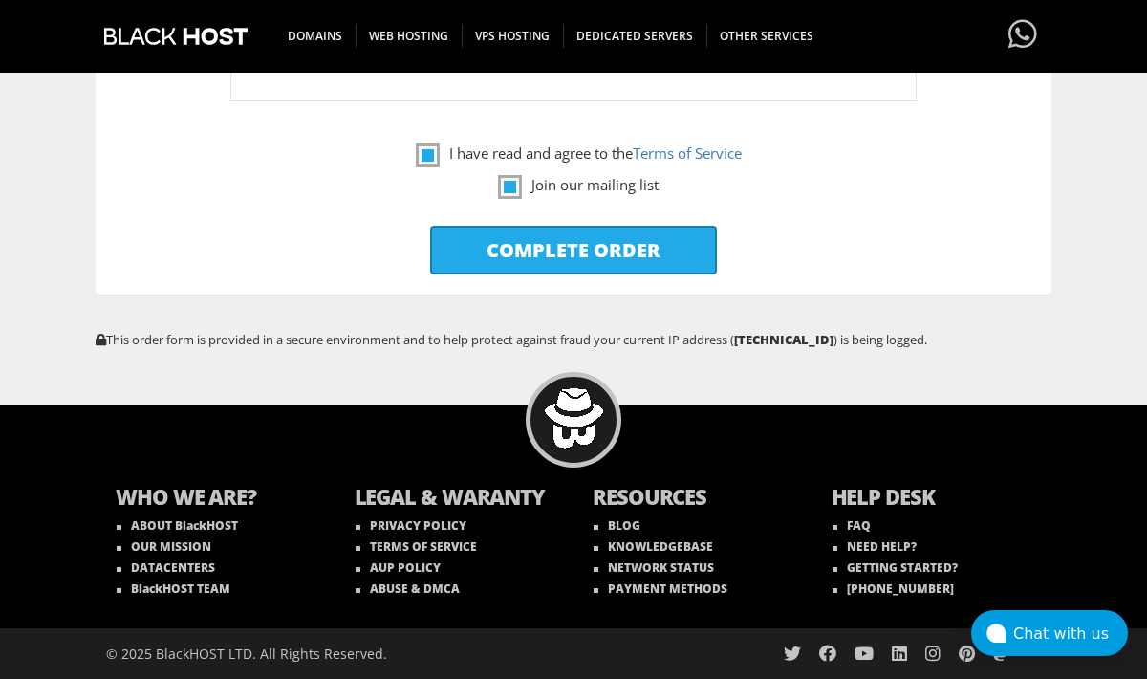
click at [638, 253] on input "Complete Order" at bounding box center [573, 250] width 287 height 49
type input "Please Wait..."
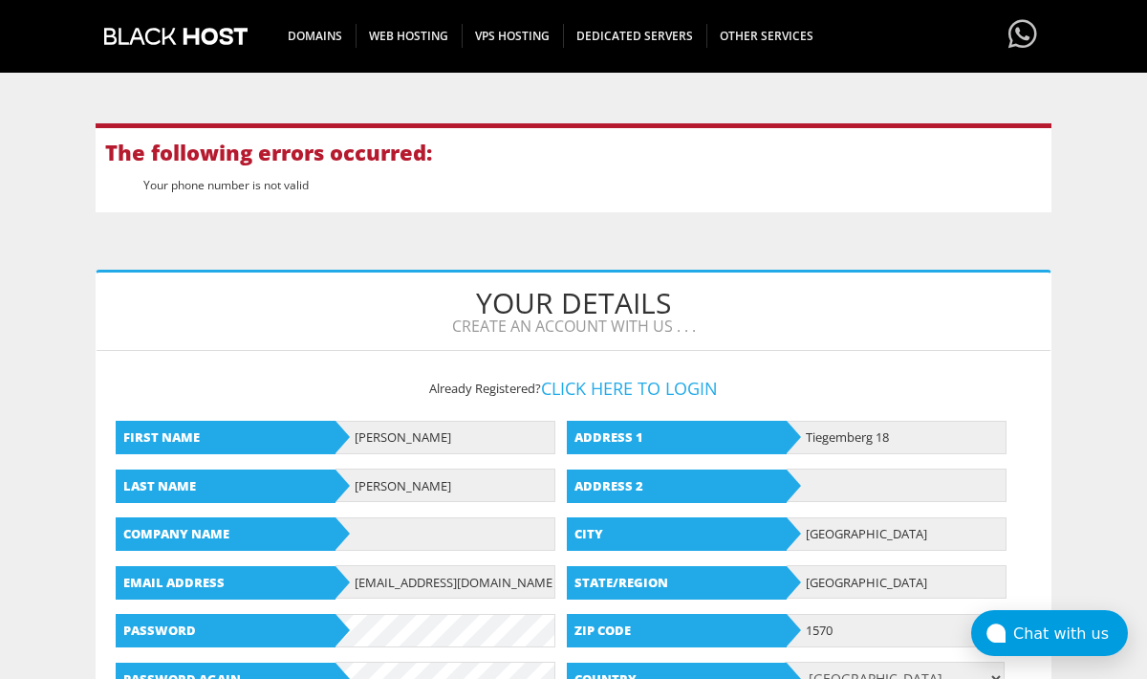
scroll to position [457, 0]
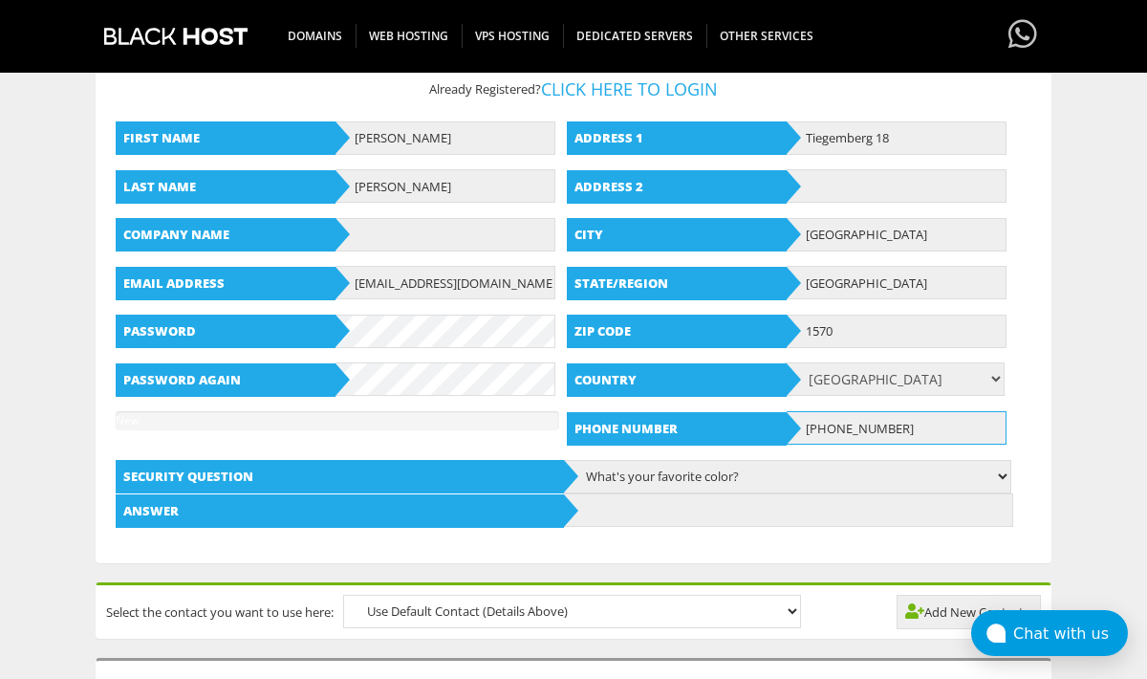
click at [886, 423] on input "+3248769216" at bounding box center [897, 427] width 220 height 33
paste input "68799972"
type input "+32468799972"
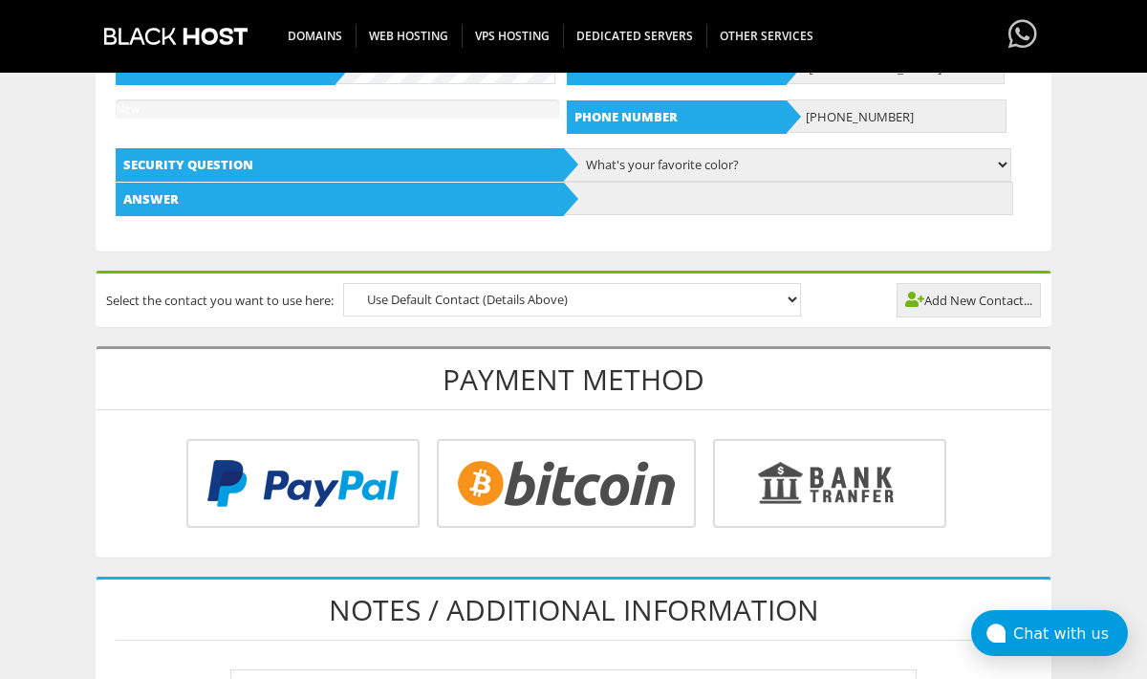
scroll to position [723, 0]
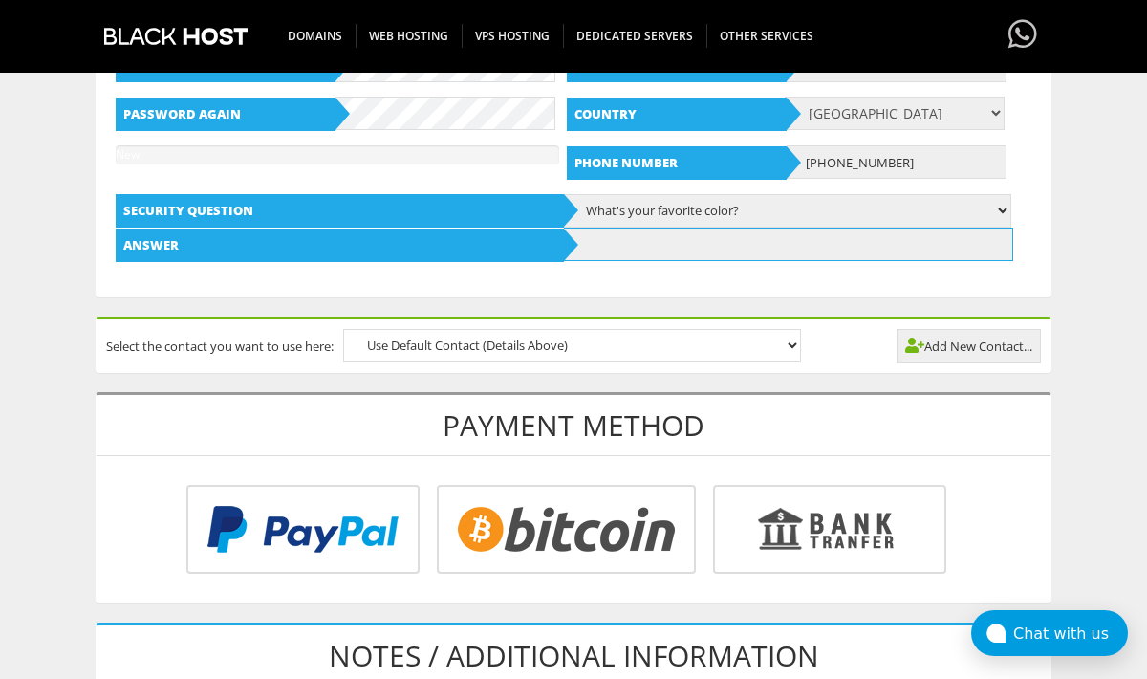
click at [618, 243] on input "text" at bounding box center [788, 244] width 448 height 33
type input "yellow"
click at [978, 365] on div "Select the contact you want to use here: Use Default Contact (Details Above) Ad…" at bounding box center [574, 345] width 954 height 53
click at [976, 352] on link "Add New Contact..." at bounding box center [969, 346] width 144 height 34
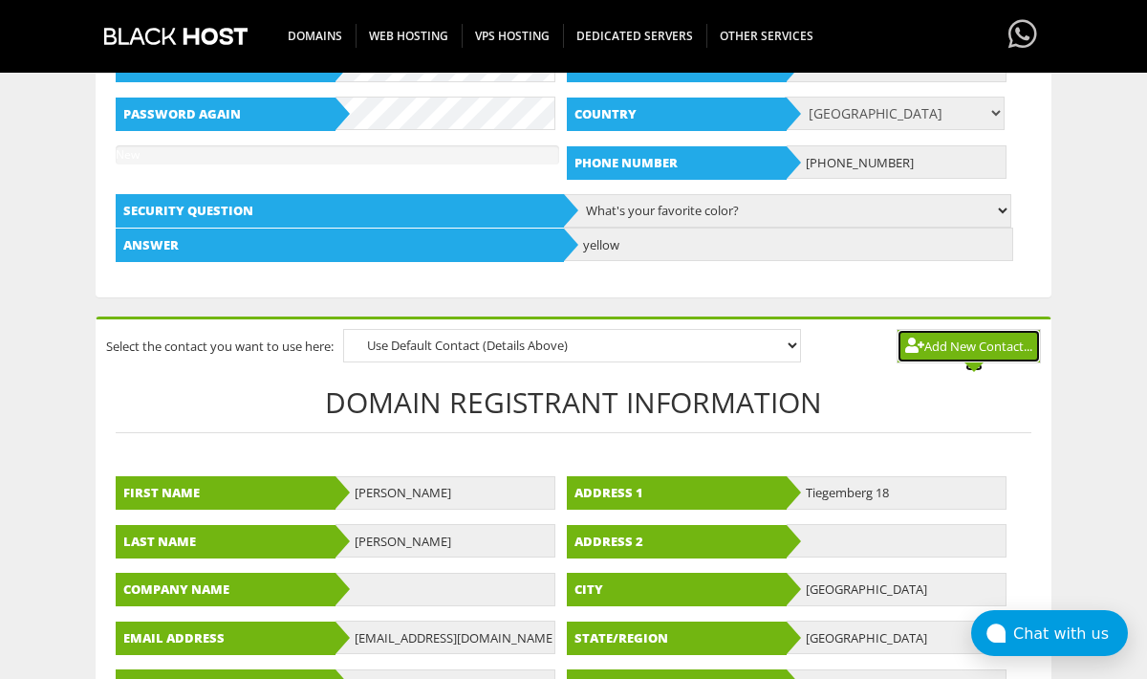
scroll to position [1029, 0]
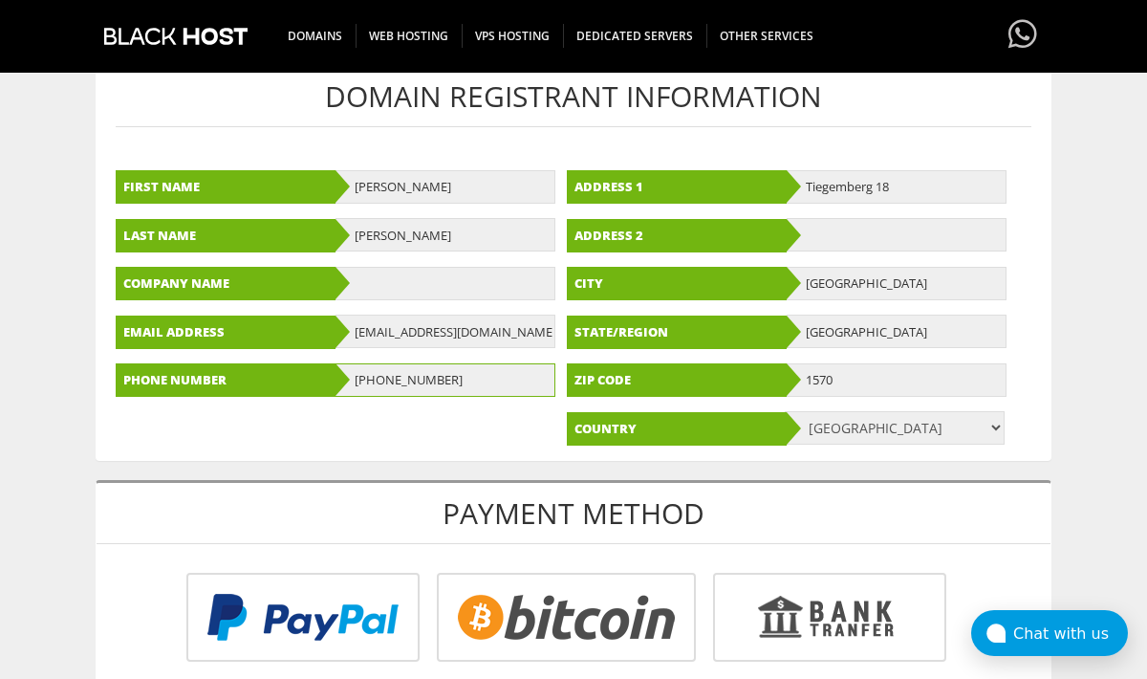
click at [506, 386] on input "+3248769216" at bounding box center [446, 379] width 220 height 33
paste input "68799972"
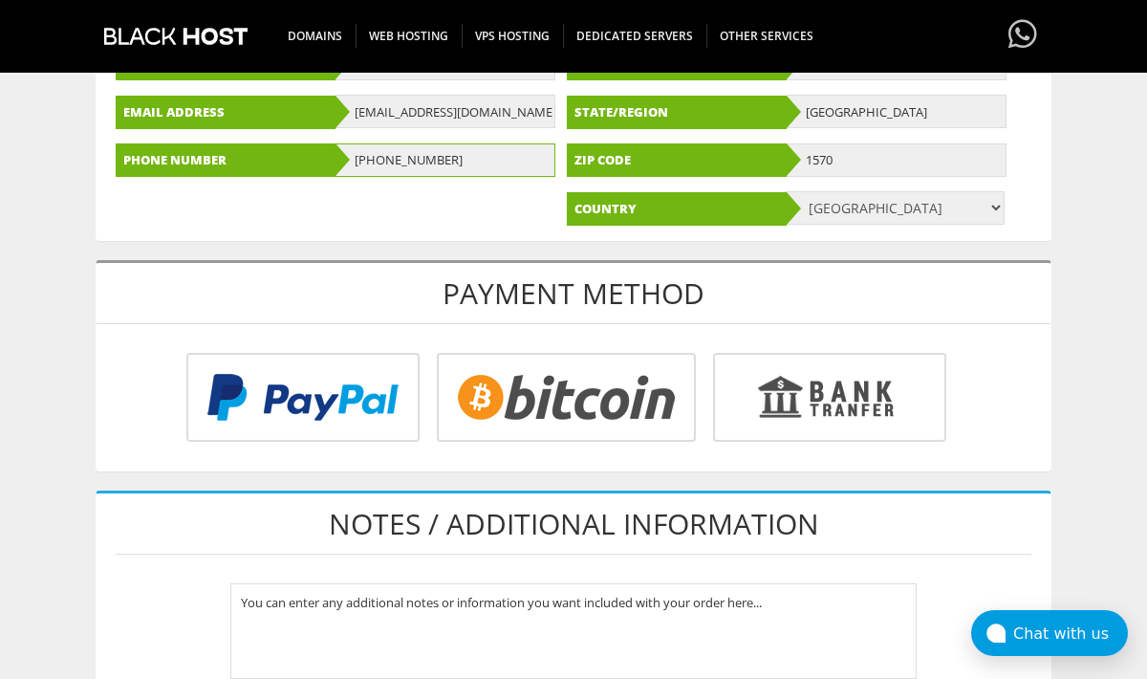
scroll to position [1426, 0]
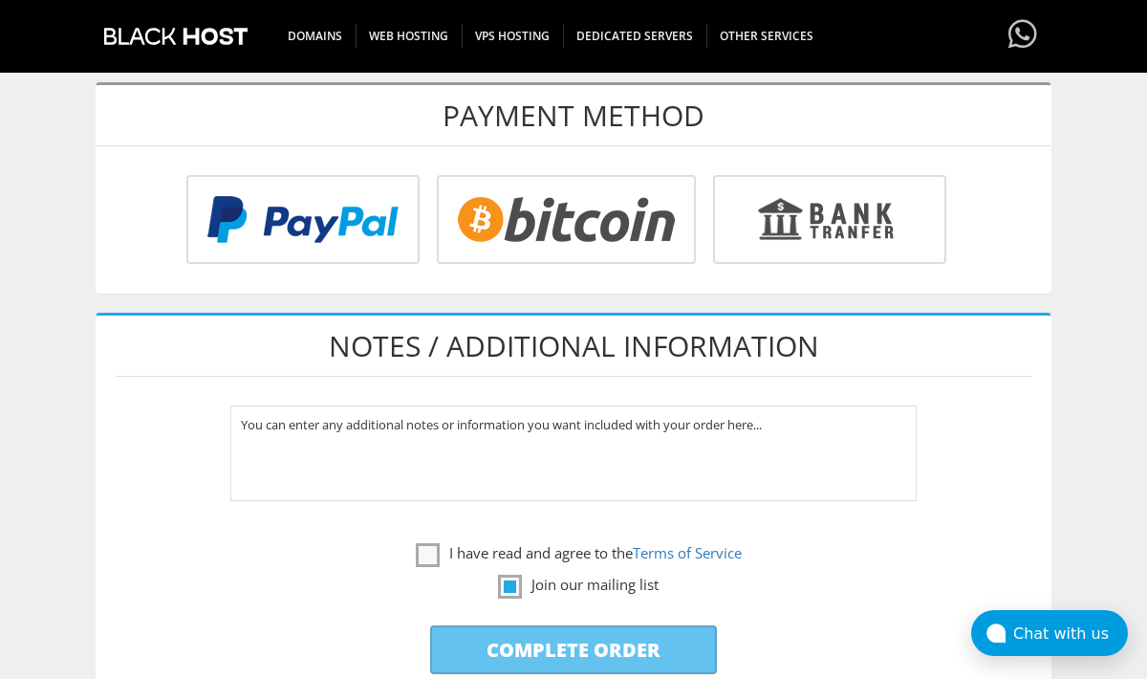
type input "+32468799972"
click at [417, 235] on input "radio" at bounding box center [300, 223] width 233 height 89
click at [422, 559] on label "I have read and agree to the Terms of Service" at bounding box center [579, 553] width 326 height 24
checkbox input "true"
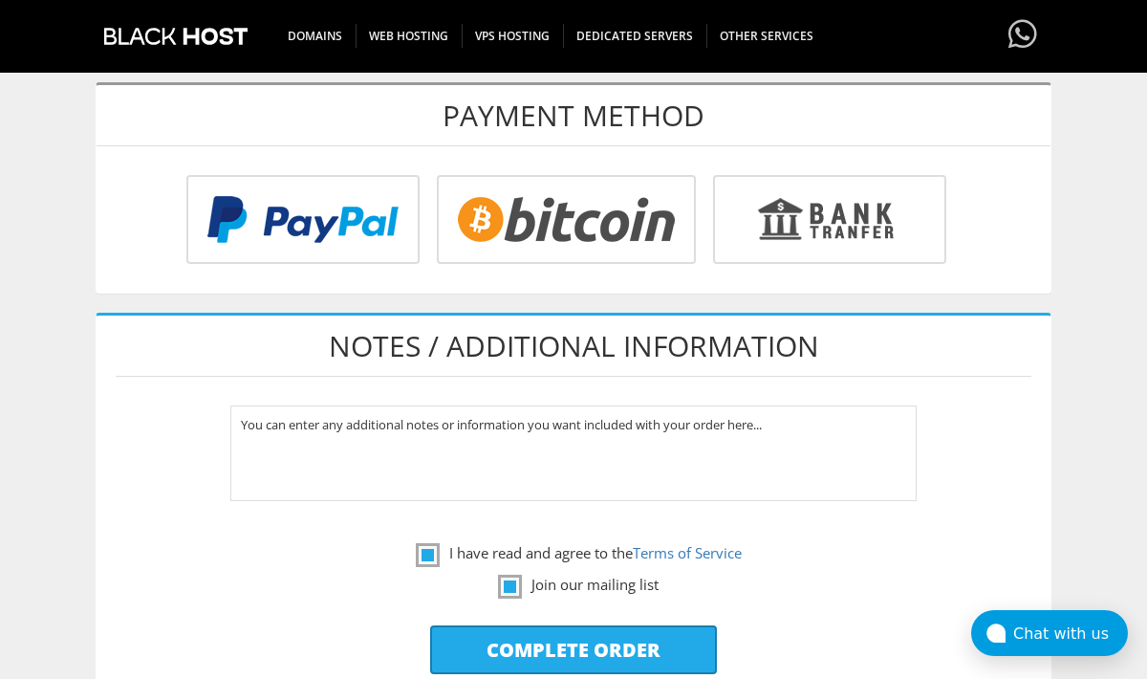
click at [529, 643] on input "Complete Order" at bounding box center [573, 649] width 287 height 49
type input "Please Wait..."
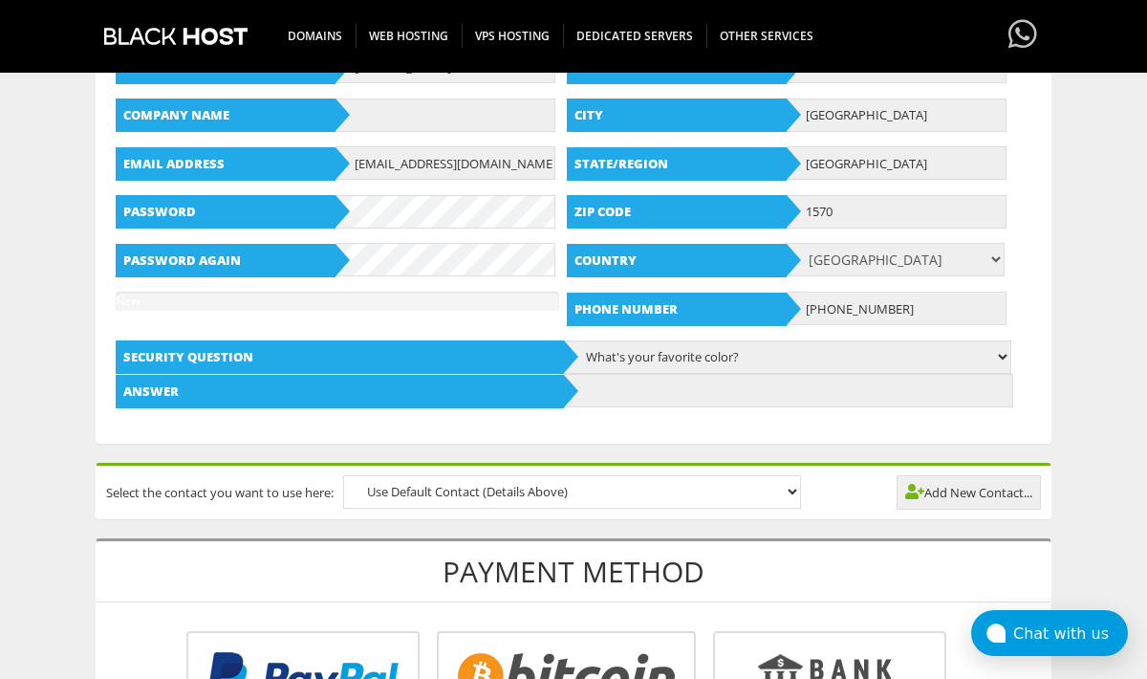
scroll to position [566, 0]
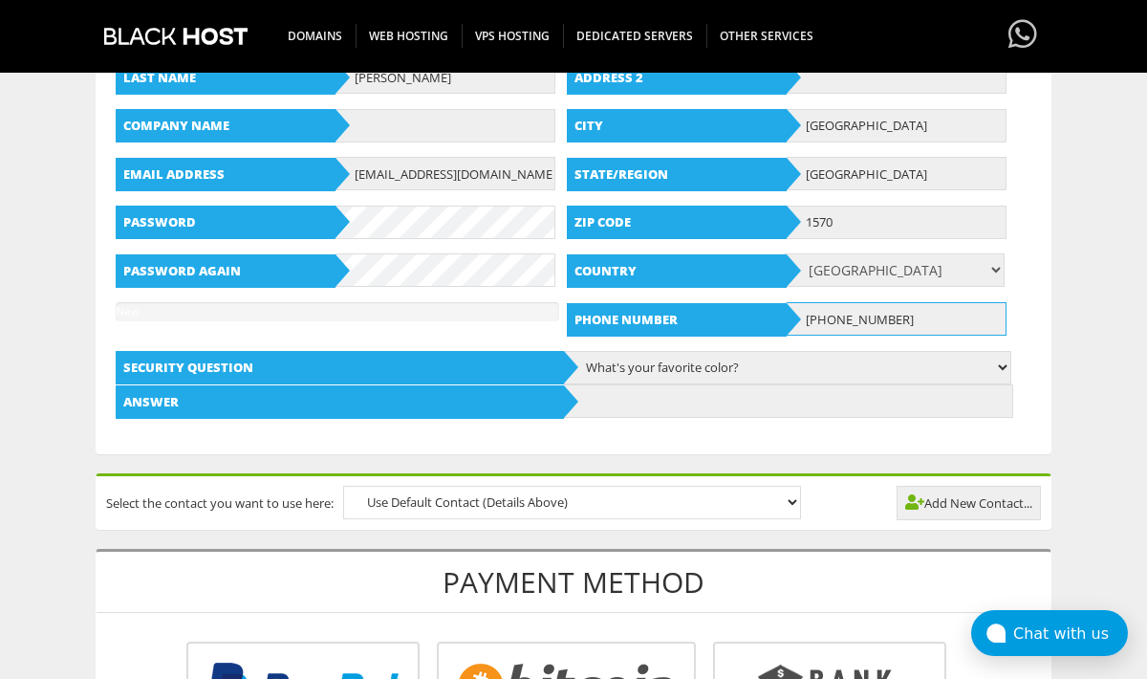
click at [814, 326] on input "+32468799972" at bounding box center [897, 318] width 220 height 33
drag, startPoint x: 830, startPoint y: 317, endPoint x: 785, endPoint y: 317, distance: 44.9
click at [564, 317] on div "Phone Number +32468799972" at bounding box center [340, 311] width 448 height 19
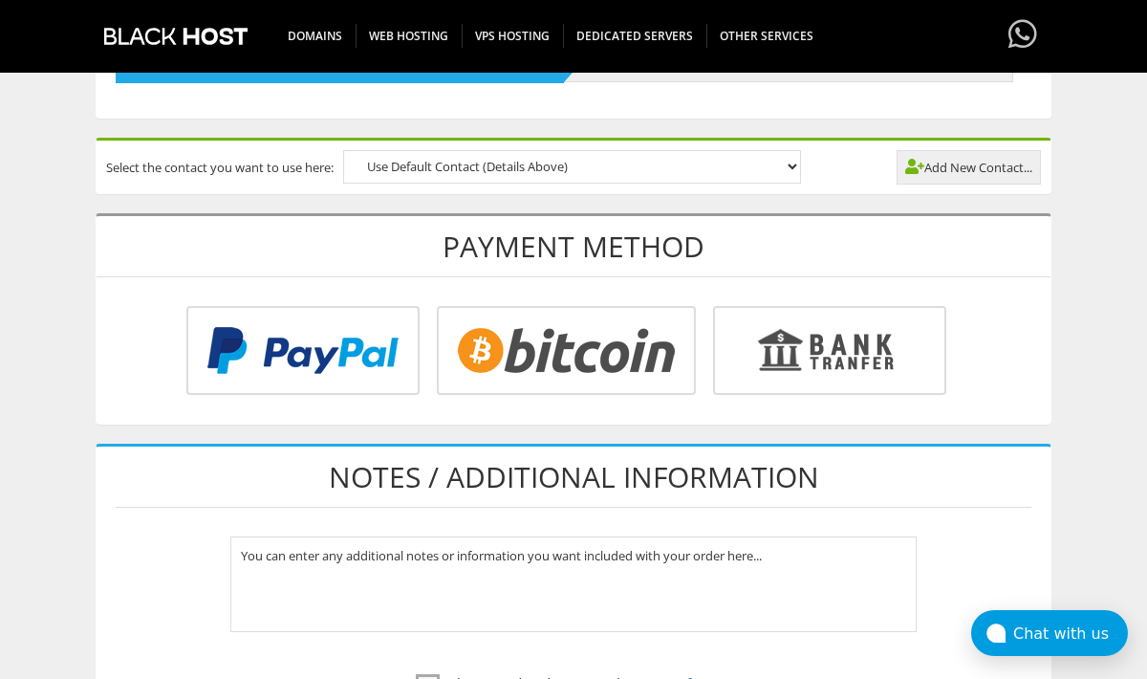
scroll to position [722, 0]
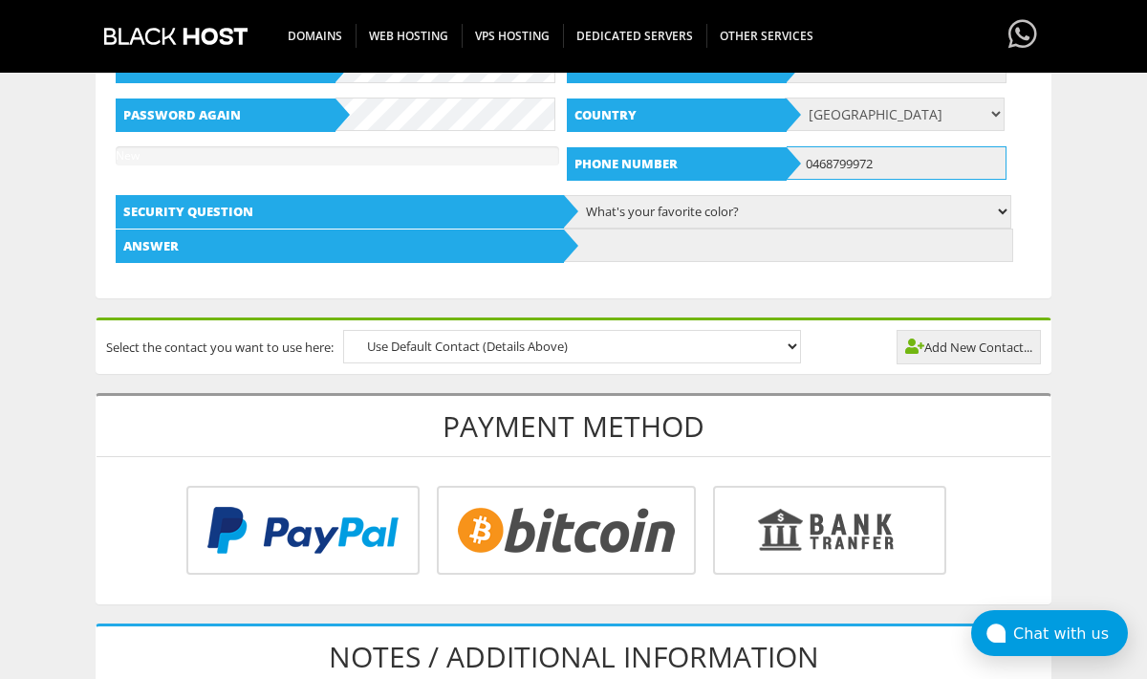
type input "0468799972"
click at [975, 345] on link "Add New Contact..." at bounding box center [969, 347] width 144 height 34
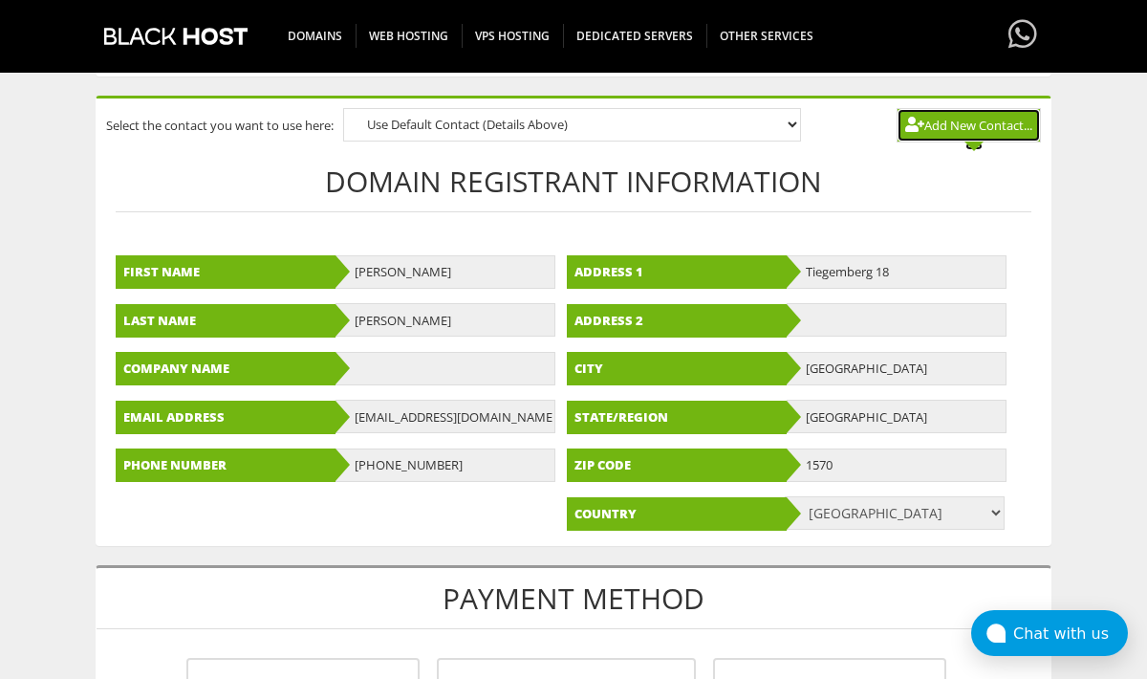
scroll to position [1019, 0]
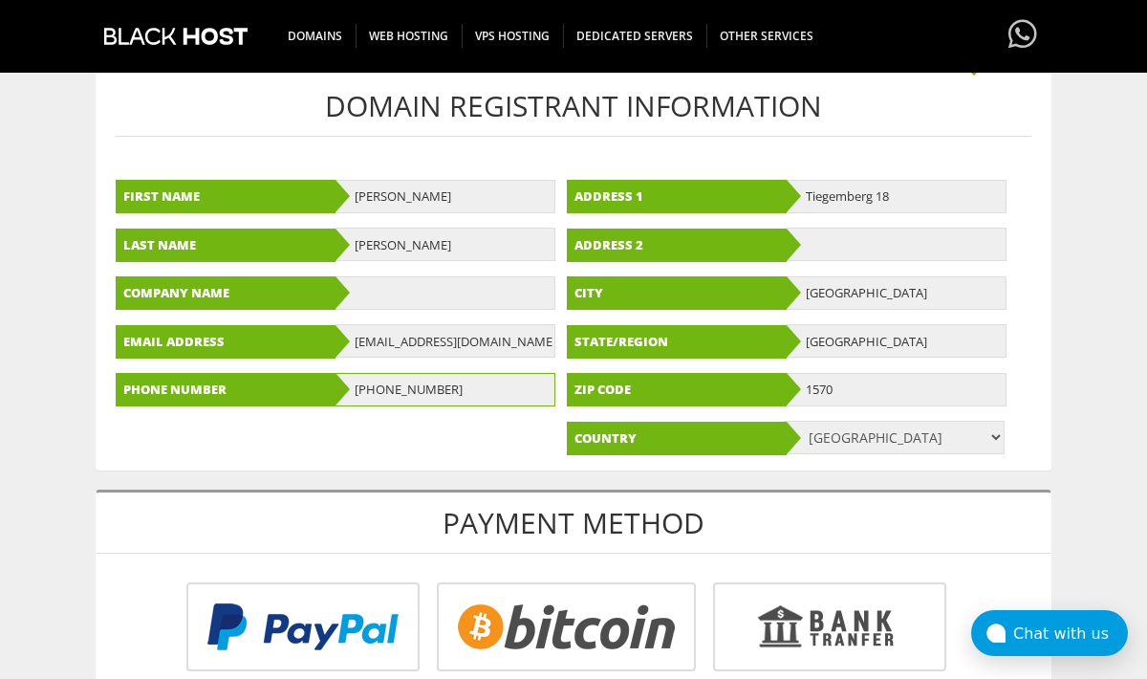
click at [371, 392] on input "+32468799972" at bounding box center [446, 389] width 220 height 33
drag, startPoint x: 377, startPoint y: 392, endPoint x: 342, endPoint y: 392, distance: 34.4
click at [342, 392] on div "Phone Number +32468799972" at bounding box center [340, 390] width 448 height 34
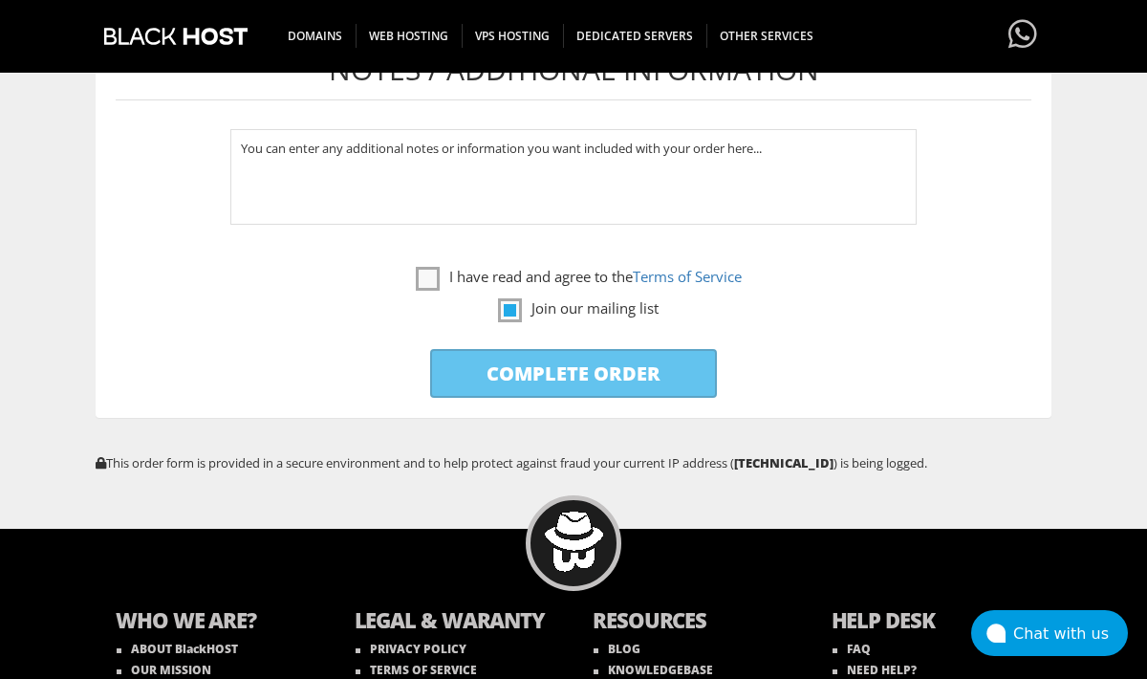
scroll to position [1827, 0]
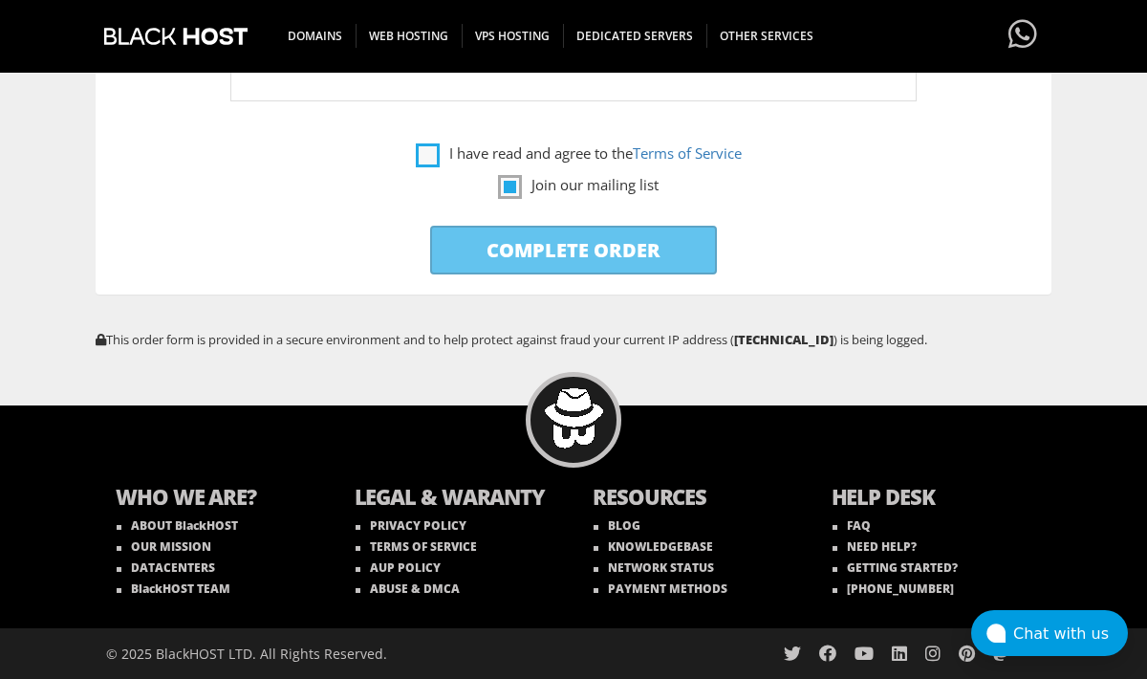
type input "0468799972"
click at [550, 148] on label "I have read and agree to the Terms of Service" at bounding box center [579, 153] width 326 height 24
checkbox input "true"
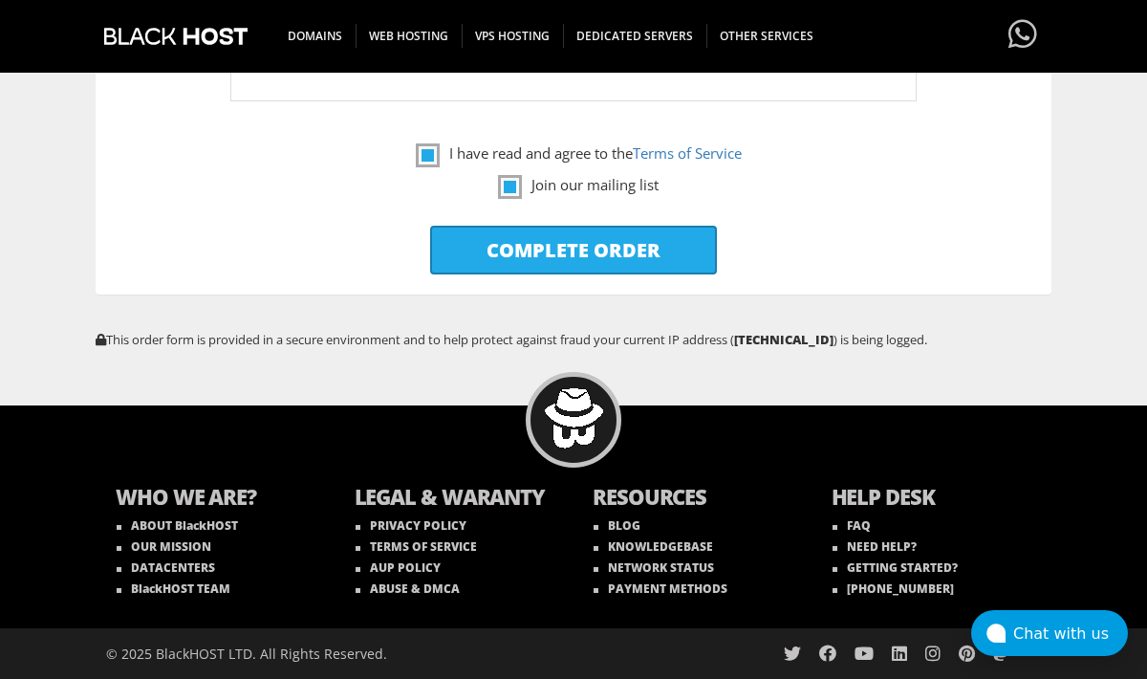
click at [550, 228] on input "Complete Order" at bounding box center [573, 250] width 287 height 49
type input "Please Wait..."
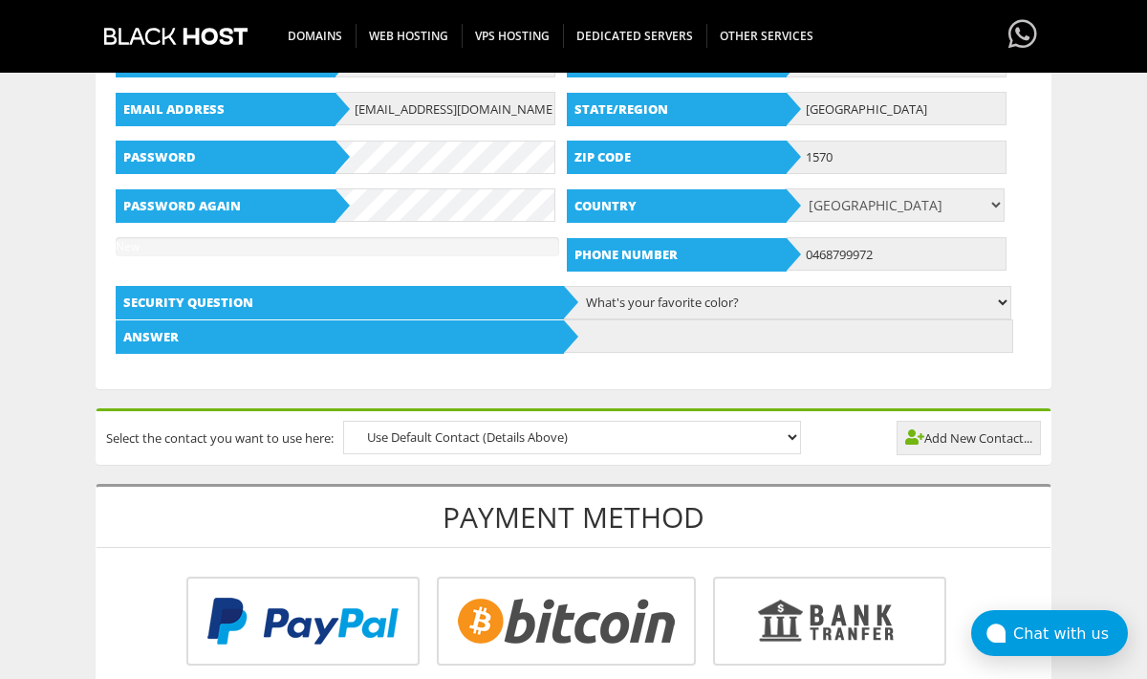
scroll to position [661, 0]
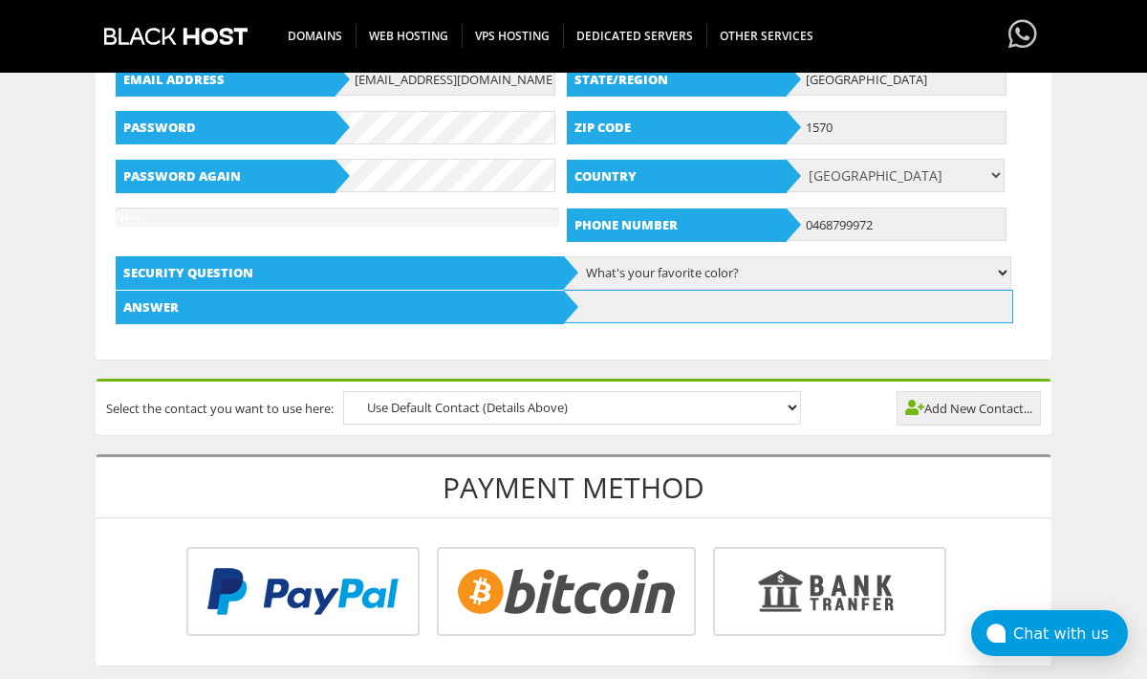
click at [661, 298] on input "text" at bounding box center [788, 306] width 448 height 33
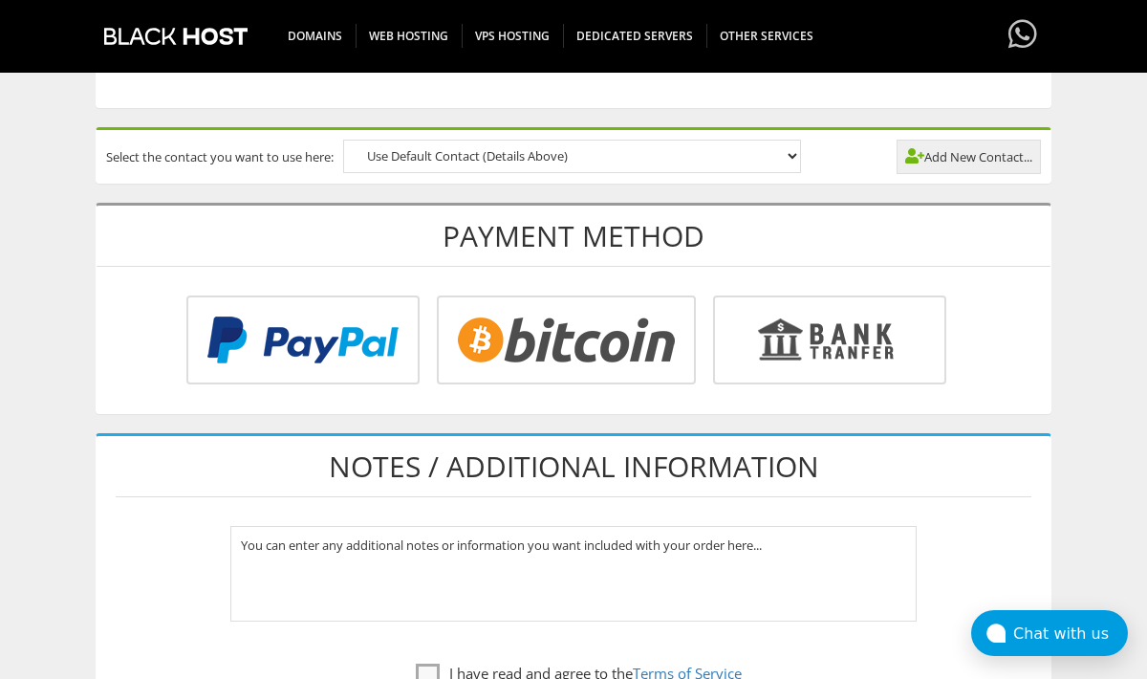
scroll to position [1432, 0]
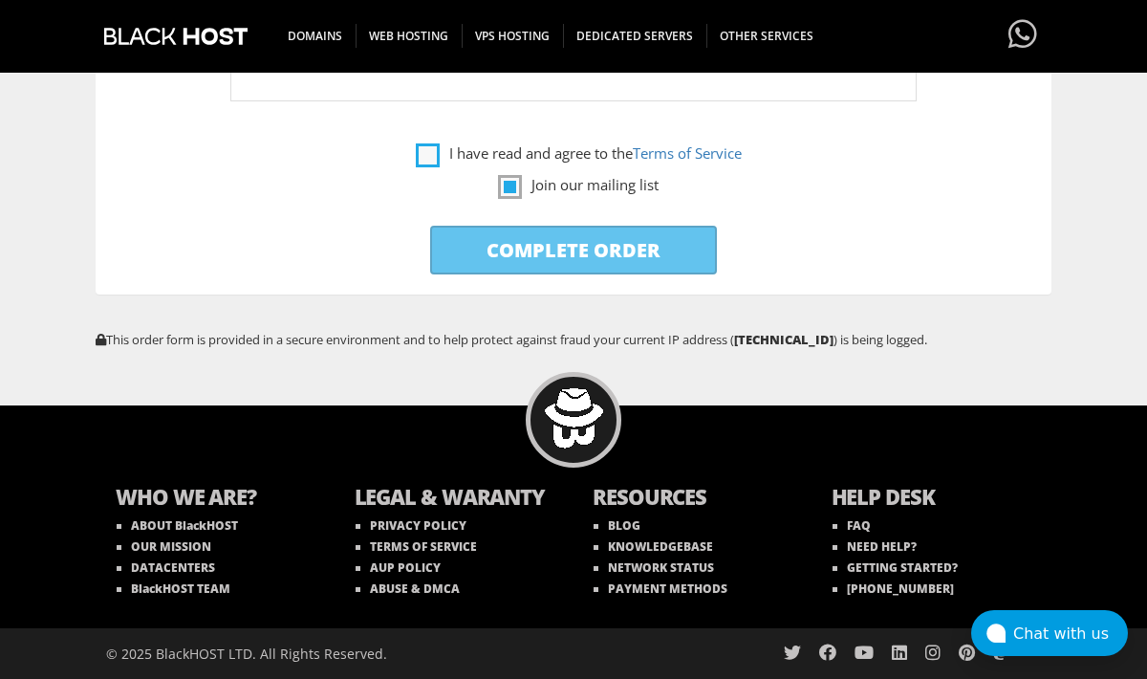
type input "yellow"
click at [537, 155] on label "I have read and agree to the Terms of Service" at bounding box center [579, 153] width 326 height 24
checkbox input "true"
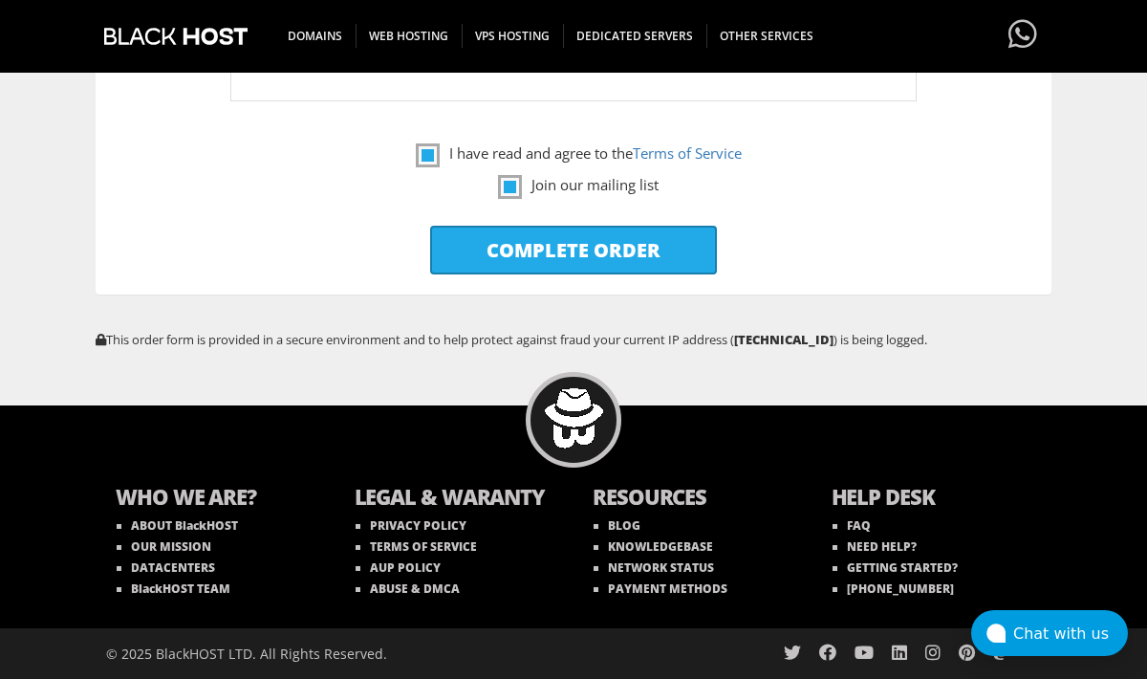
click at [541, 245] on input "Complete Order" at bounding box center [573, 250] width 287 height 49
type input "Please Wait..."
